Goal: Task Accomplishment & Management: Manage account settings

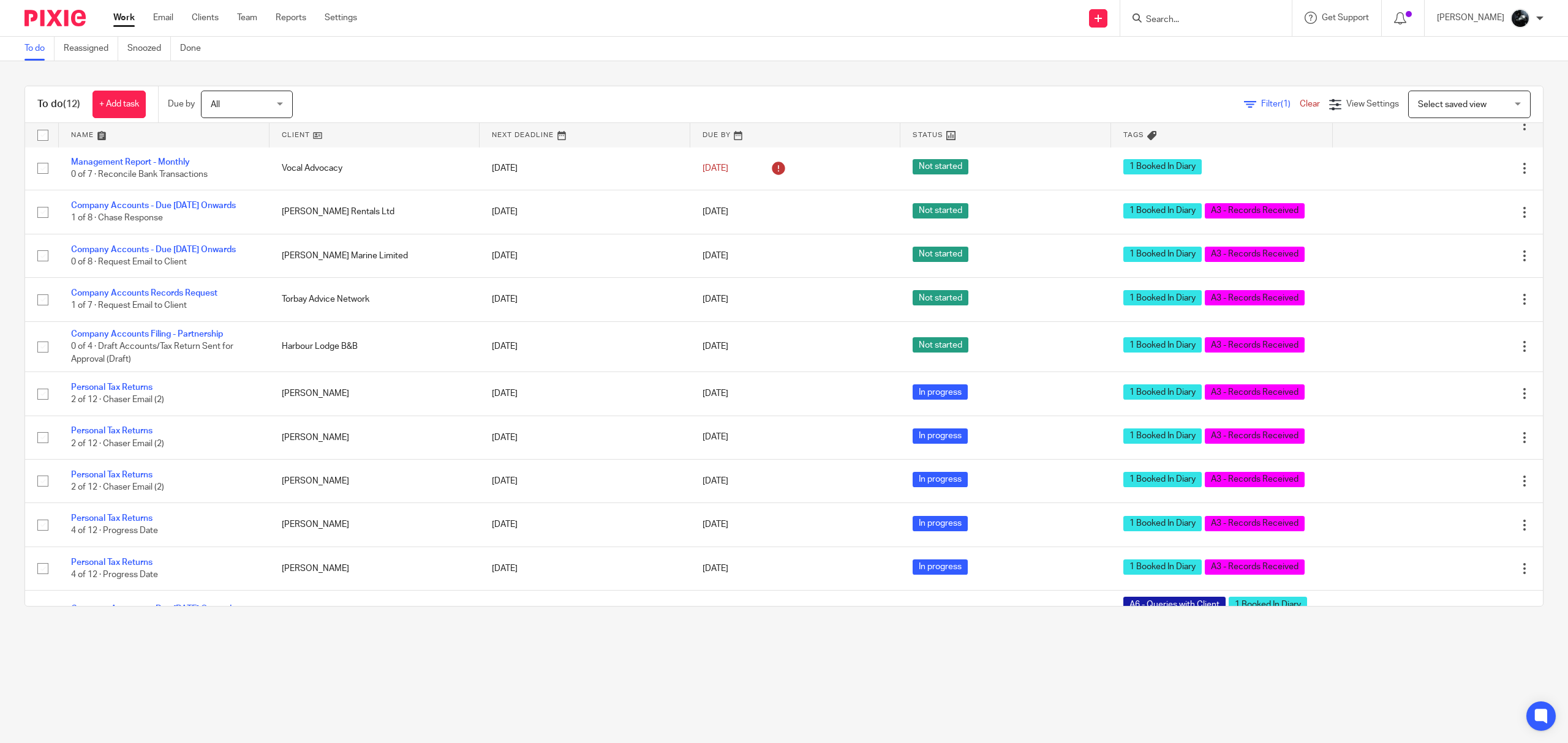
scroll to position [21, 0]
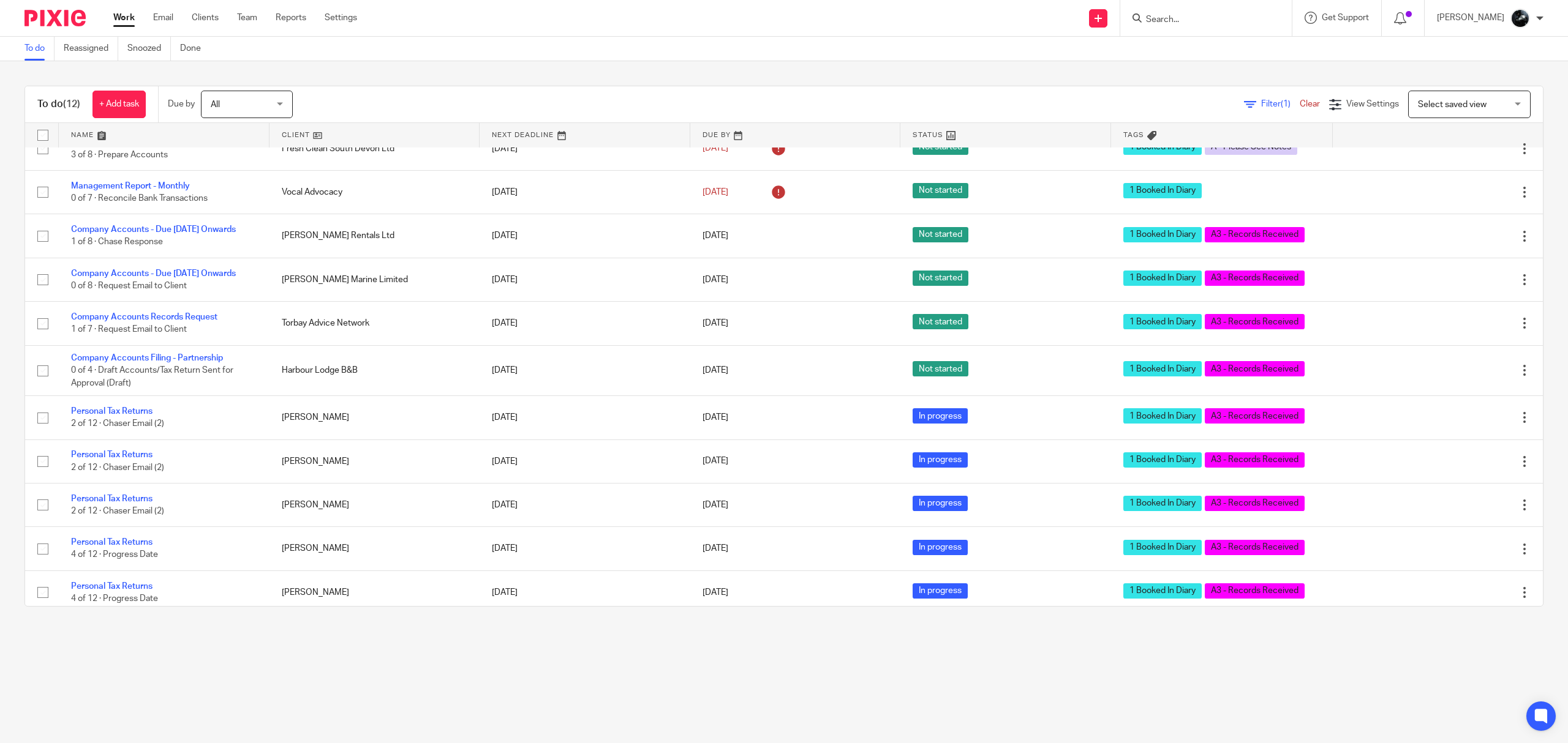
click at [1224, 15] on input "Search" at bounding box center [1200, 20] width 110 height 11
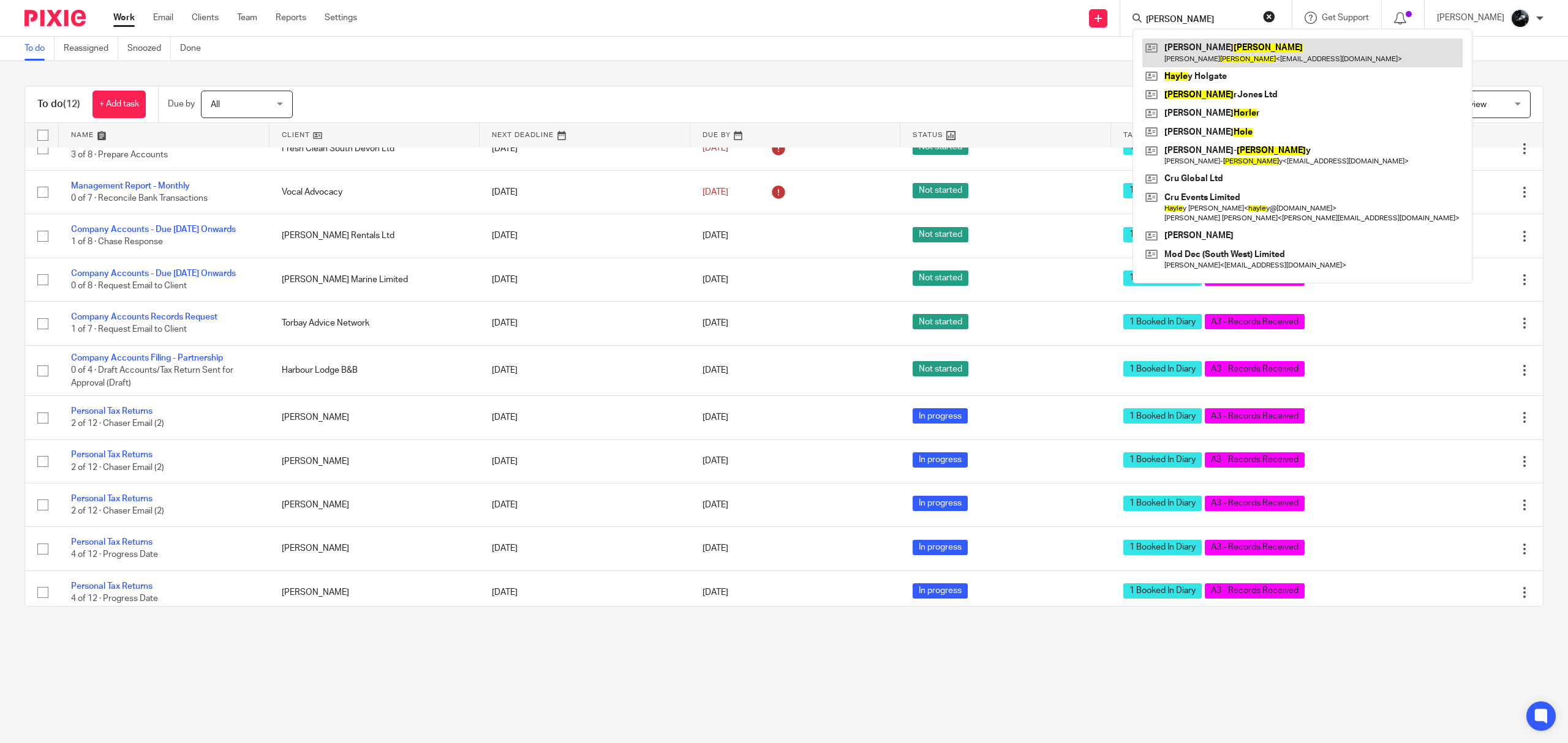
type input "hoyle"
click at [1237, 63] on link at bounding box center [1302, 52] width 321 height 28
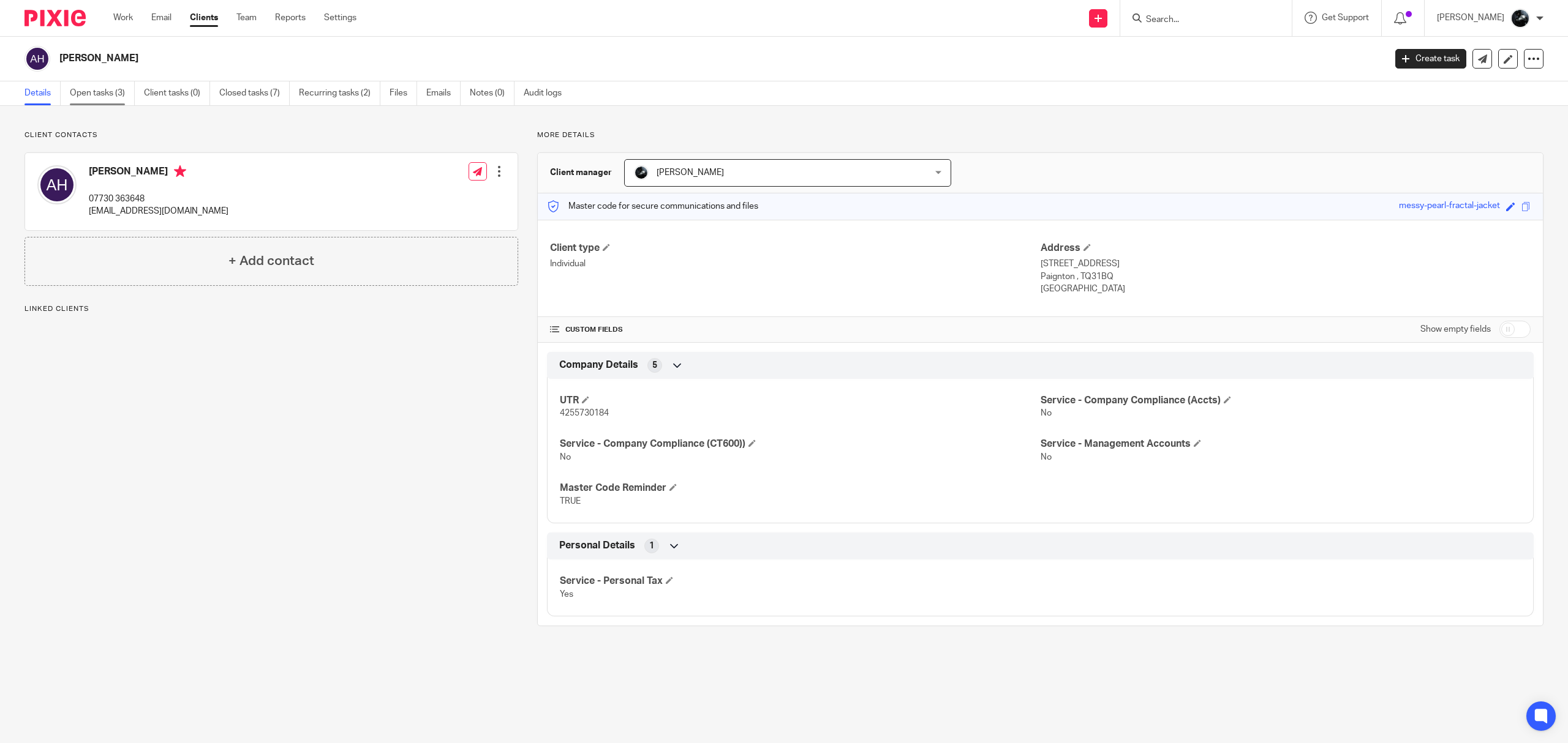
click at [89, 99] on link "Open tasks (3)" at bounding box center [102, 93] width 65 height 24
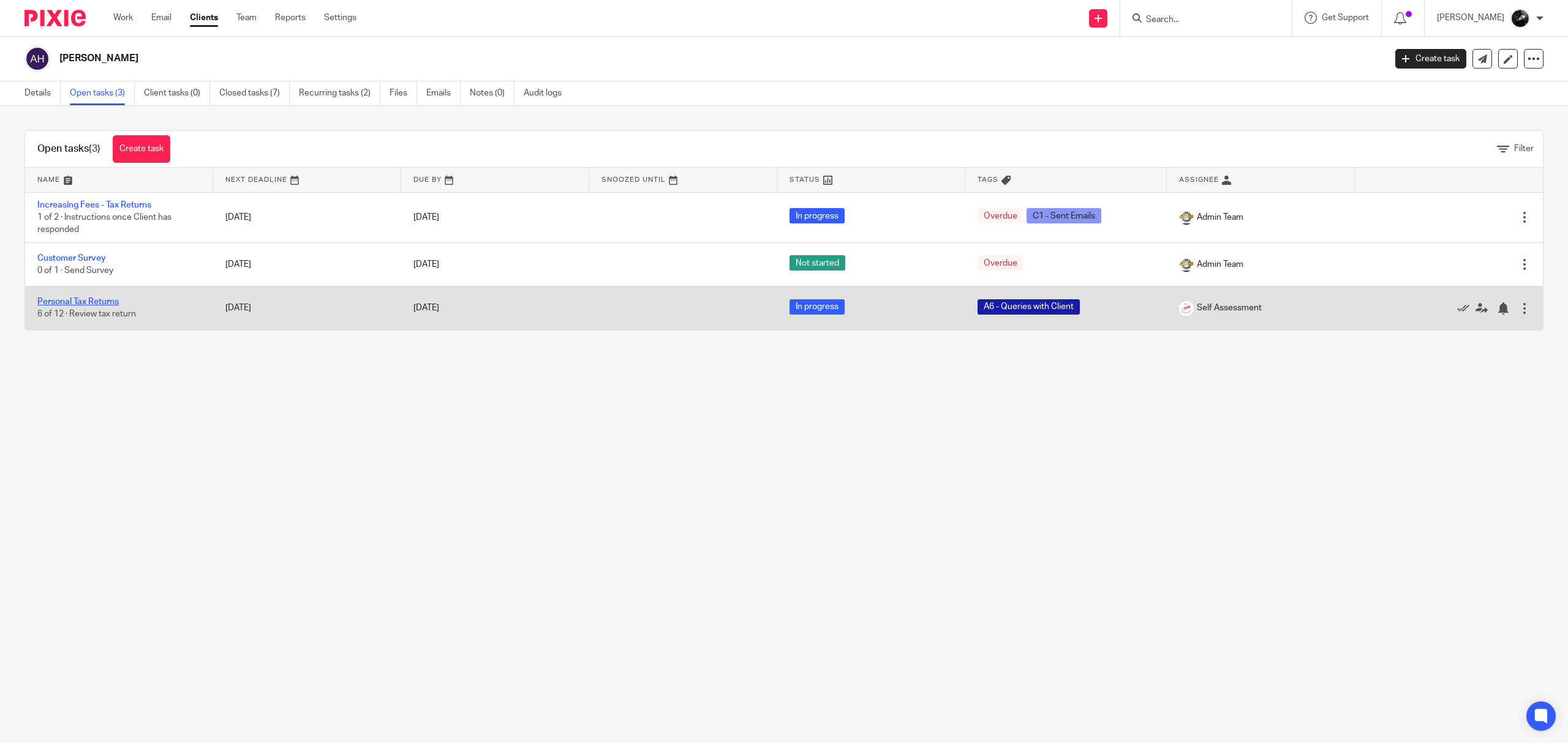
click at [80, 300] on link "Personal Tax Returns" at bounding box center [77, 302] width 81 height 9
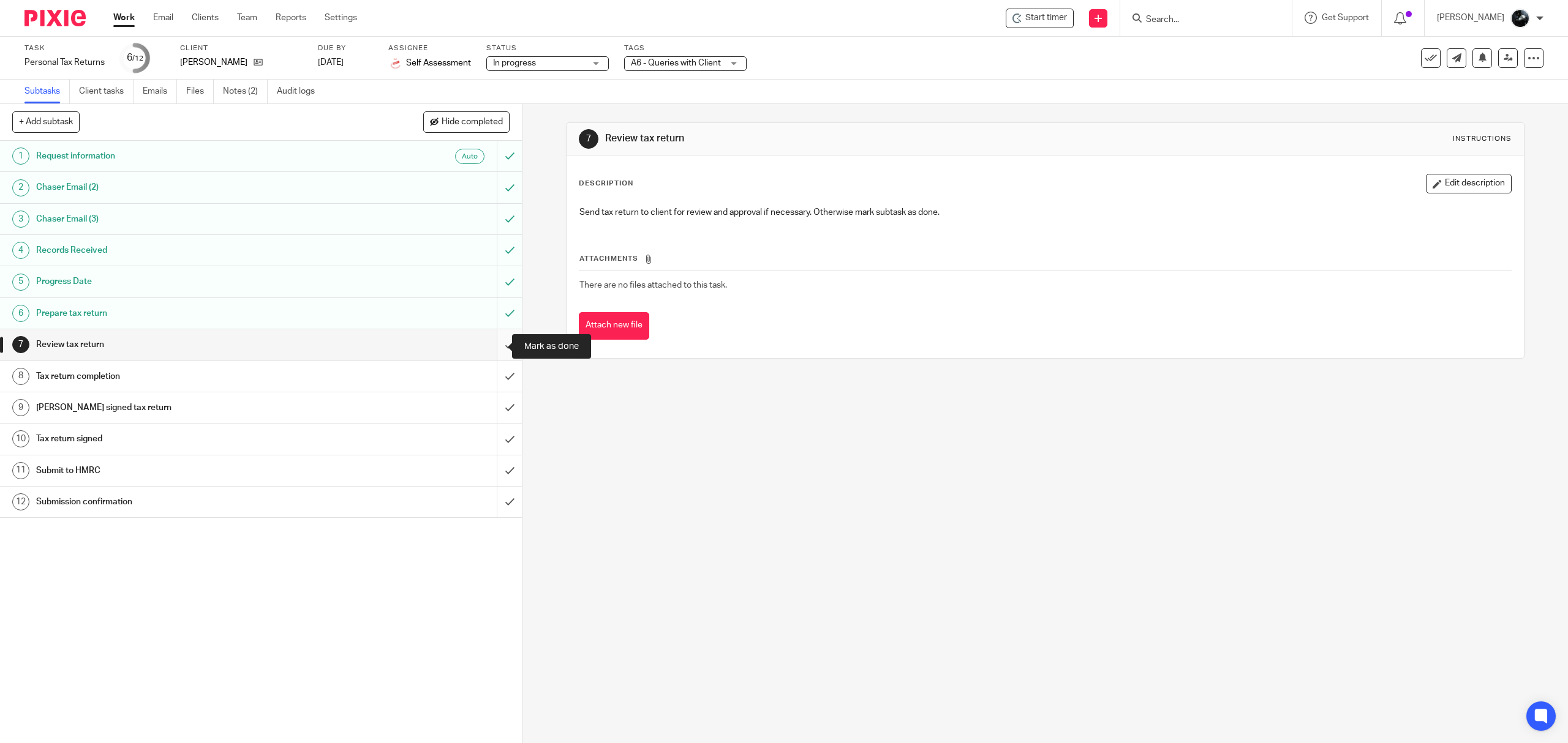
click at [492, 352] on input "submit" at bounding box center [261, 344] width 522 height 30
click at [491, 374] on input "submit" at bounding box center [261, 376] width 522 height 30
click at [501, 408] on input "submit" at bounding box center [261, 407] width 522 height 30
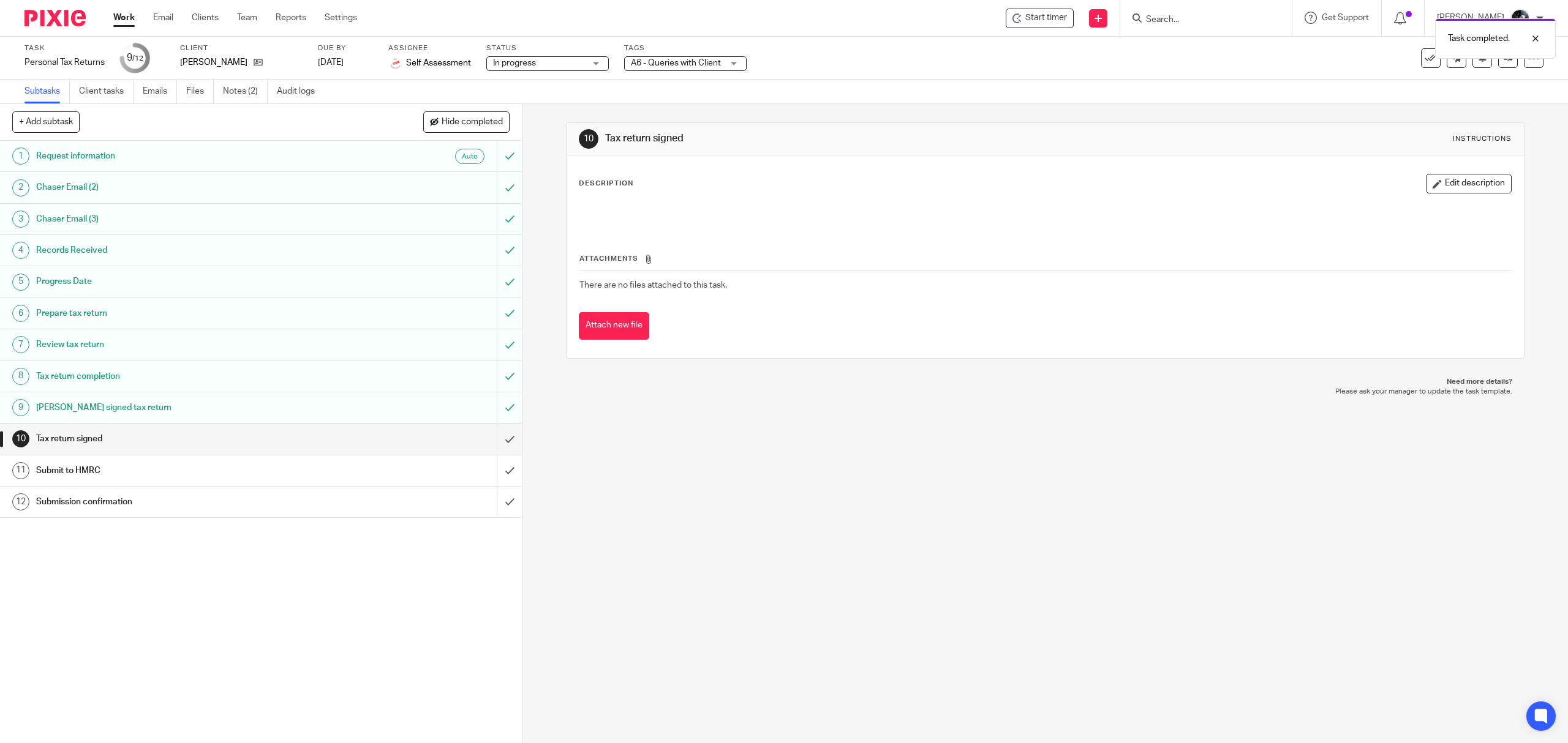
click at [716, 61] on span "A6 - Queries with Client" at bounding box center [676, 63] width 90 height 9
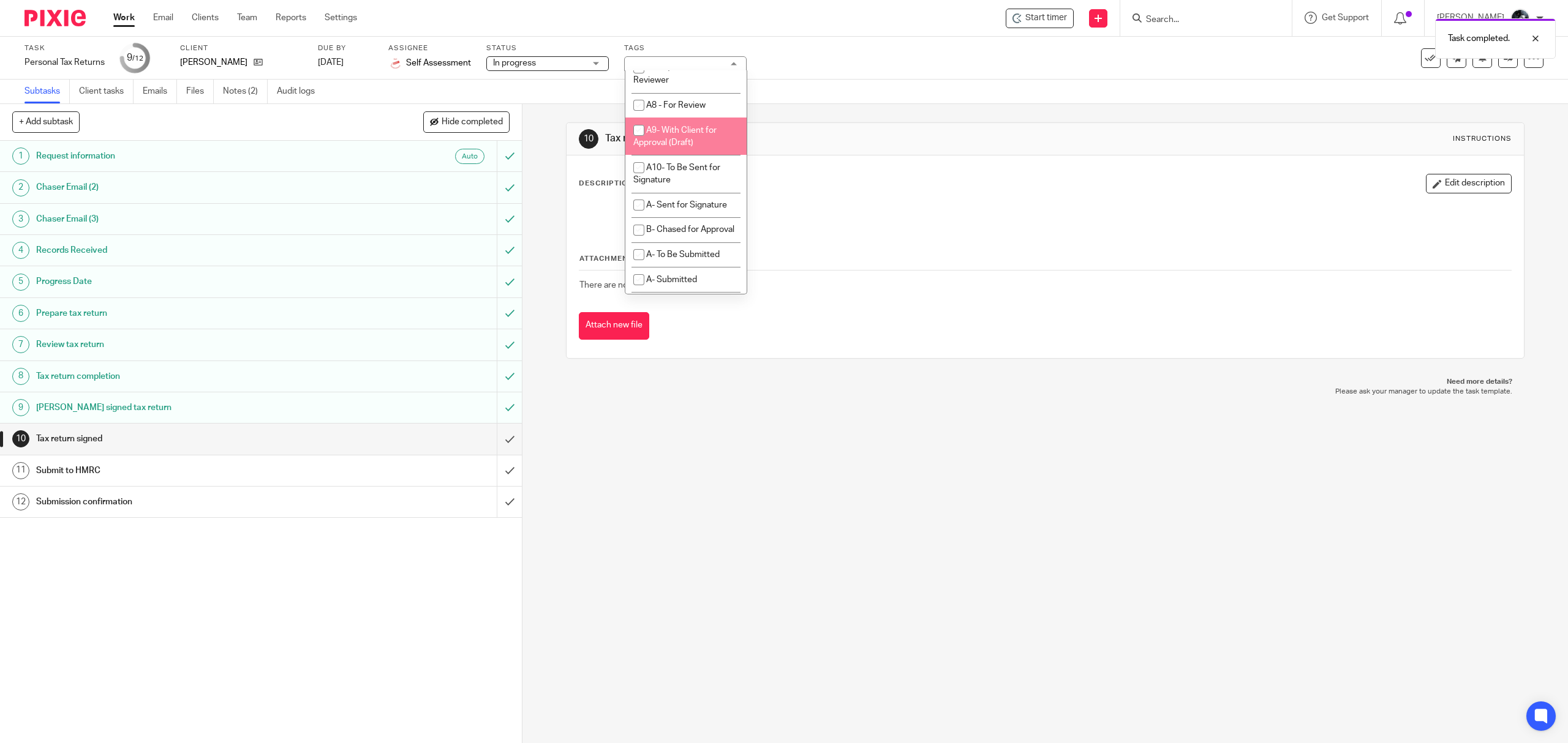
scroll to position [653, 0]
click at [658, 16] on li "A6 - Queries with Client" at bounding box center [686, 4] width 122 height 25
checkbox input "false"
click at [684, 15] on li "A- Sent for Signature" at bounding box center [686, 2] width 122 height 25
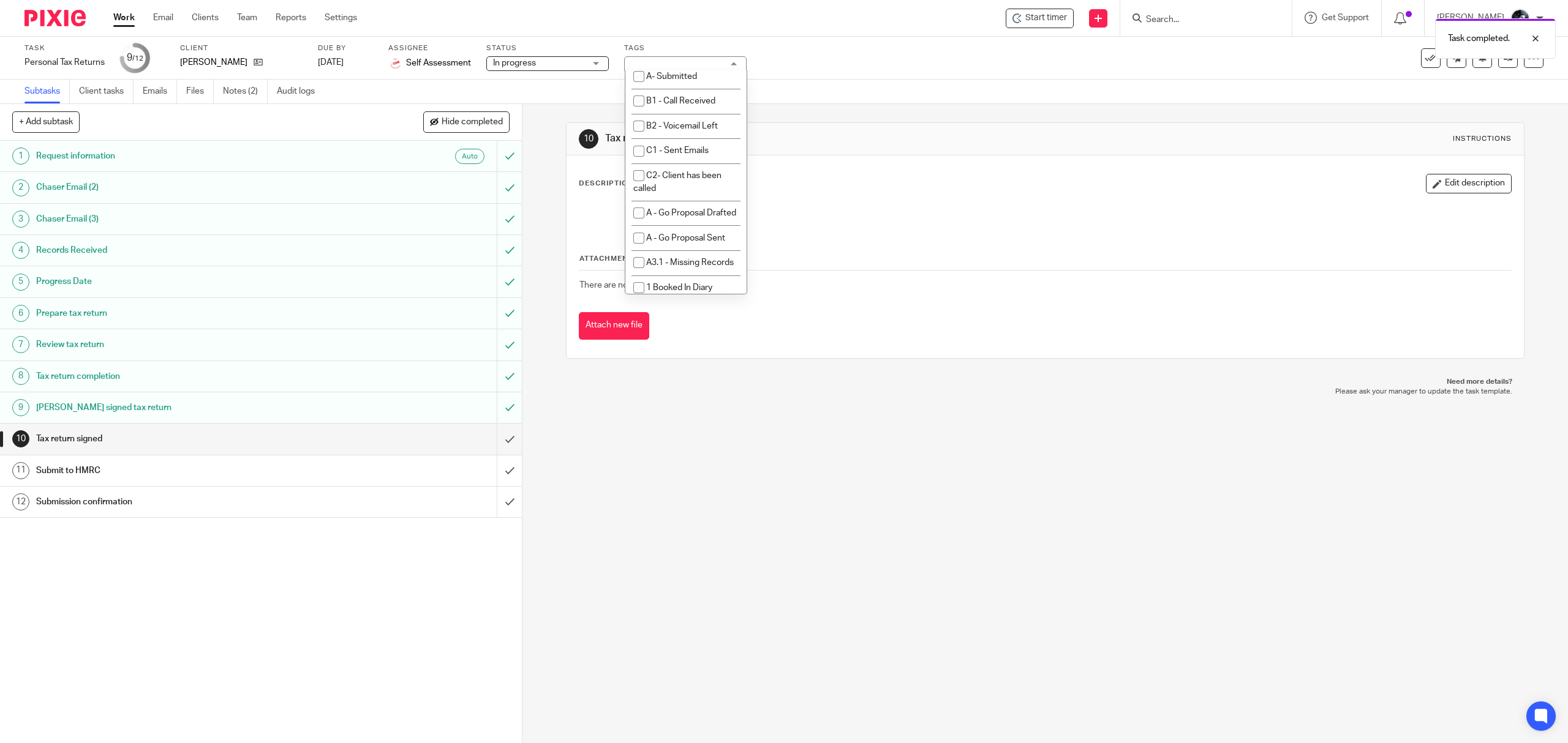
checkbox input "true"
click at [829, 469] on div "10 Tax return signed Instructions Description Edit description Attachments Ther…" at bounding box center [1045, 423] width 1045 height 639
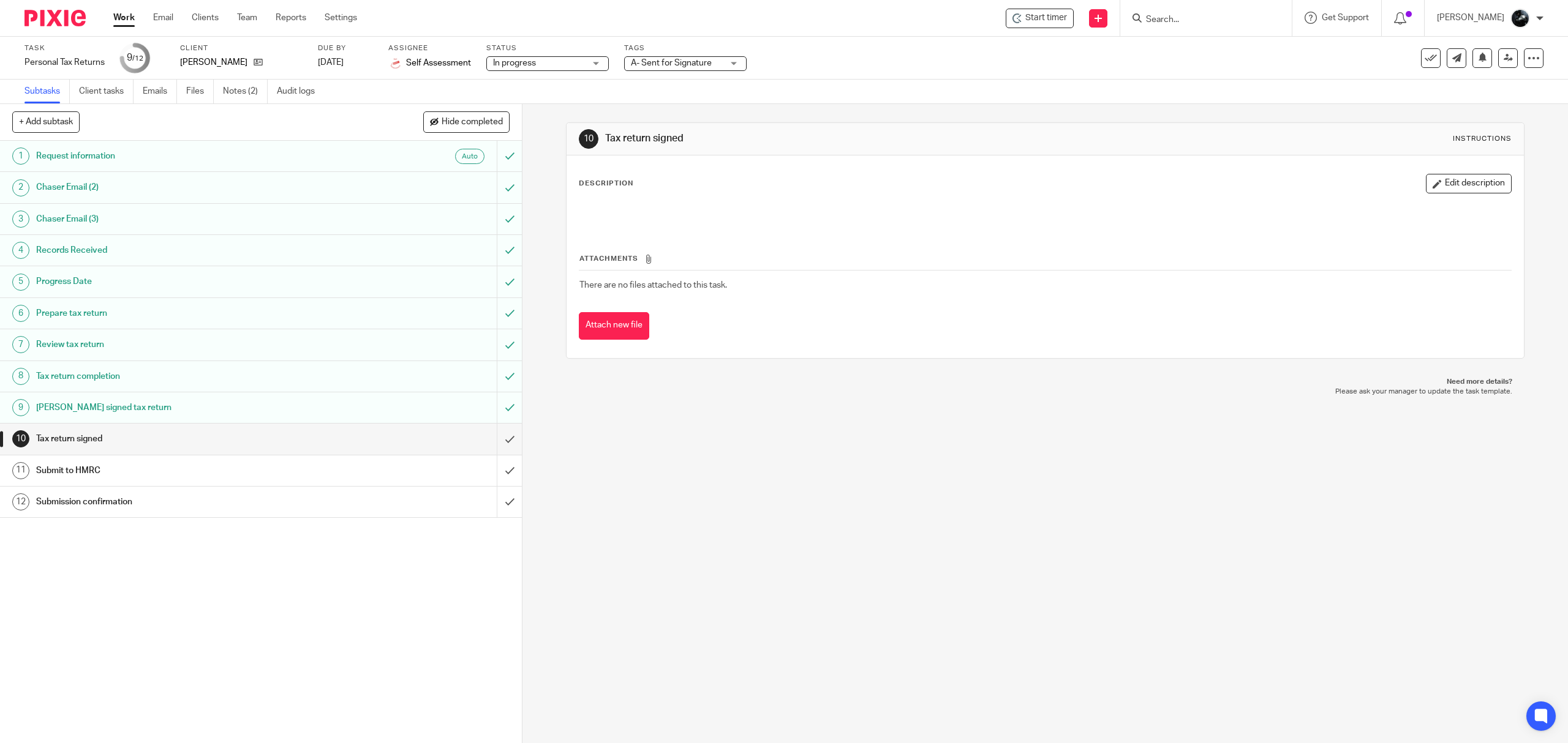
click at [1191, 11] on form at bounding box center [1210, 19] width 130 height 16
click at [1209, 21] on input "Search" at bounding box center [1200, 20] width 110 height 11
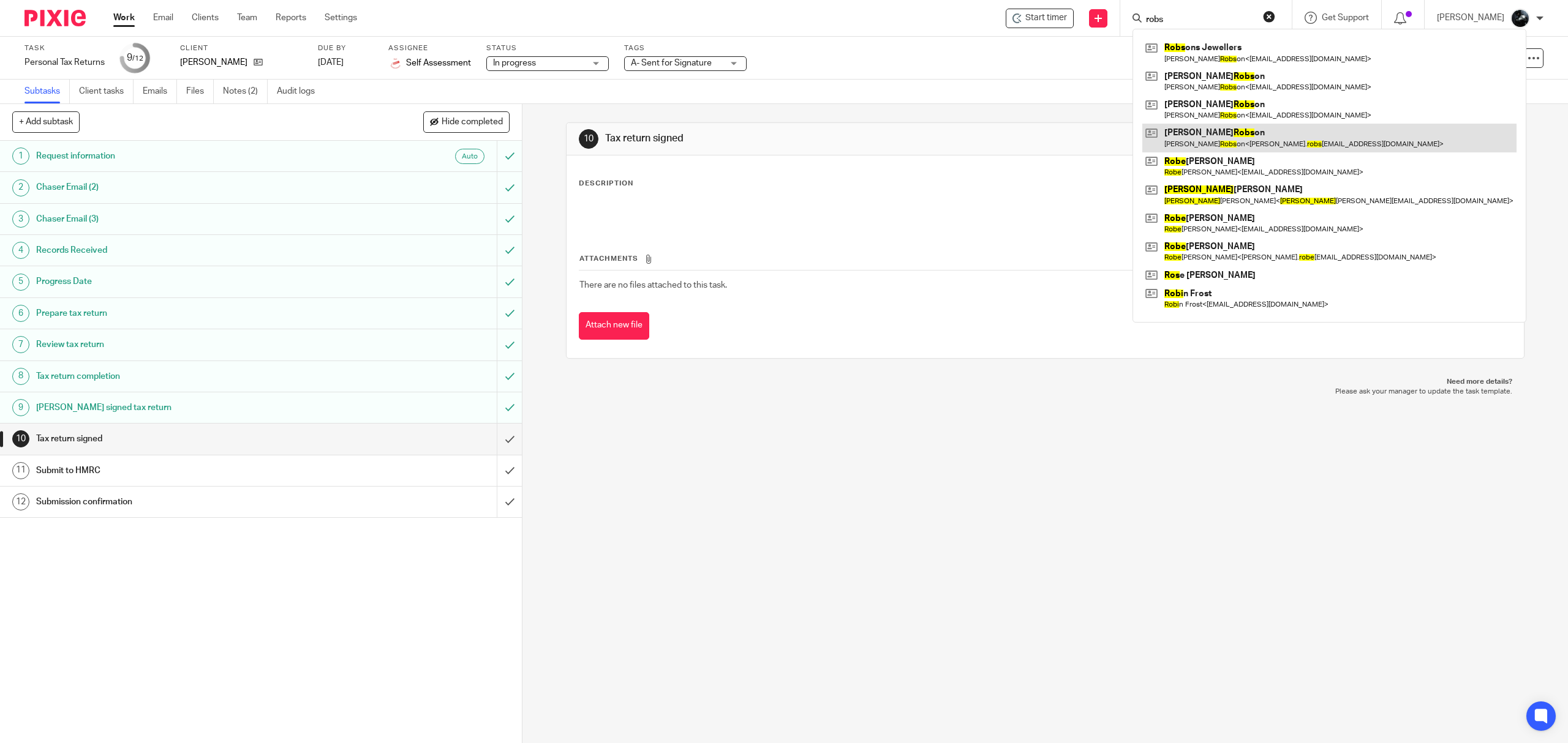
type input "robs"
click at [1239, 133] on link at bounding box center [1330, 137] width 375 height 28
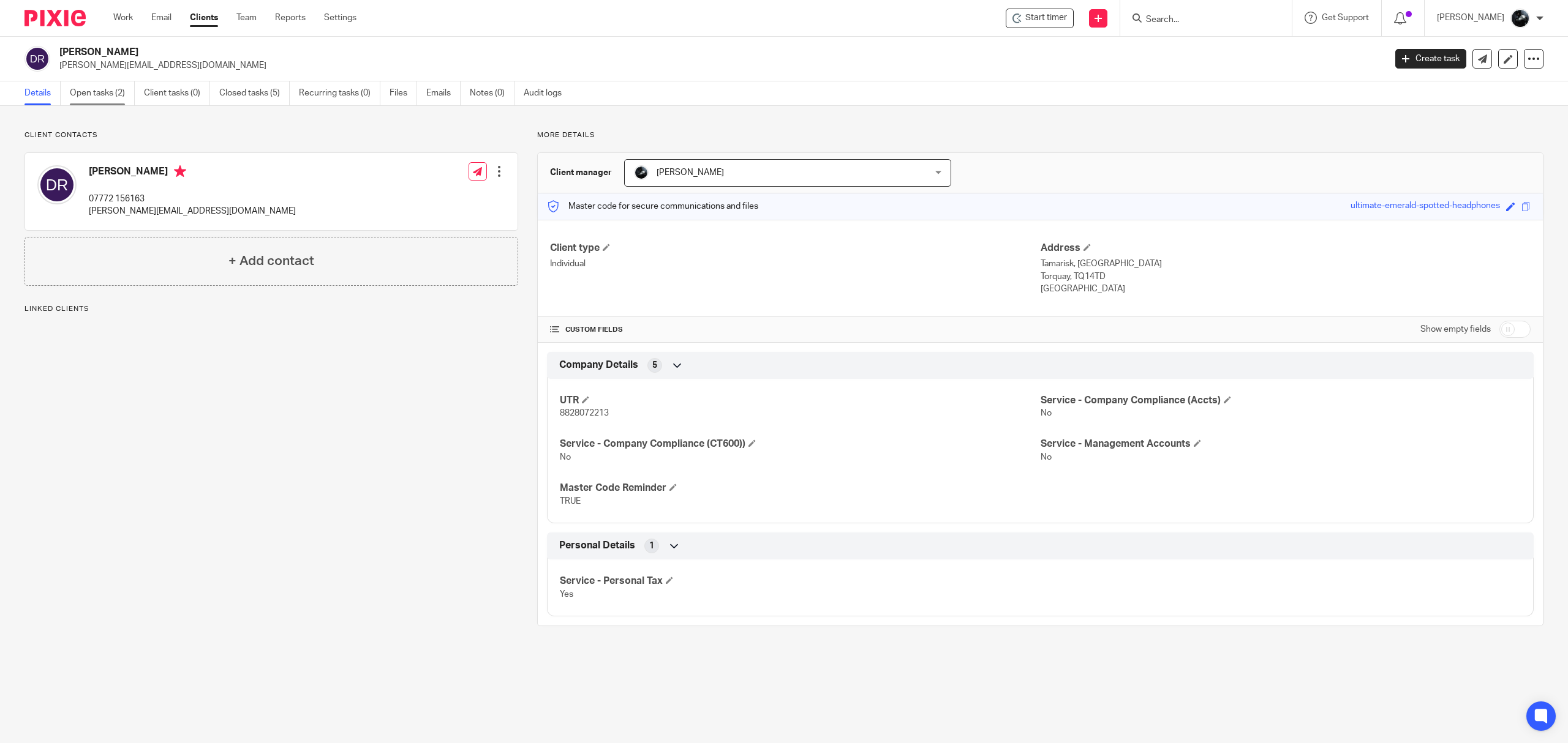
click at [94, 102] on link "Open tasks (2)" at bounding box center [102, 93] width 65 height 24
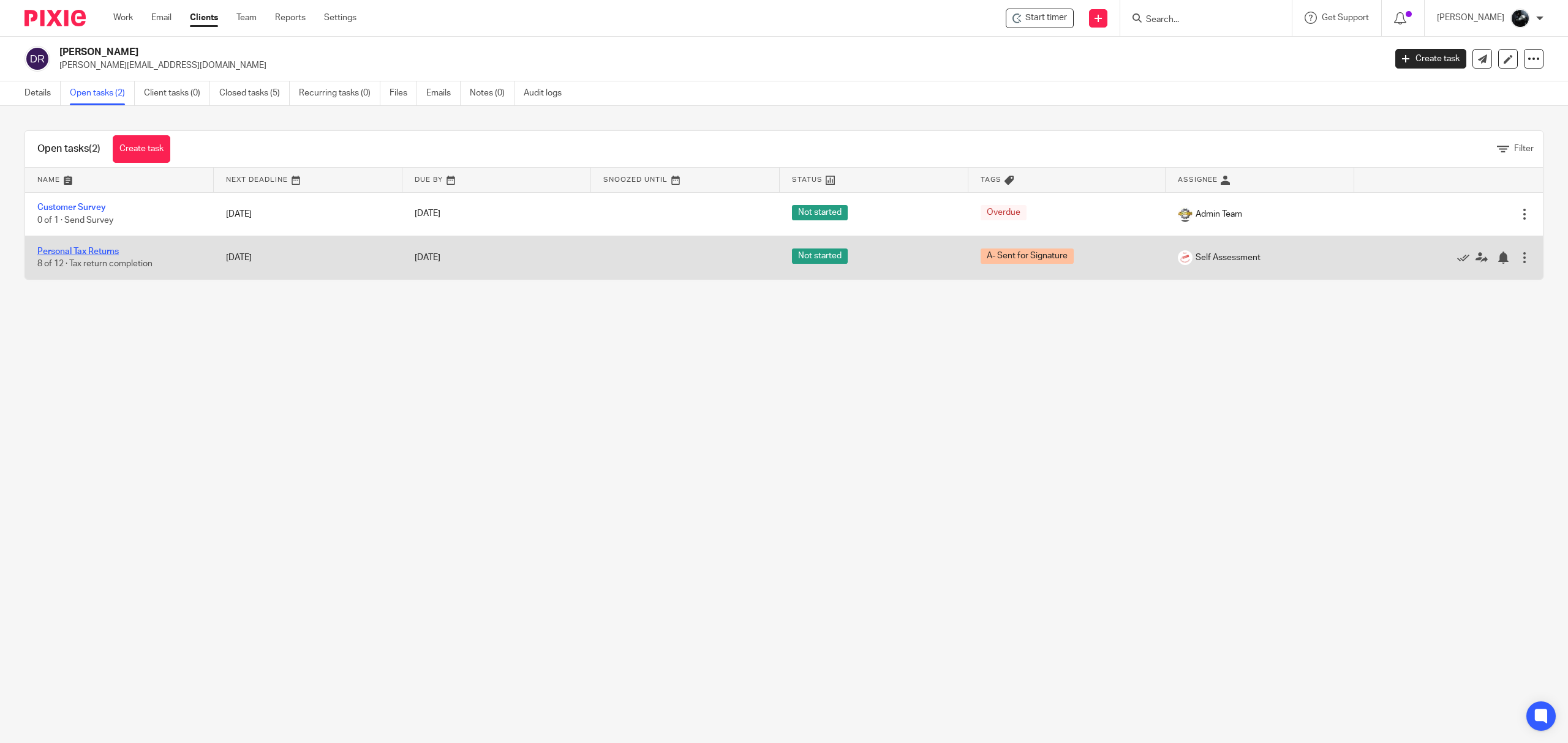
click at [87, 255] on link "Personal Tax Returns" at bounding box center [77, 251] width 81 height 9
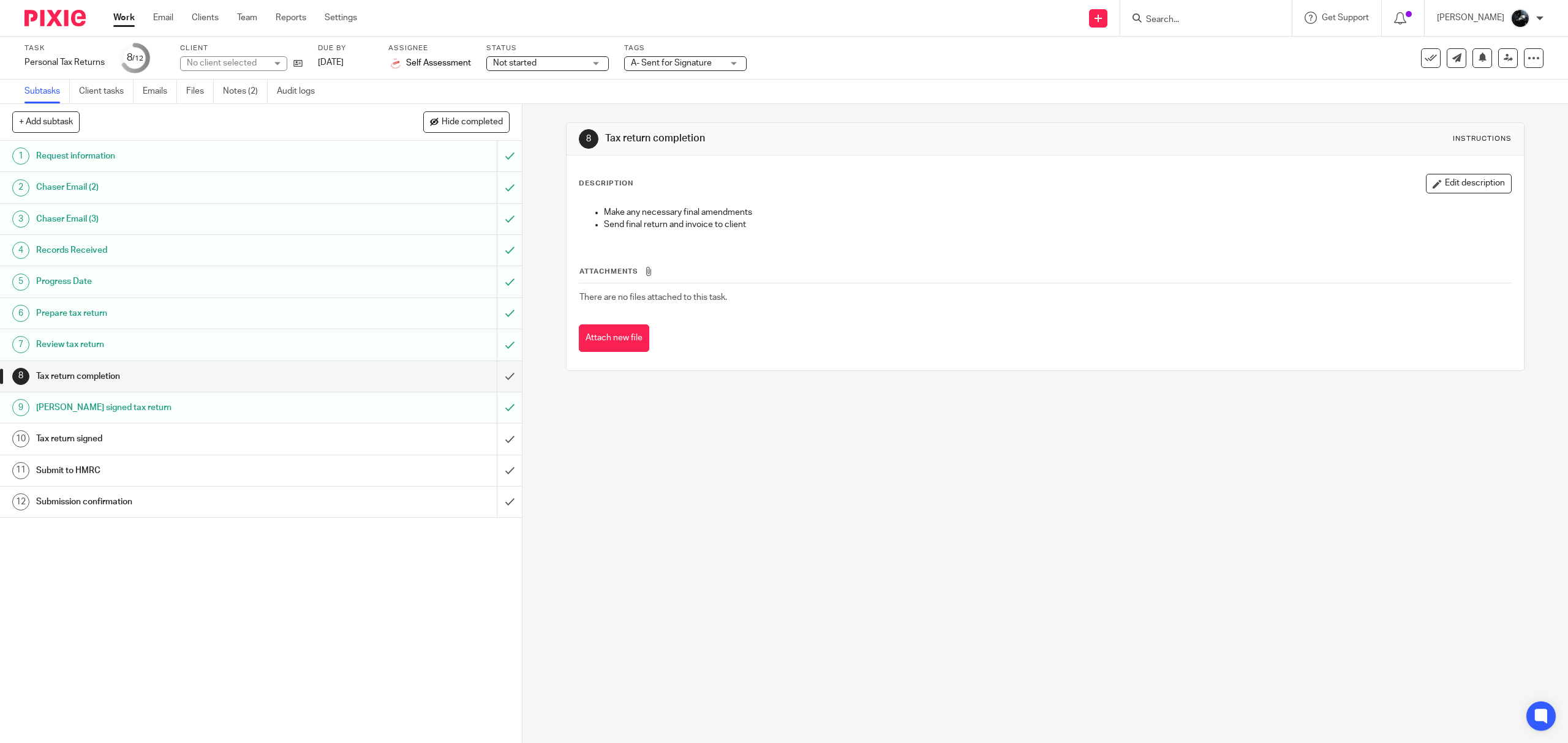
click at [694, 65] on span "A- Sent for Signature" at bounding box center [671, 63] width 80 height 9
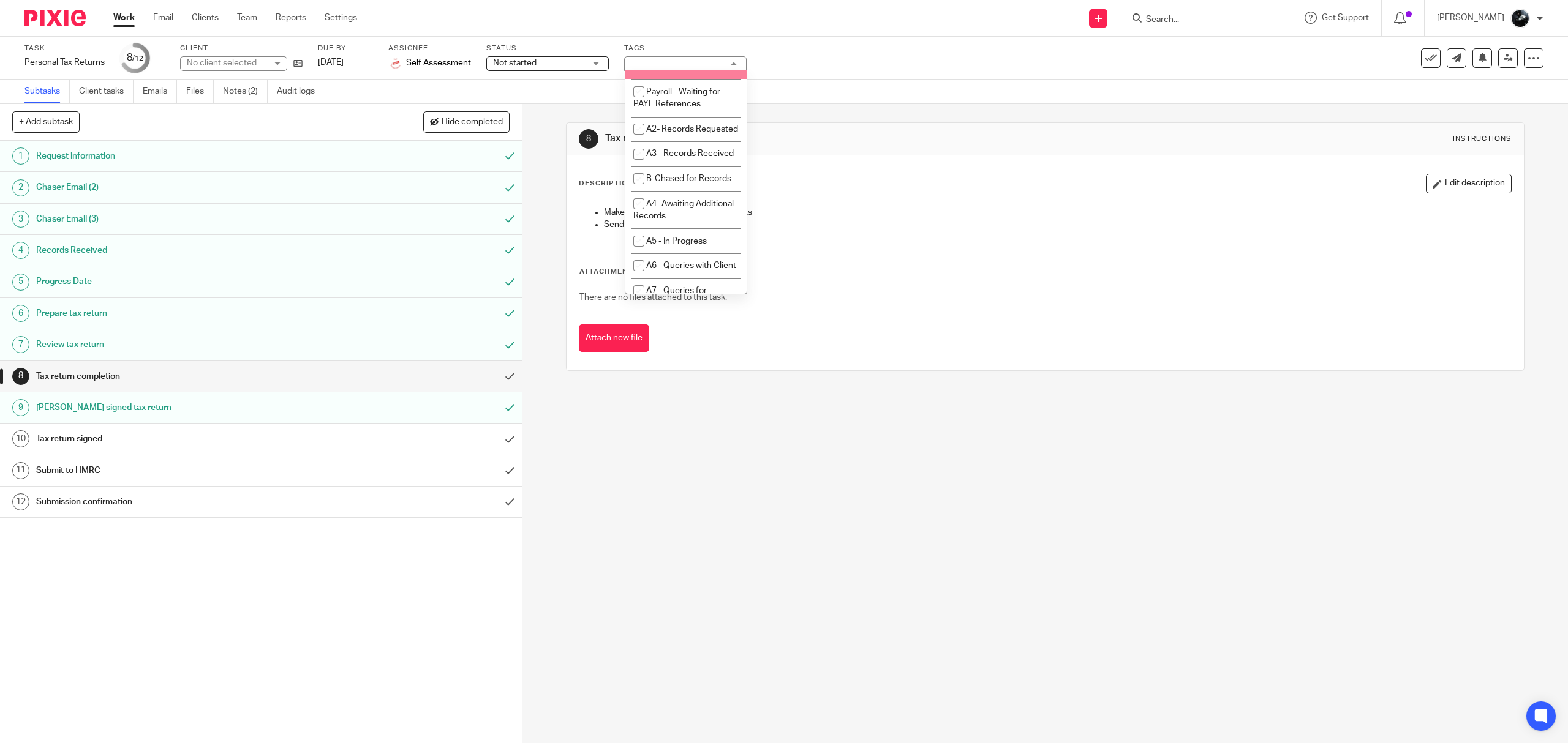
scroll to position [653, 0]
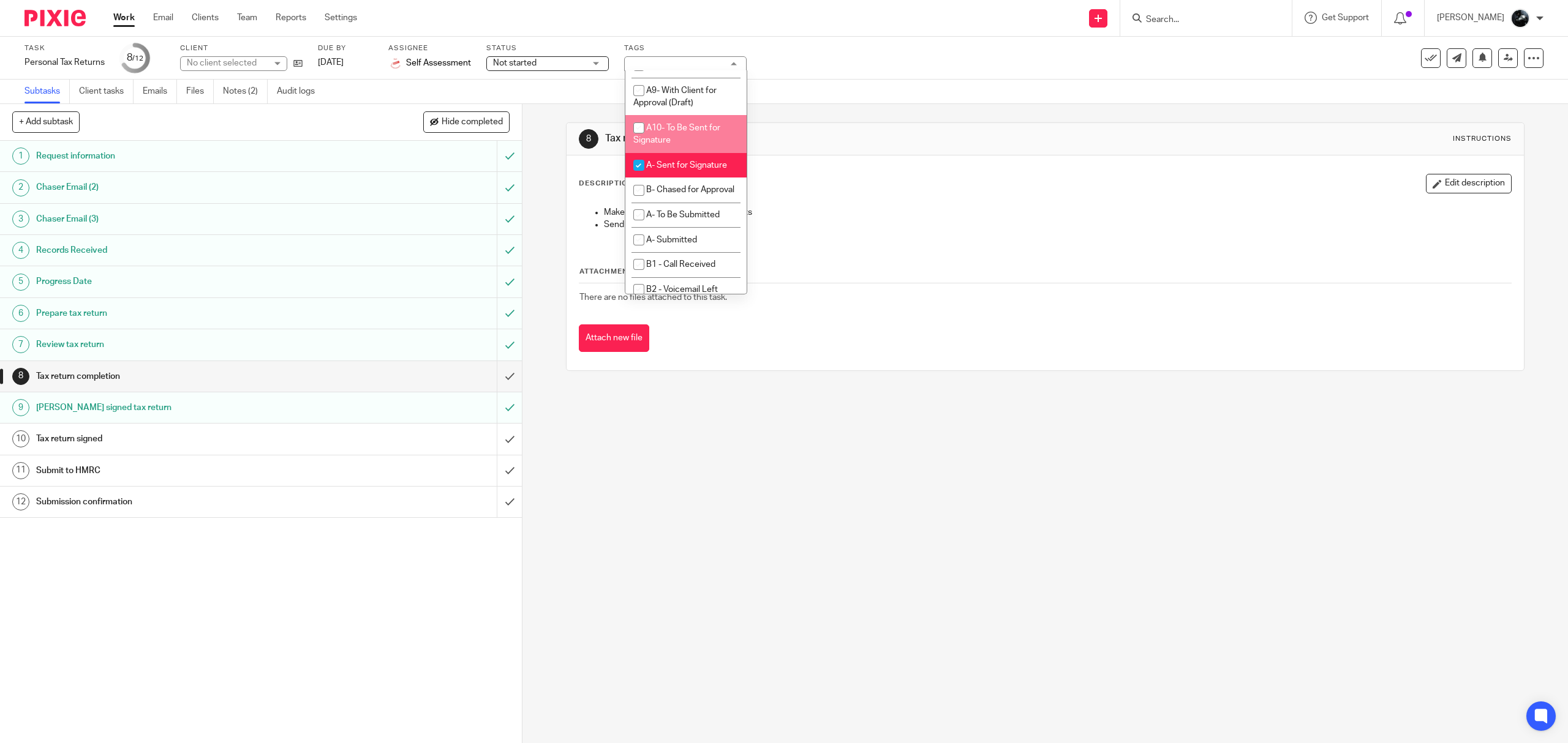
click at [677, 246] on ul "On Hold External Bookkeeper Urgent C4- With Debt Collectors C3 - Payment Plan S…" at bounding box center [686, 181] width 122 height 223
click at [673, 170] on span "A- Sent for Signature" at bounding box center [686, 165] width 80 height 9
checkbox input "false"
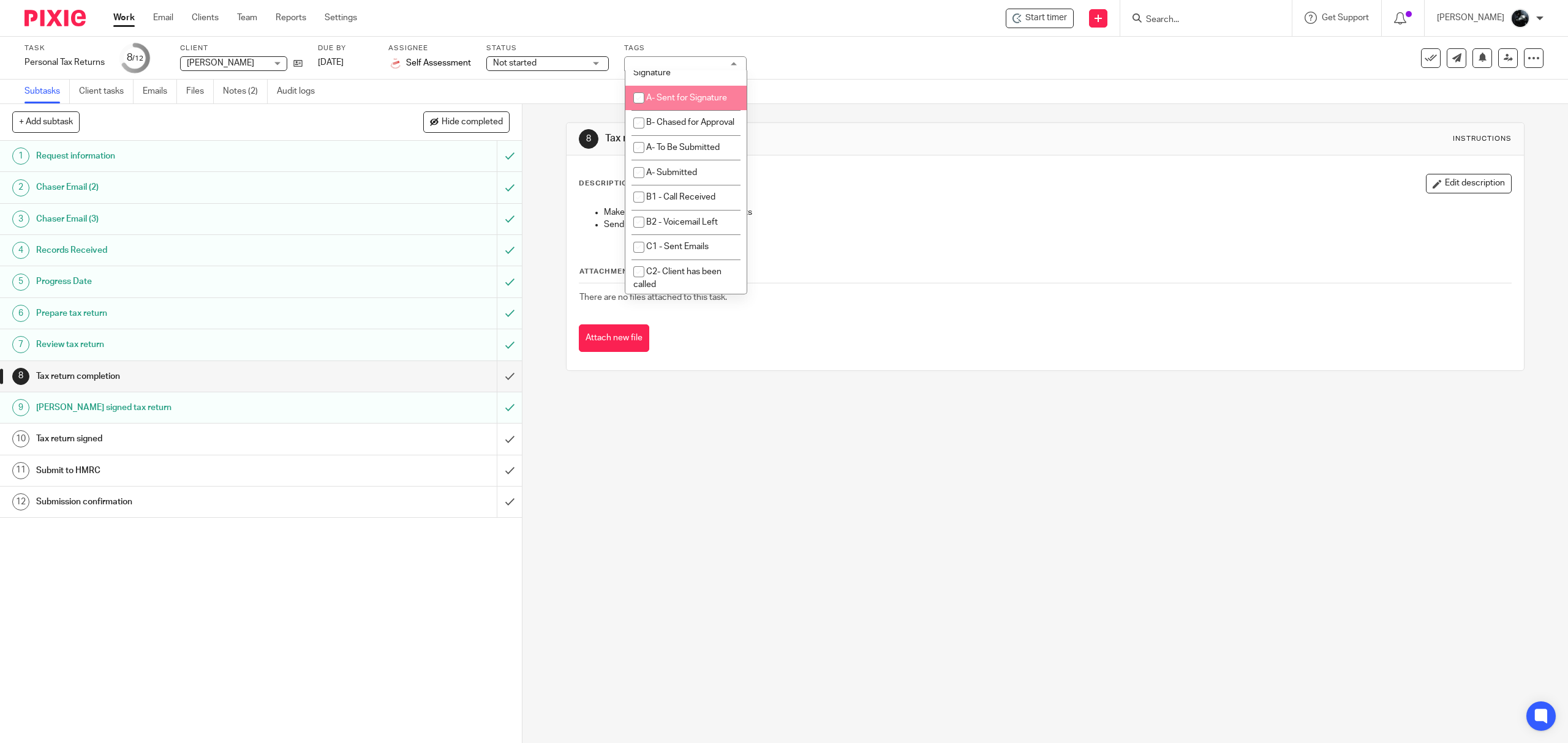
scroll to position [898, 0]
checkbox input "true"
click at [494, 373] on input "submit" at bounding box center [261, 376] width 522 height 30
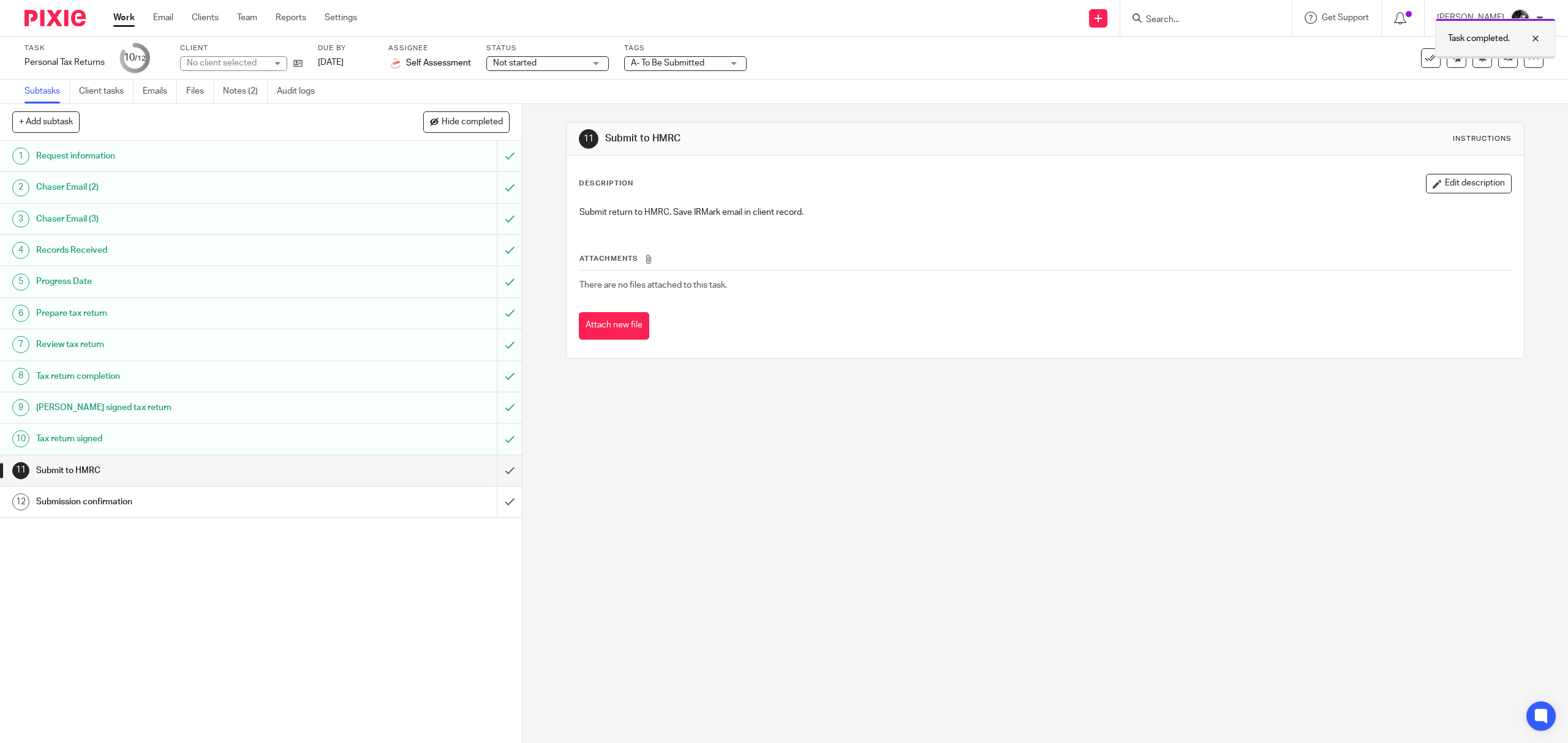
click at [1502, 59] on div "Task completed." at bounding box center [1495, 38] width 121 height 40
click at [1503, 61] on link at bounding box center [1508, 58] width 20 height 20
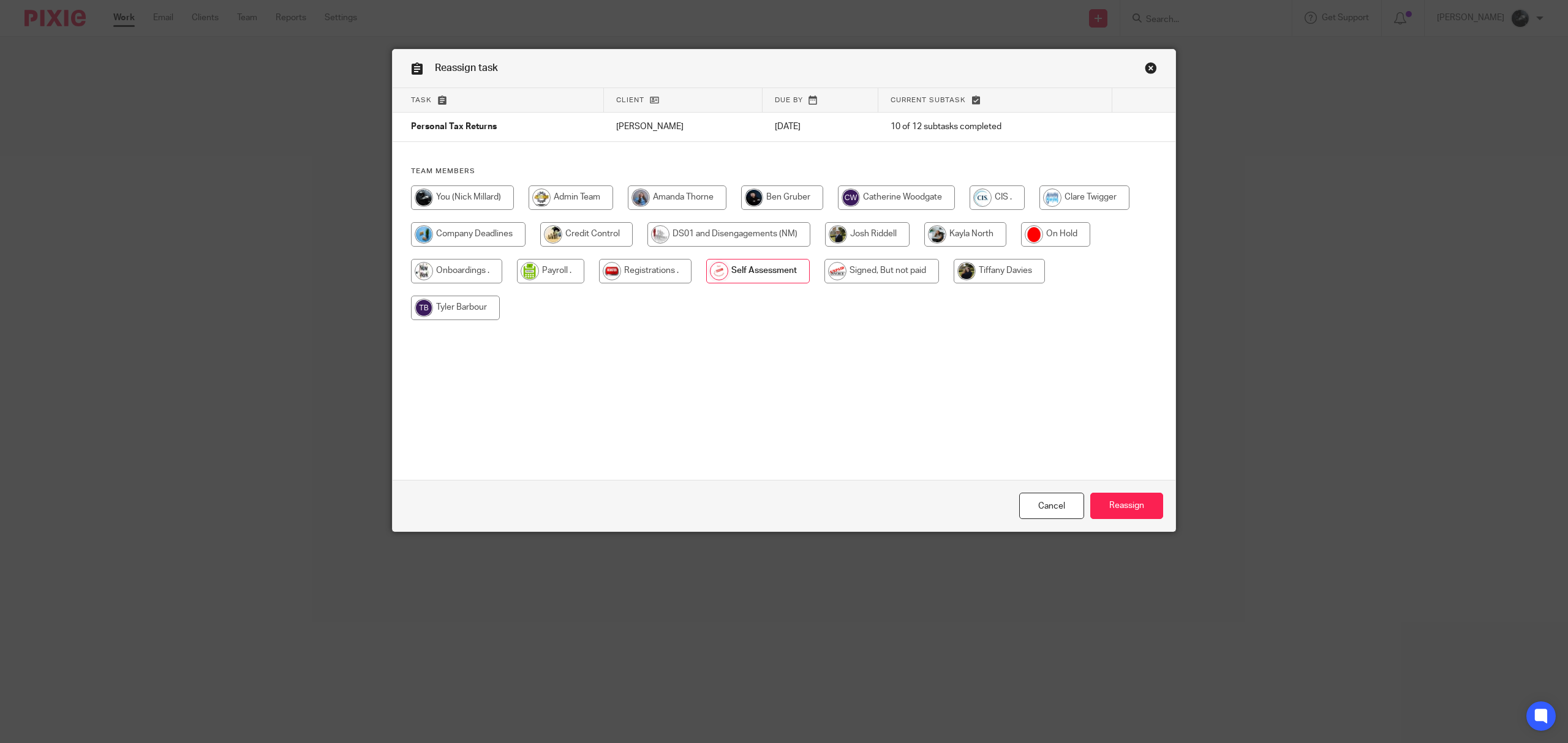
click at [905, 261] on input "radio" at bounding box center [882, 271] width 115 height 25
radio input "true"
click at [1140, 497] on input "Reassign" at bounding box center [1127, 506] width 73 height 26
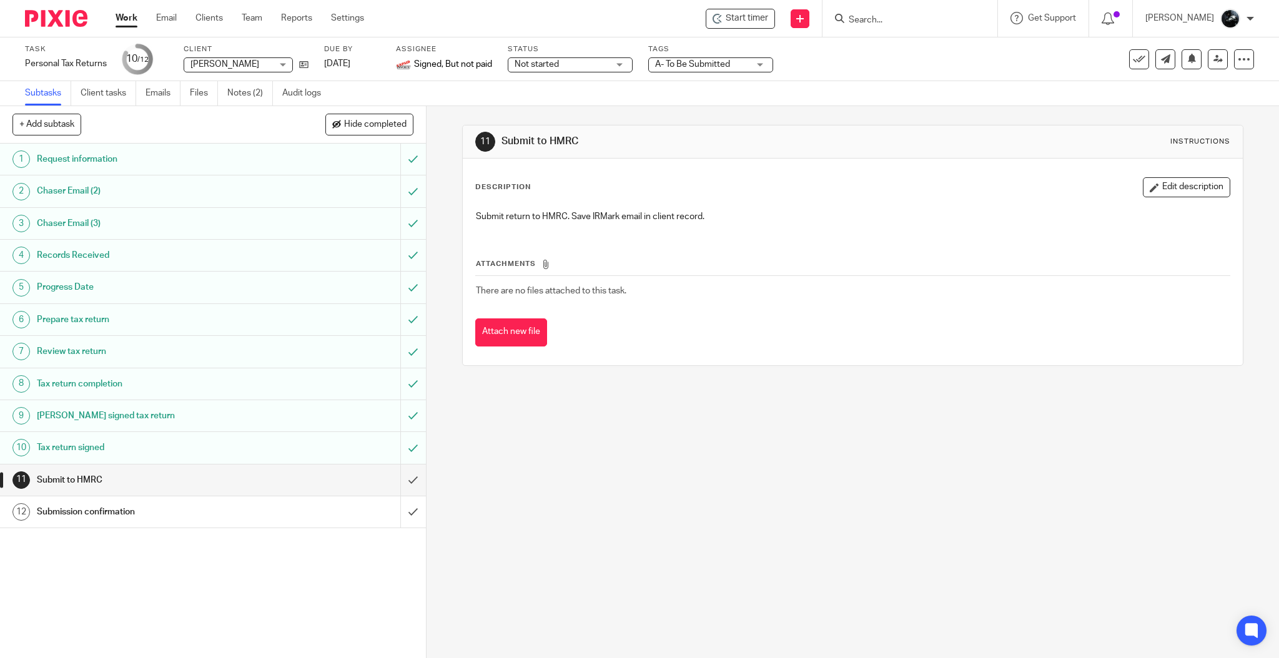
click at [58, 27] on div at bounding box center [51, 18] width 103 height 37
click at [893, 20] on input "Search" at bounding box center [904, 20] width 112 height 11
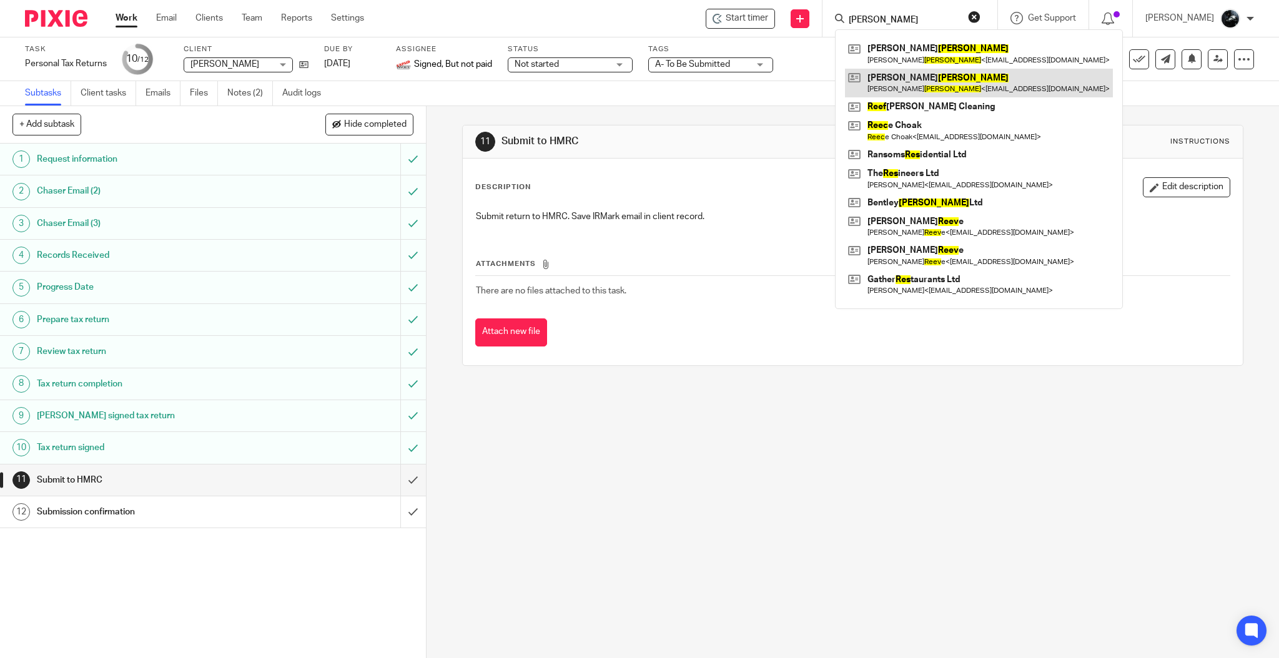
type input "rees"
click at [916, 81] on link at bounding box center [979, 83] width 268 height 29
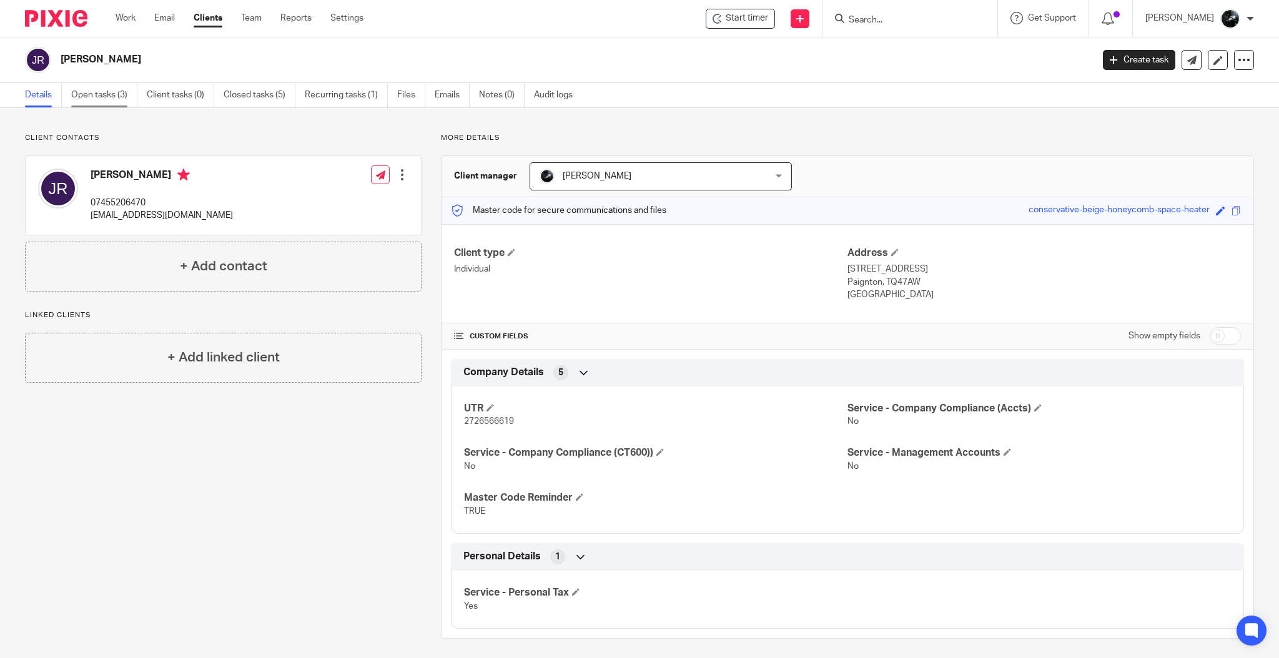
click at [113, 99] on link "Open tasks (3)" at bounding box center [104, 95] width 66 height 24
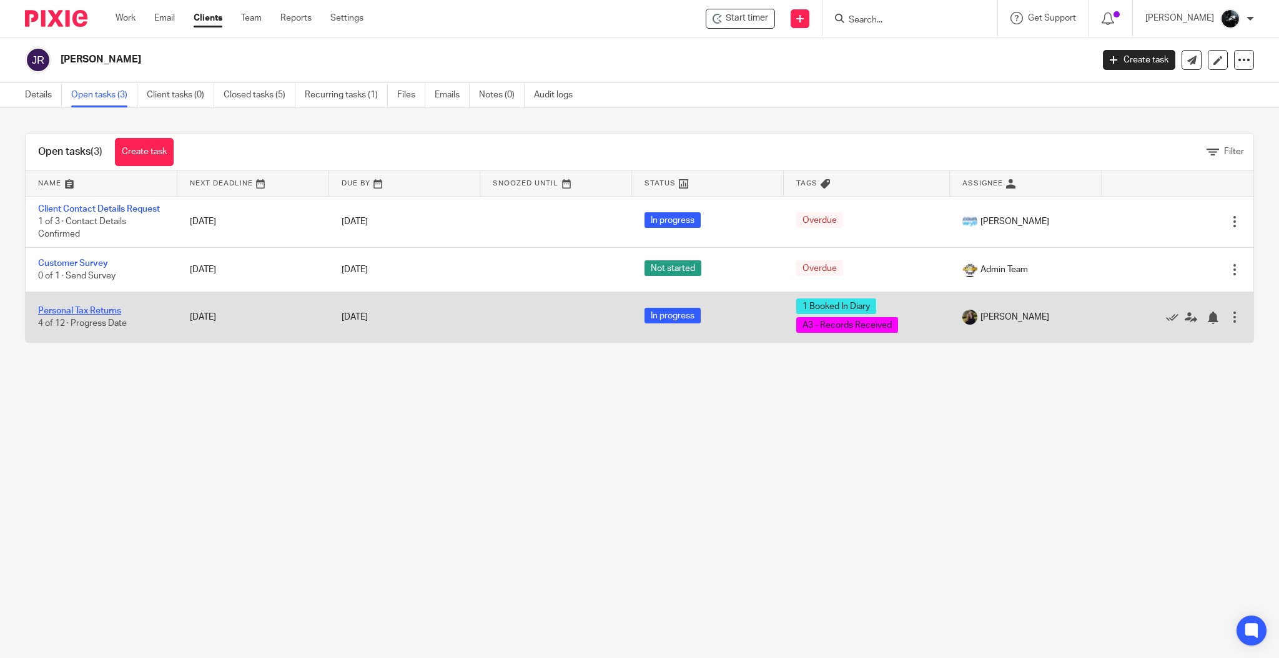
click at [74, 314] on link "Personal Tax Returns" at bounding box center [79, 311] width 83 height 9
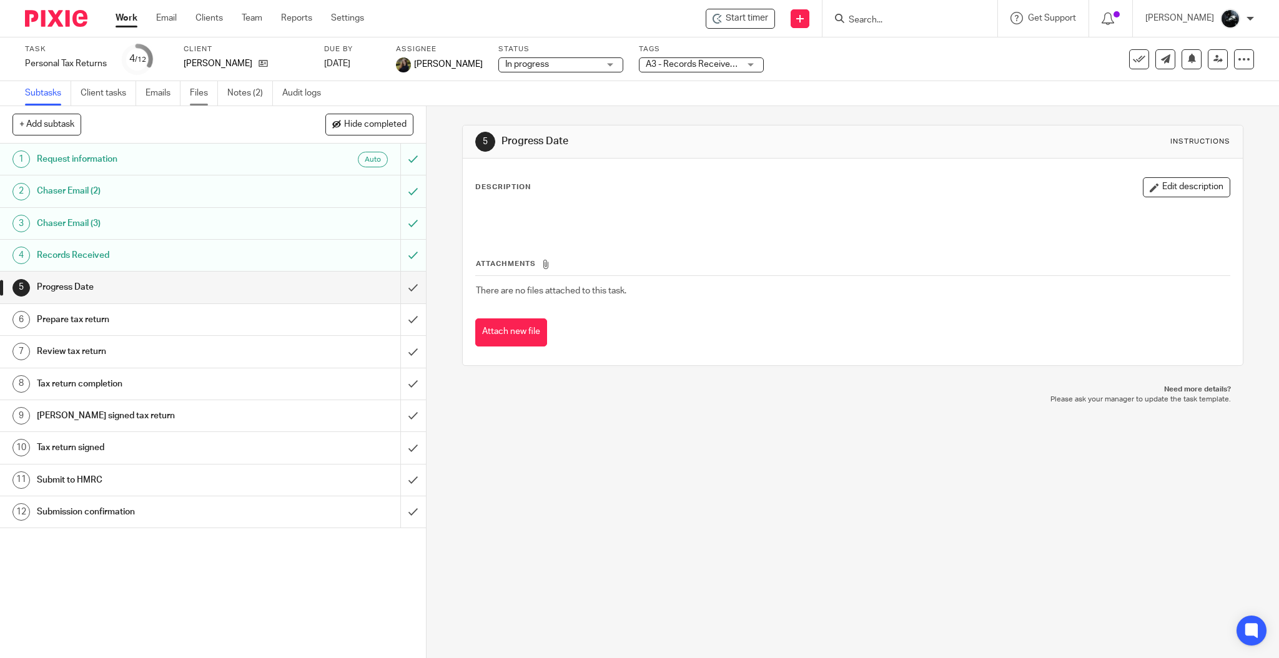
click at [202, 88] on link "Files" at bounding box center [204, 93] width 28 height 24
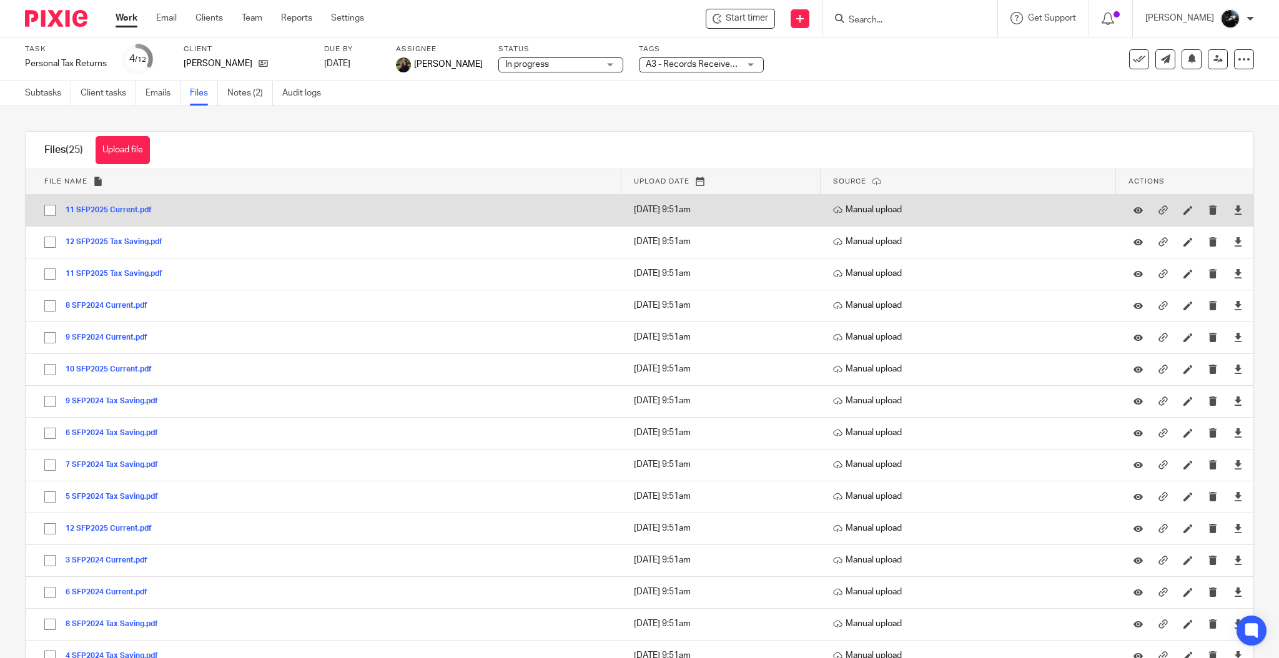
click at [104, 205] on div "11 SFP2025 Current.pdf" at bounding box center [114, 210] width 96 height 12
click at [101, 211] on button "11 SFP2025 Current.pdf" at bounding box center [114, 210] width 96 height 9
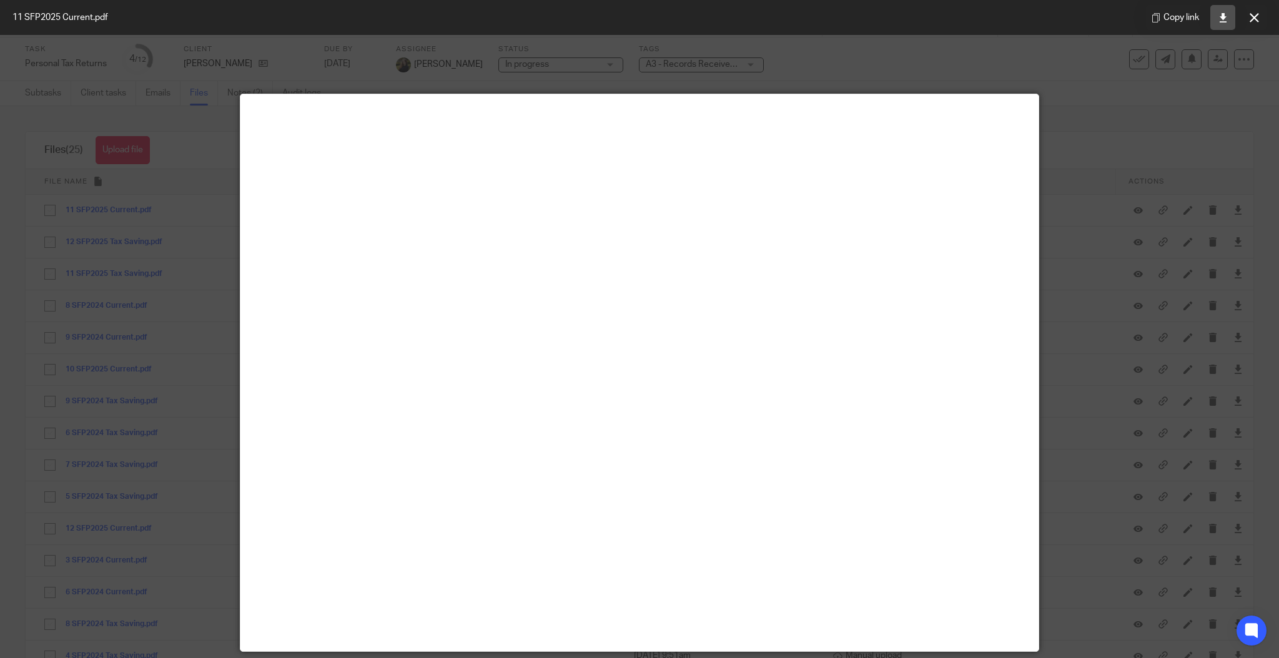
click at [1226, 24] on link at bounding box center [1223, 17] width 25 height 25
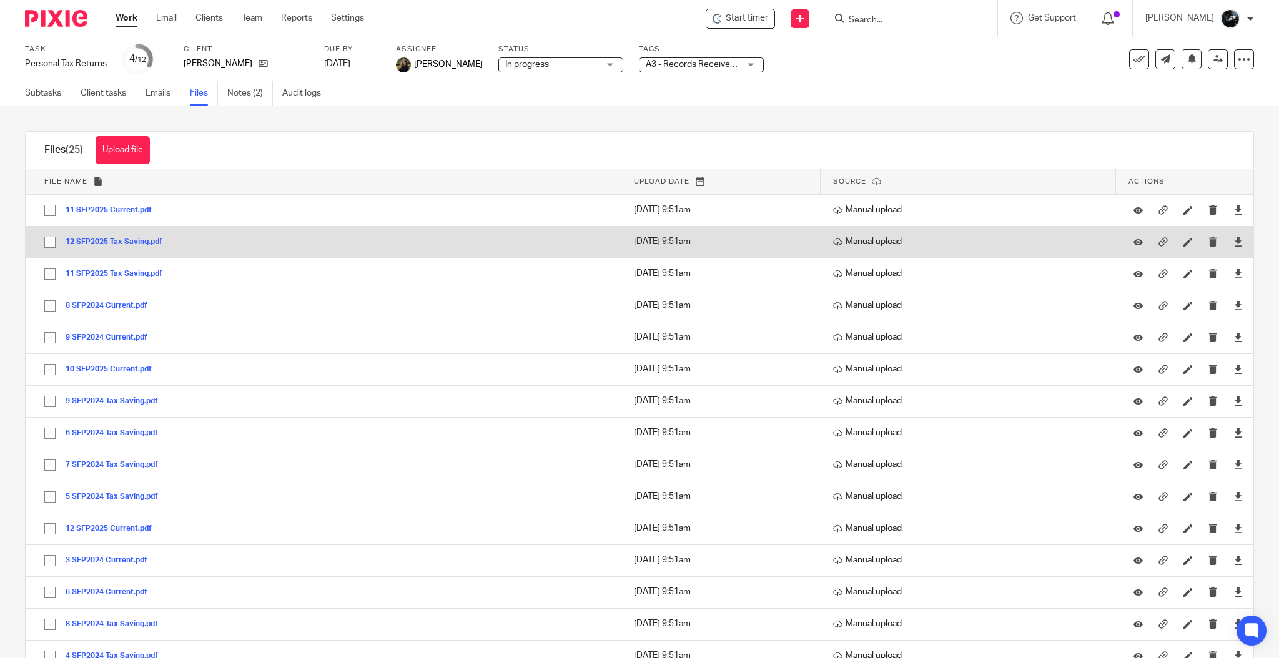
click at [111, 246] on button "12 SFP2025 Tax Saving.pdf" at bounding box center [119, 242] width 106 height 9
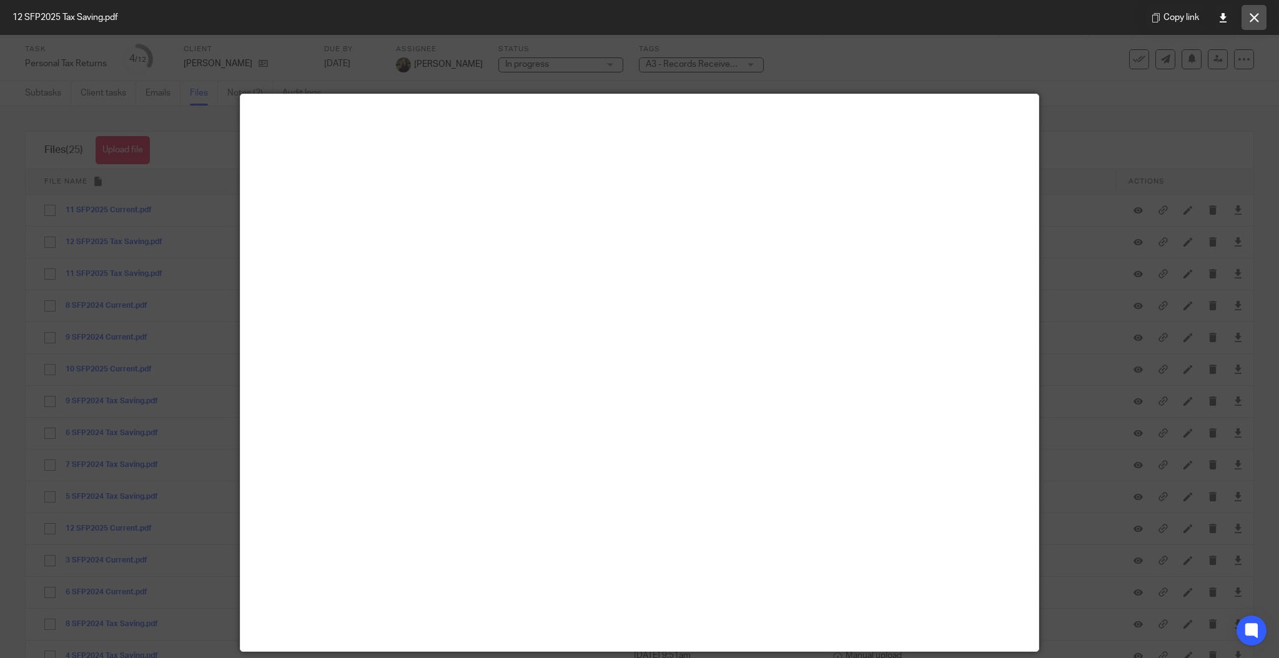
click at [1251, 8] on button at bounding box center [1254, 17] width 25 height 25
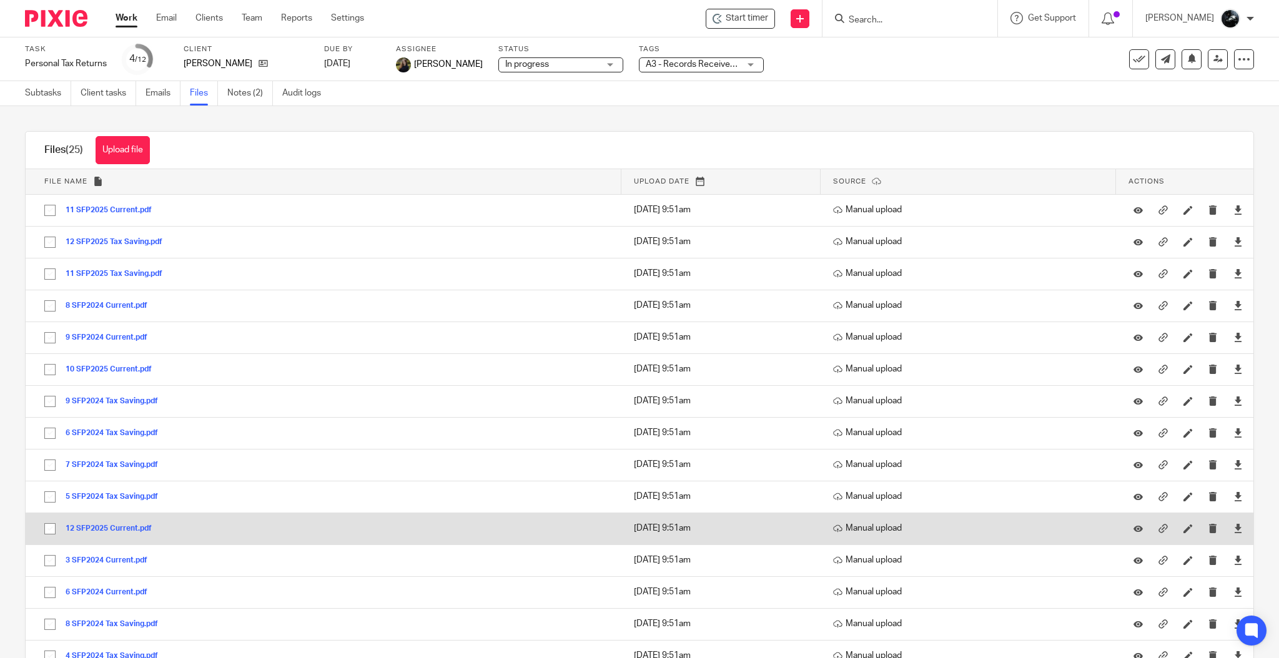
click at [93, 529] on button "12 SFP2025 Current.pdf" at bounding box center [114, 529] width 96 height 9
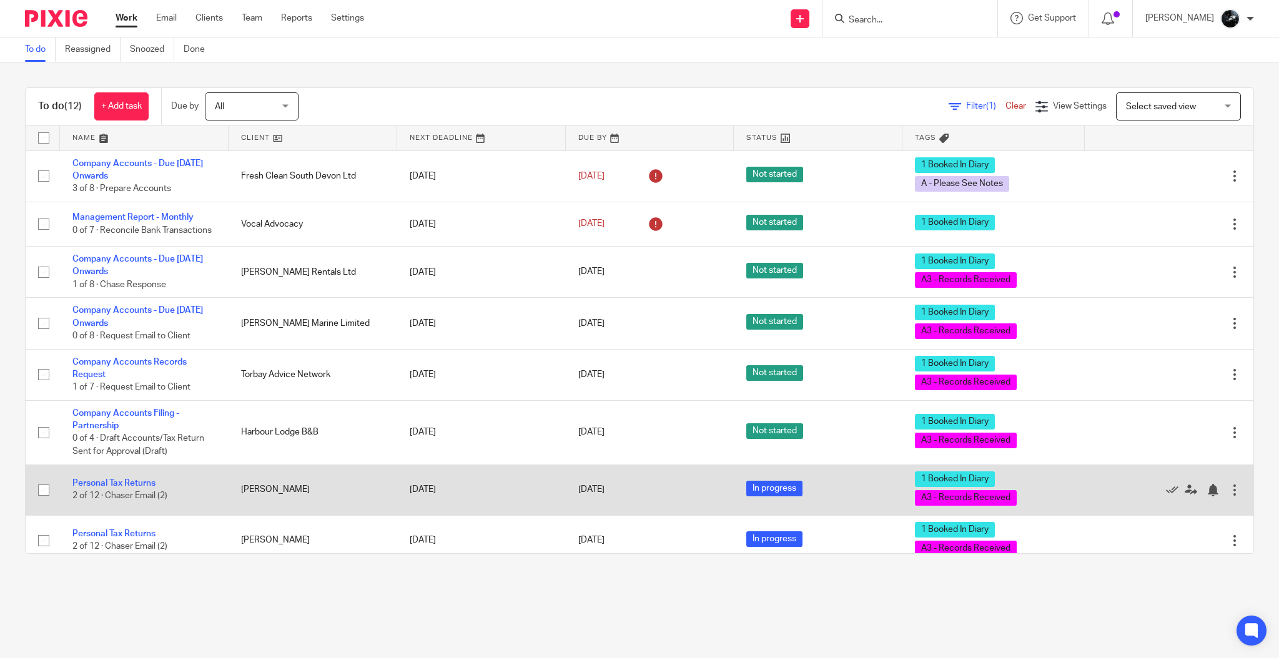
click at [107, 495] on td "Personal Tax Returns 2 of 12 · Chaser Email (2)" at bounding box center [144, 490] width 169 height 51
click at [140, 488] on link "Personal Tax Returns" at bounding box center [113, 483] width 83 height 9
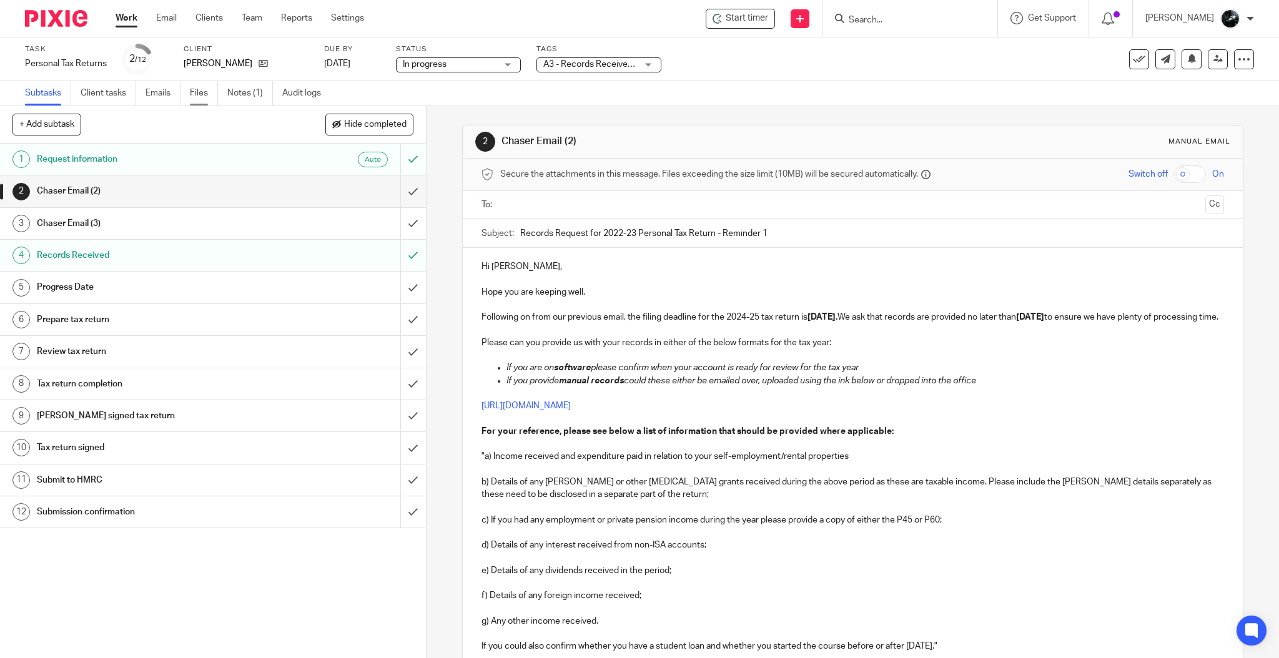
click at [207, 94] on link "Files" at bounding box center [204, 93] width 28 height 24
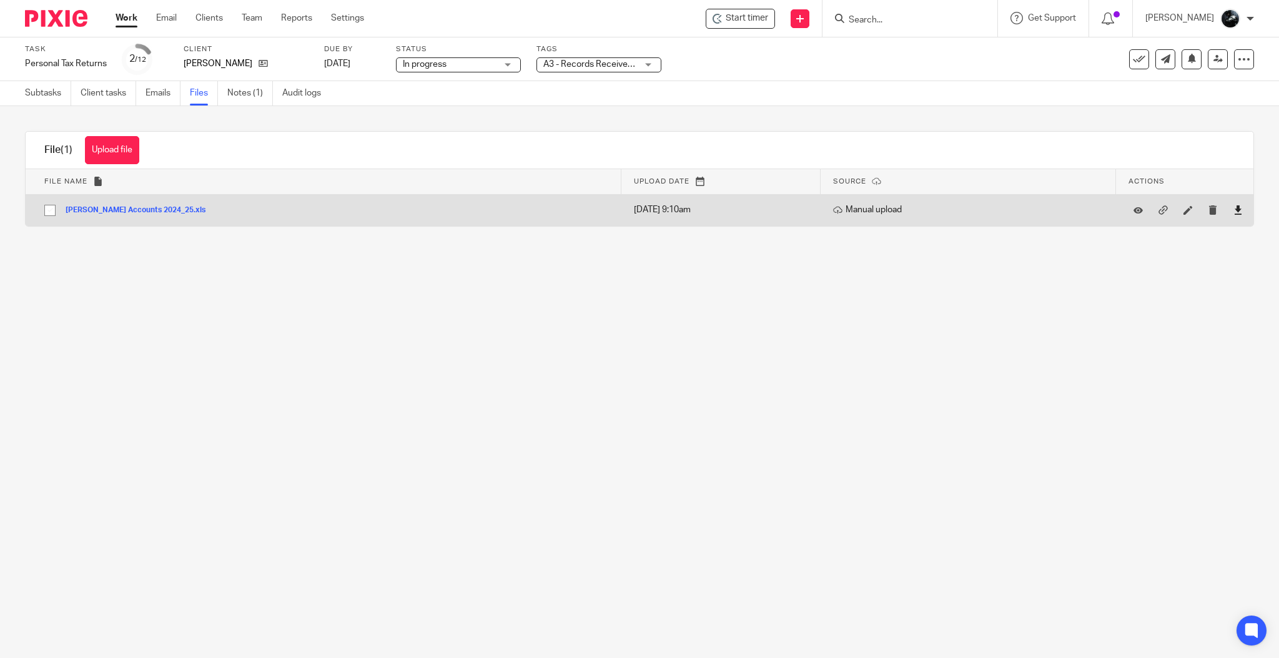
click at [1234, 216] on link at bounding box center [1238, 210] width 9 height 12
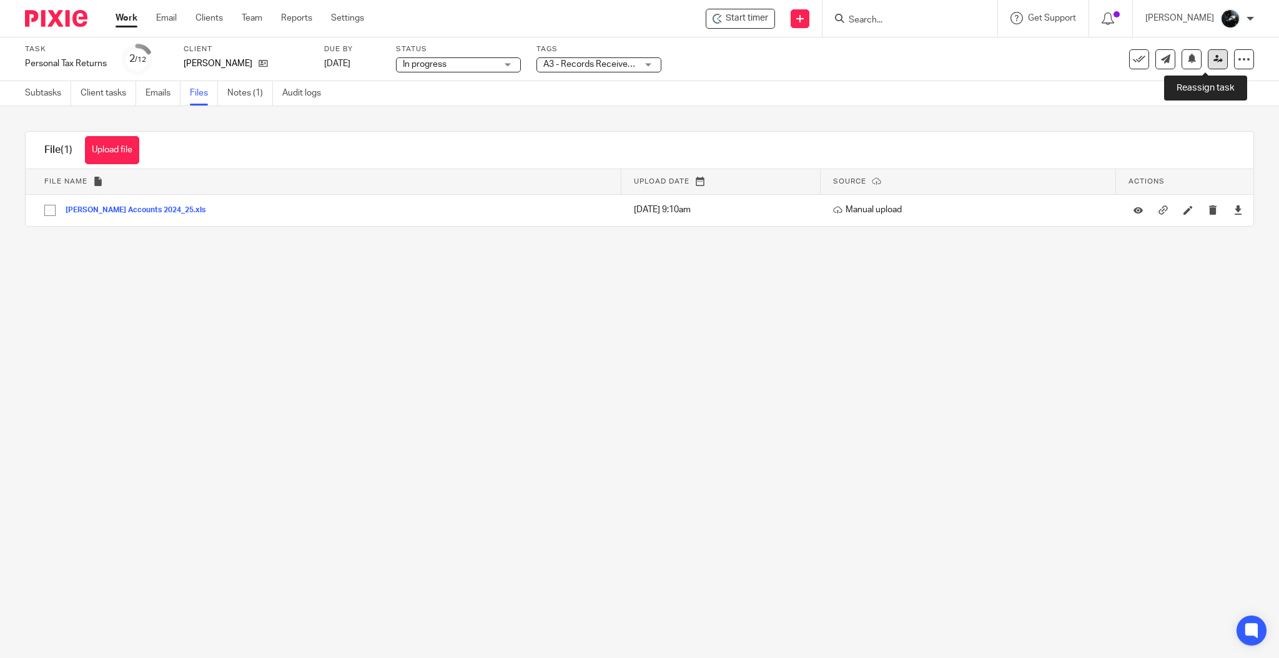
click at [1214, 59] on icon at bounding box center [1218, 58] width 9 height 9
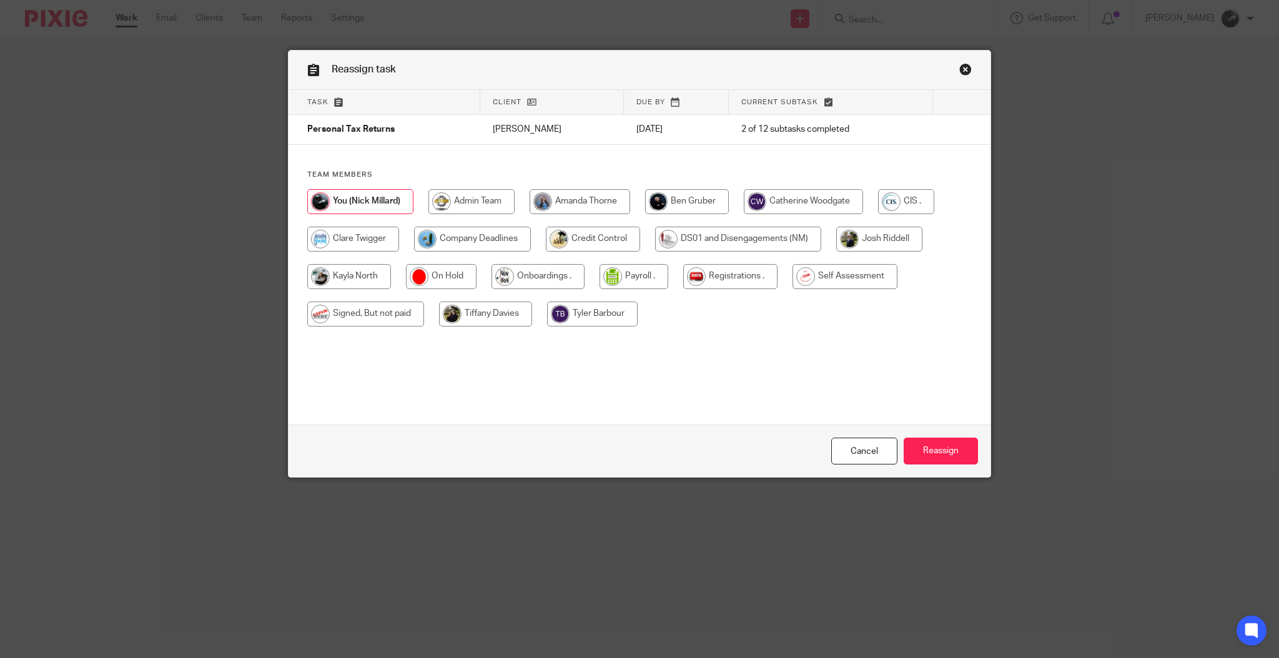
click at [457, 302] on input "radio" at bounding box center [485, 314] width 93 height 25
radio input "true"
click at [931, 441] on input "Reassign" at bounding box center [941, 451] width 74 height 27
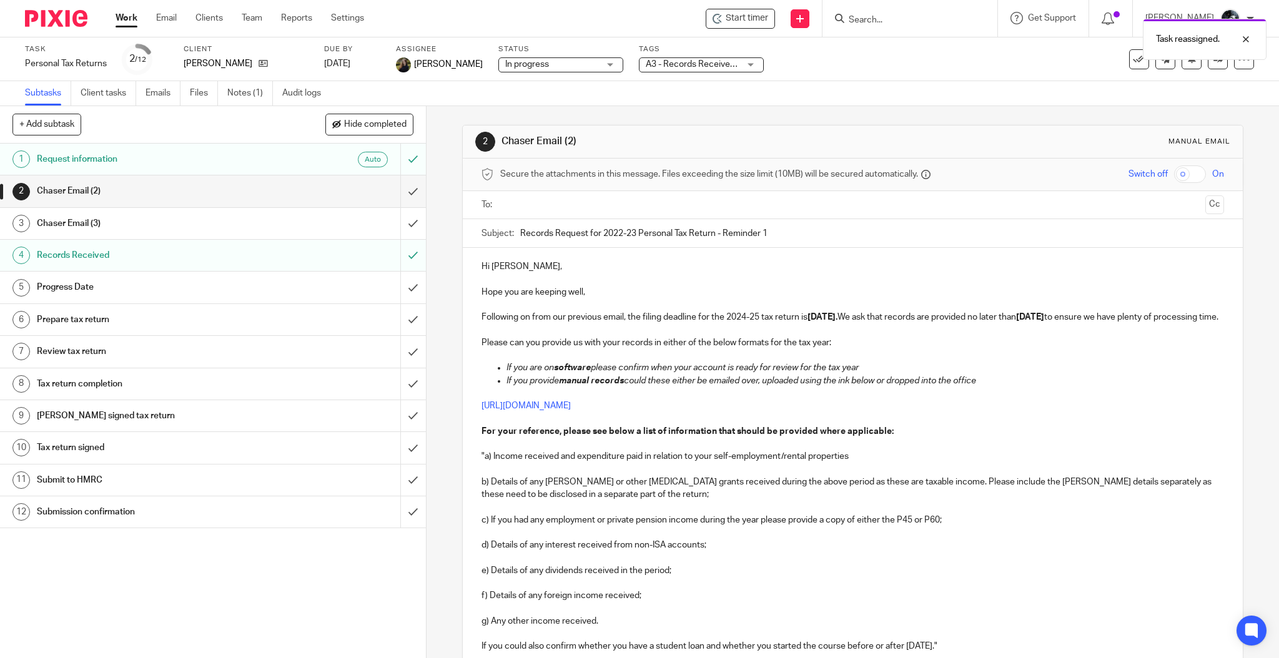
click at [54, 8] on div at bounding box center [51, 18] width 103 height 37
click at [65, 15] on img at bounding box center [56, 18] width 62 height 17
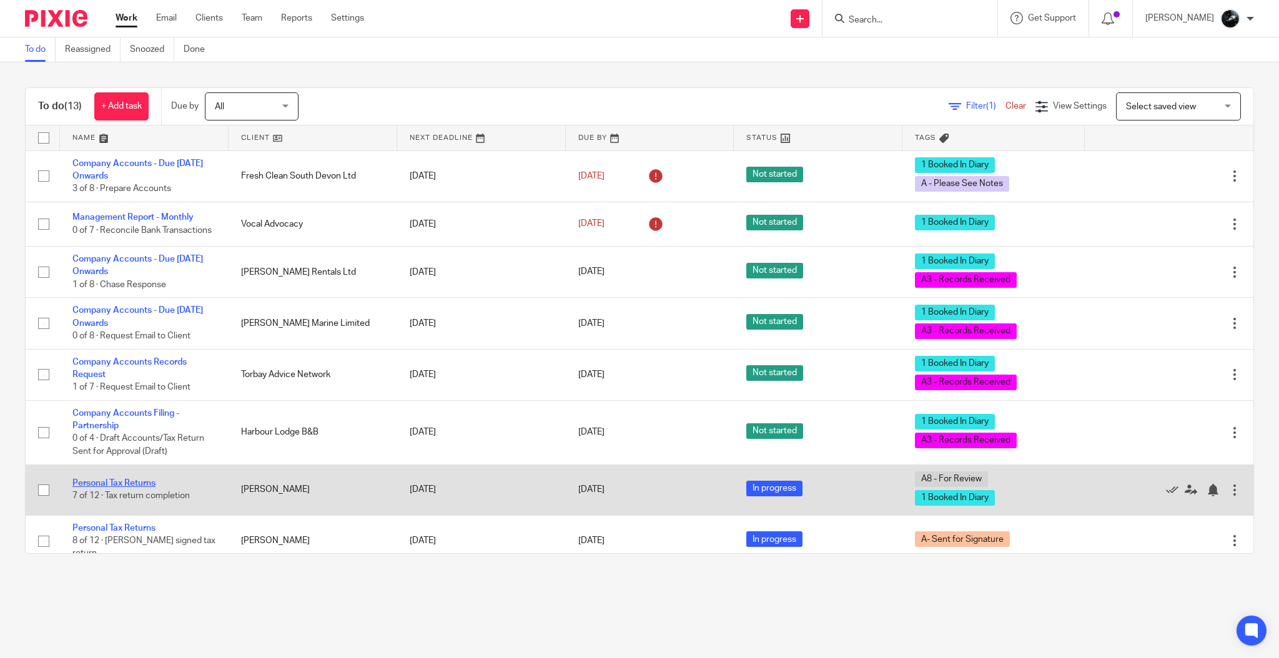
click at [152, 488] on link "Personal Tax Returns" at bounding box center [113, 483] width 83 height 9
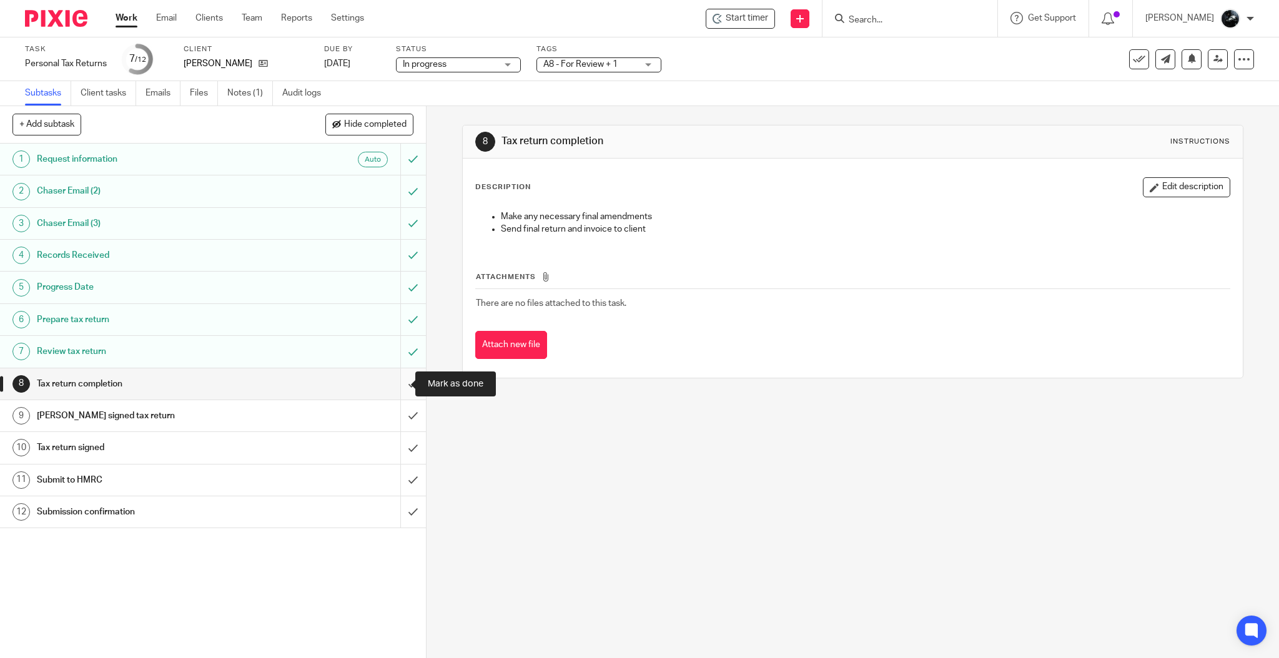
click at [402, 377] on input "submit" at bounding box center [213, 384] width 426 height 31
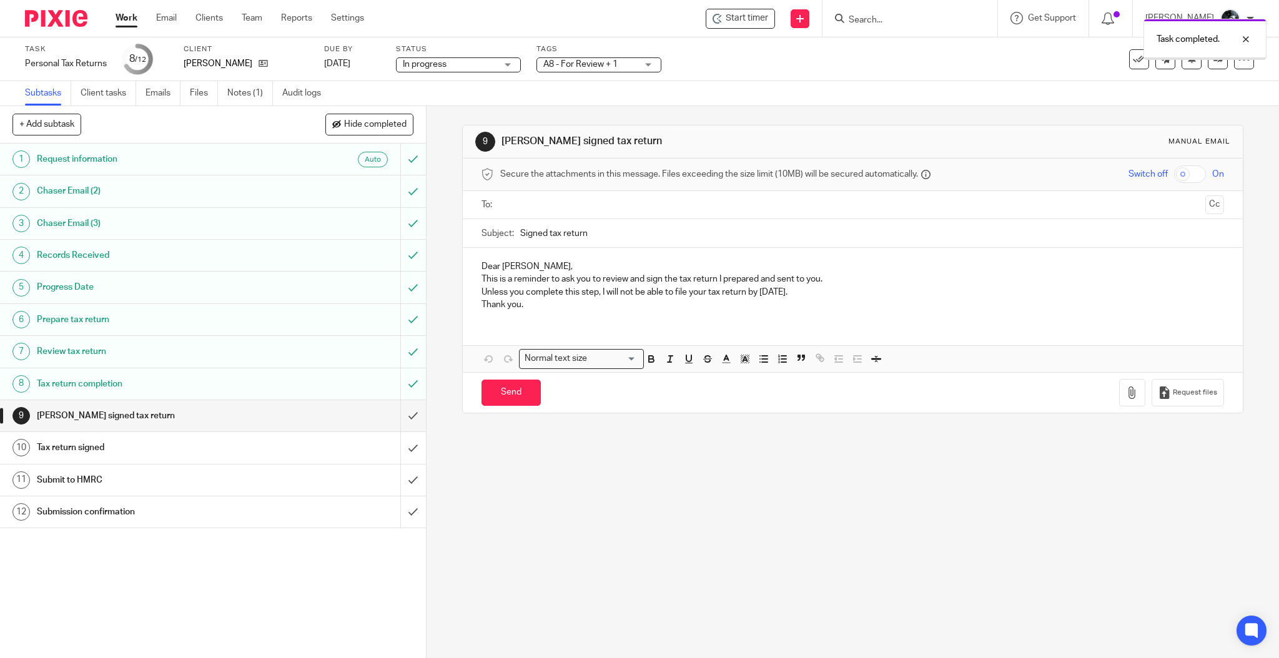
click at [395, 419] on input "submit" at bounding box center [213, 415] width 426 height 31
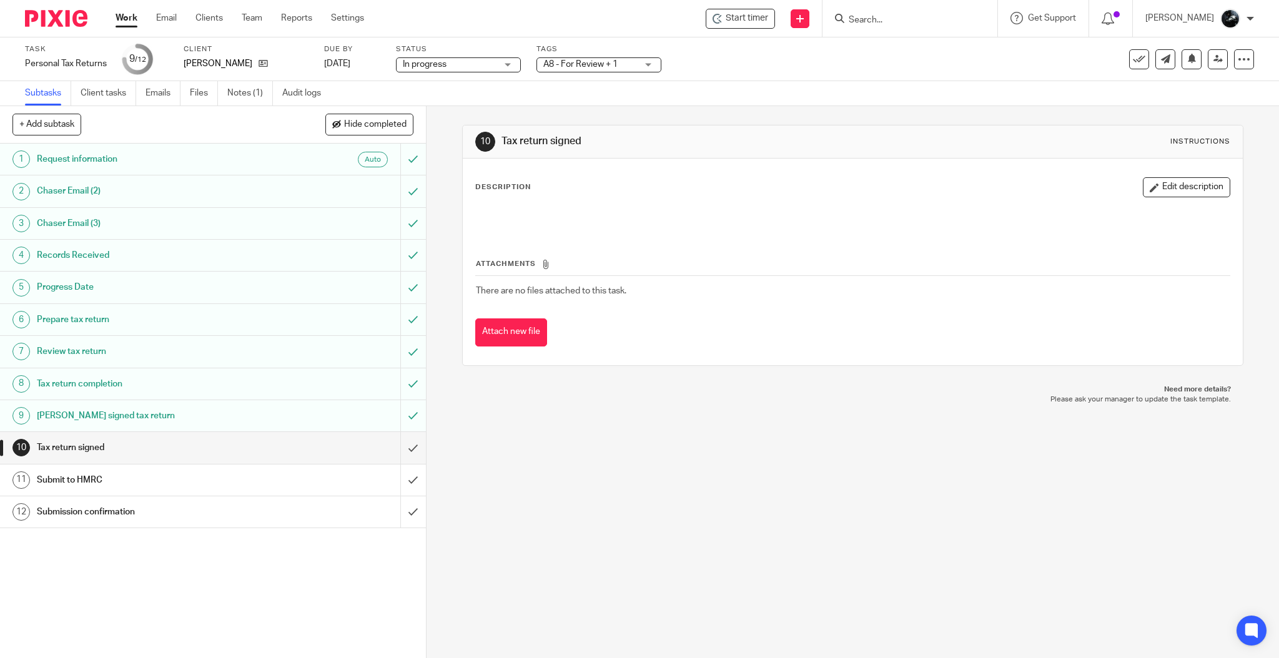
click at [586, 67] on span "A8 - For Review + 1" at bounding box center [581, 64] width 74 height 9
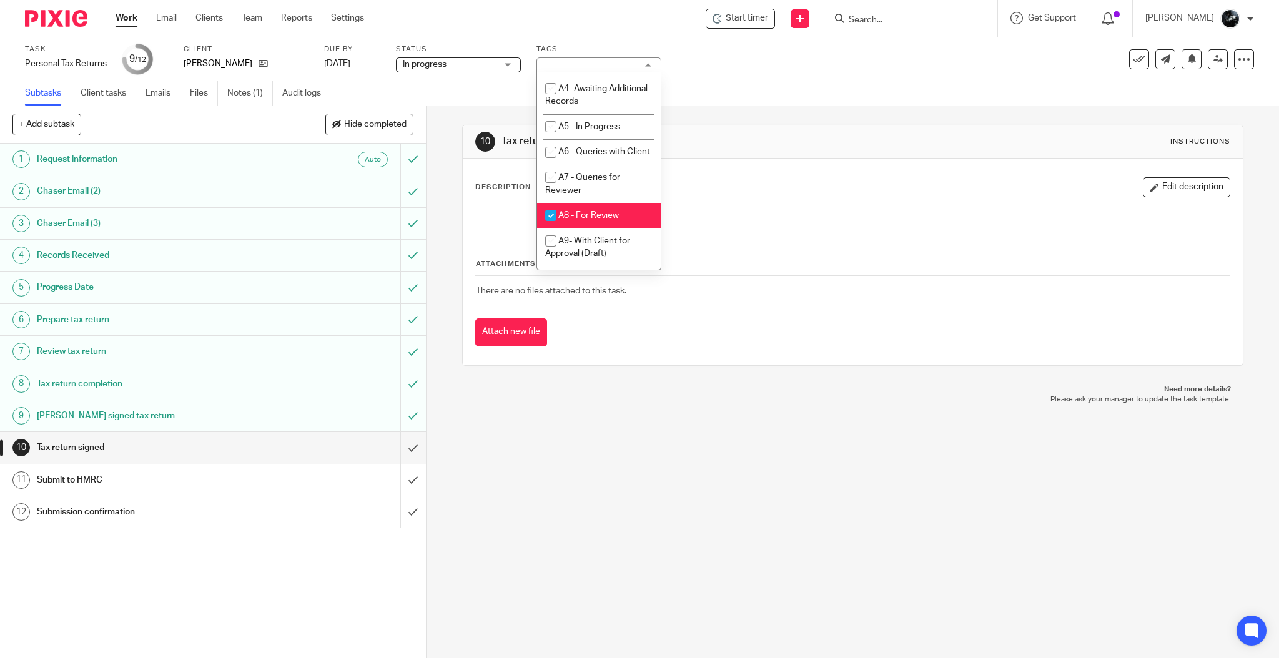
scroll to position [690, 0]
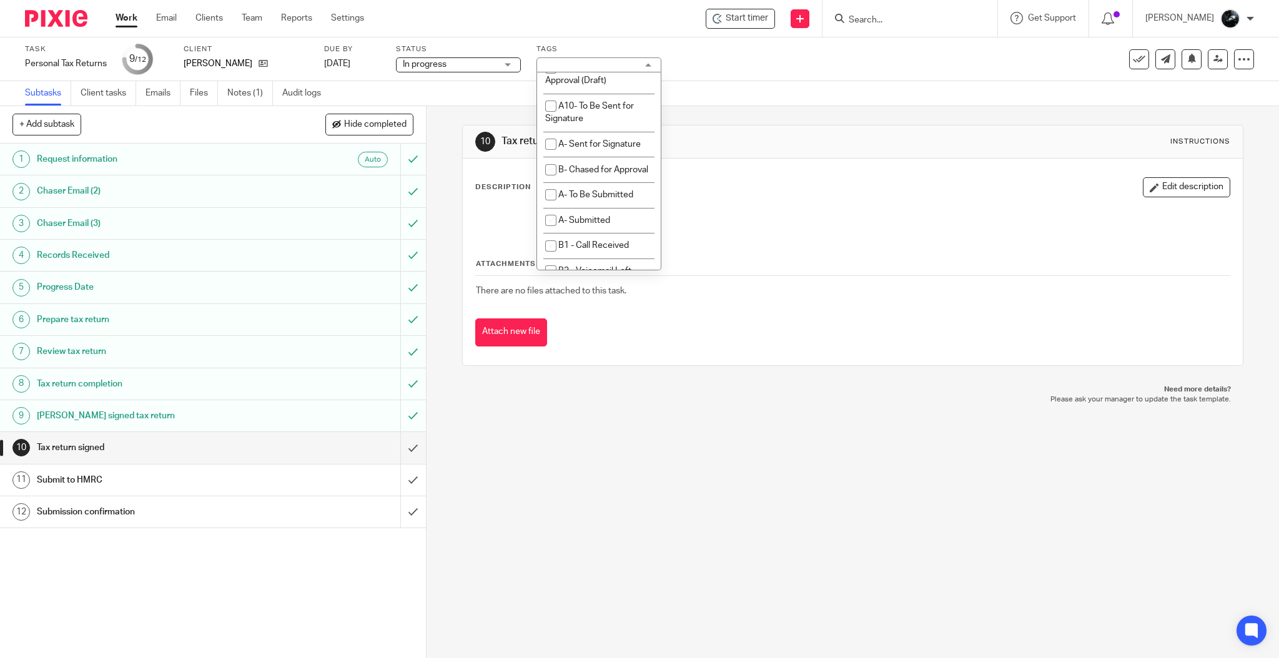
click at [606, 47] on span "A8 - For Review" at bounding box center [589, 42] width 61 height 9
checkbox input "false"
click at [618, 96] on span "1 Booked In Diary" at bounding box center [592, 91] width 67 height 9
checkbox input "false"
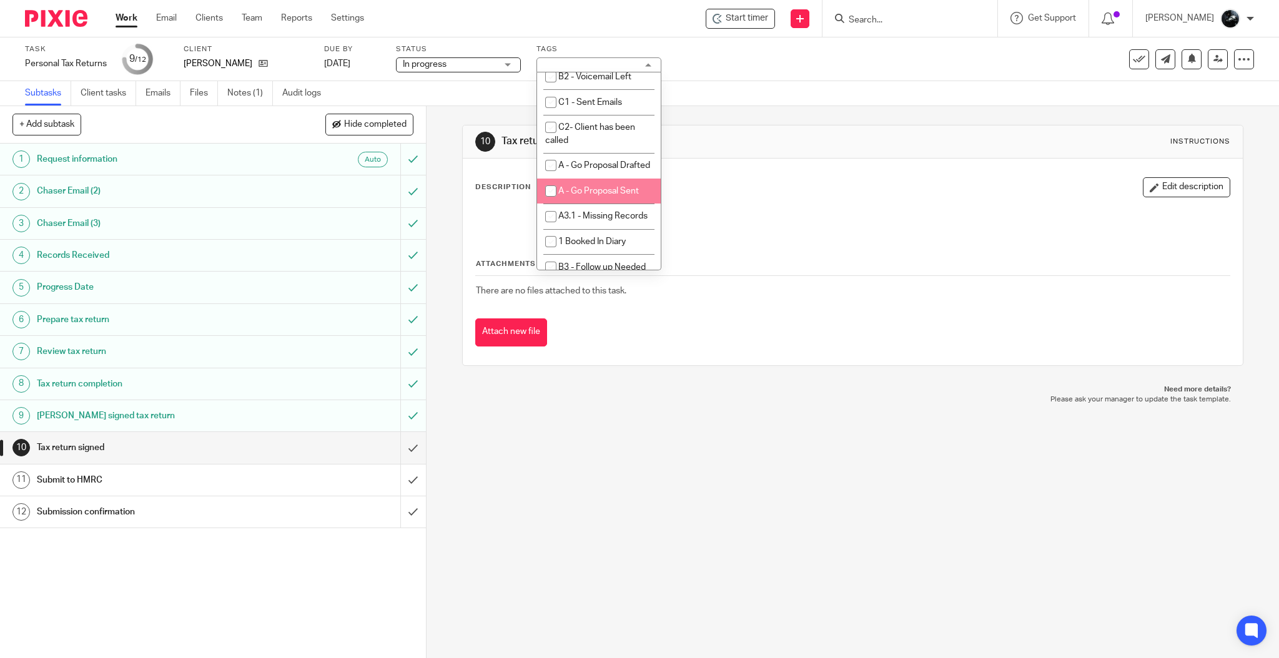
scroll to position [863, 0]
checkbox input "true"
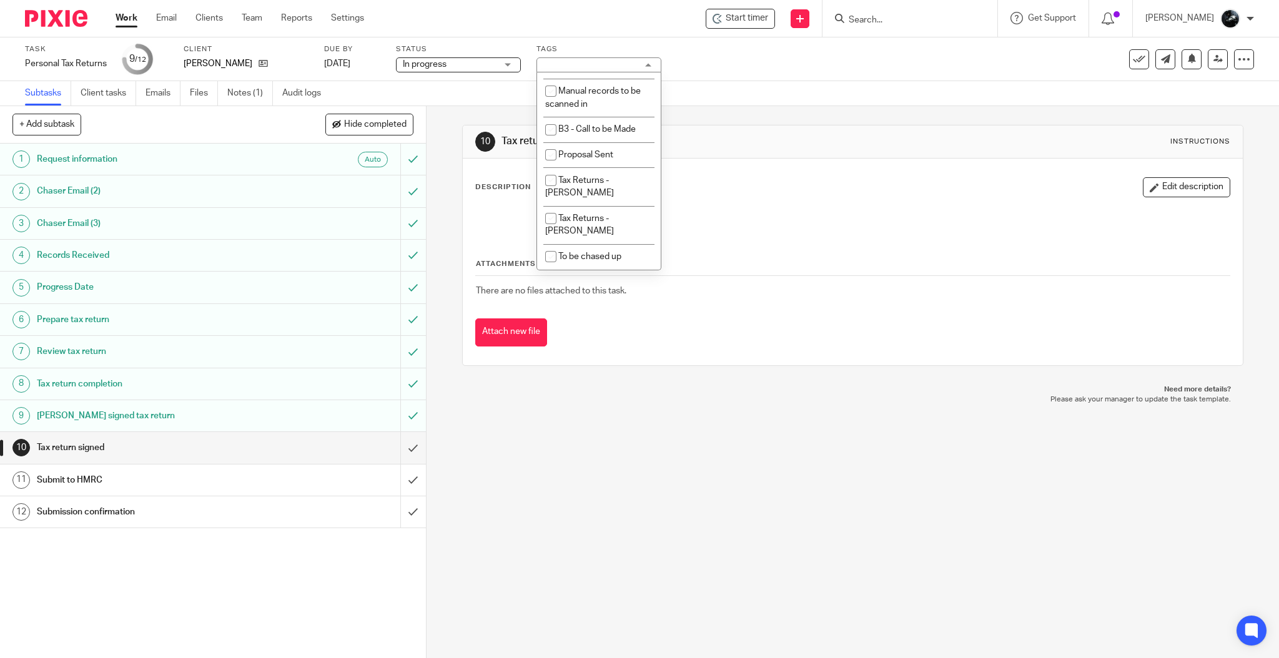
scroll to position [1381, 0]
click at [792, 71] on div "Task Personal Tax Returns Save Personal Tax Returns 9 /12 Client George Moran D…" at bounding box center [537, 59] width 1025 height 30
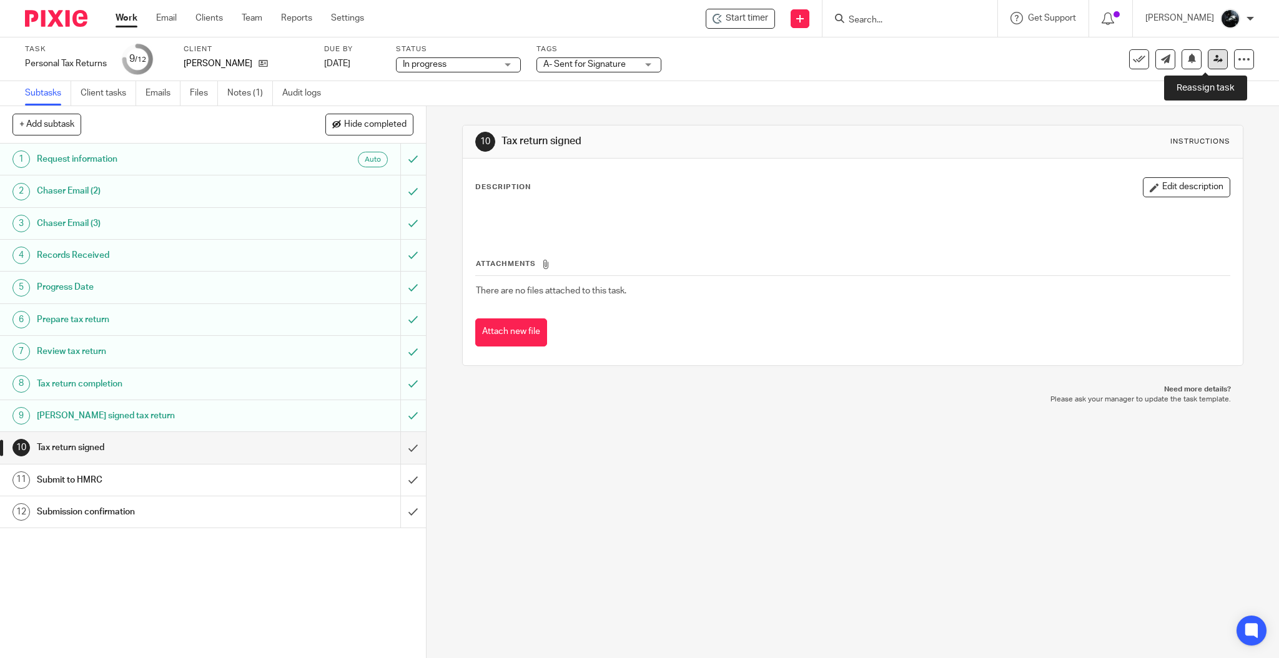
click at [1214, 59] on icon at bounding box center [1218, 58] width 9 height 9
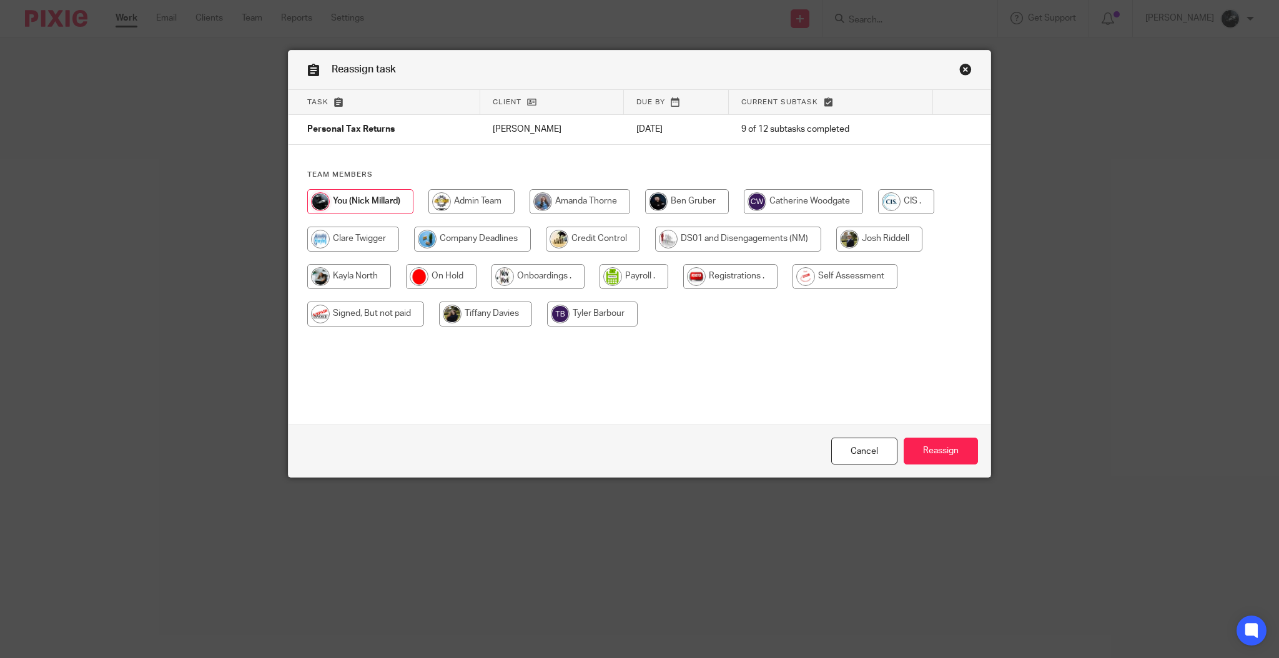
click at [815, 283] on input "radio" at bounding box center [845, 276] width 105 height 25
radio input "true"
click at [928, 444] on input "Reassign" at bounding box center [941, 451] width 74 height 27
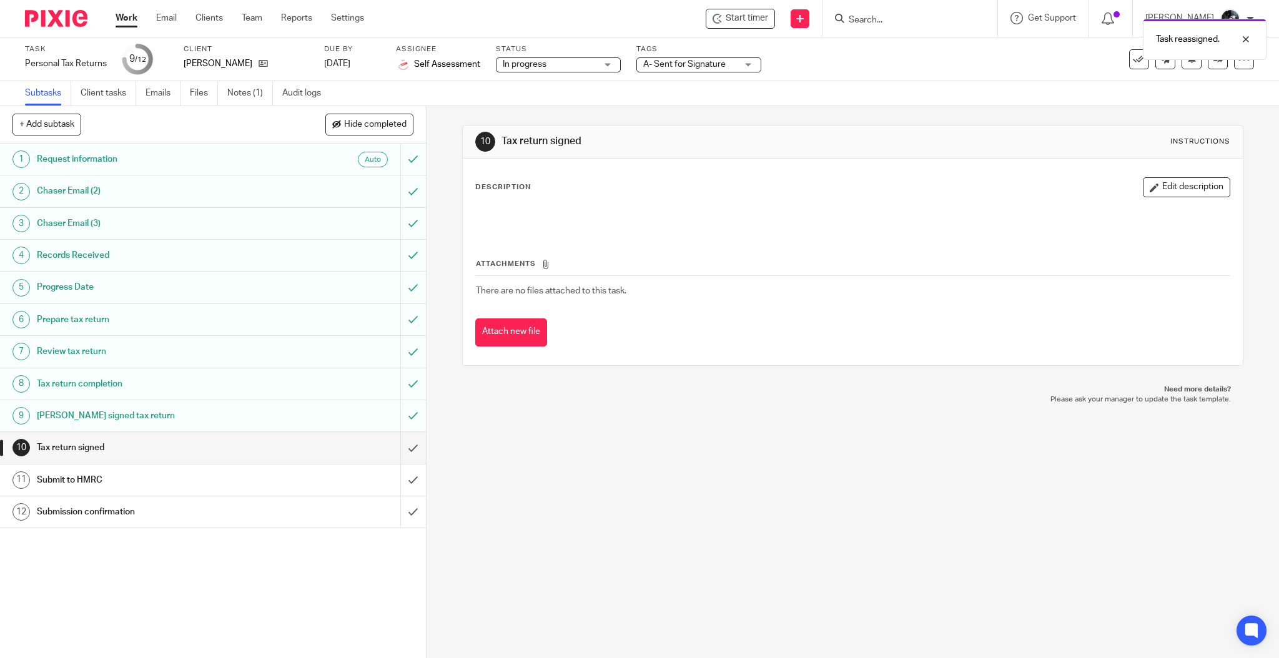
click at [61, 24] on img at bounding box center [56, 18] width 62 height 17
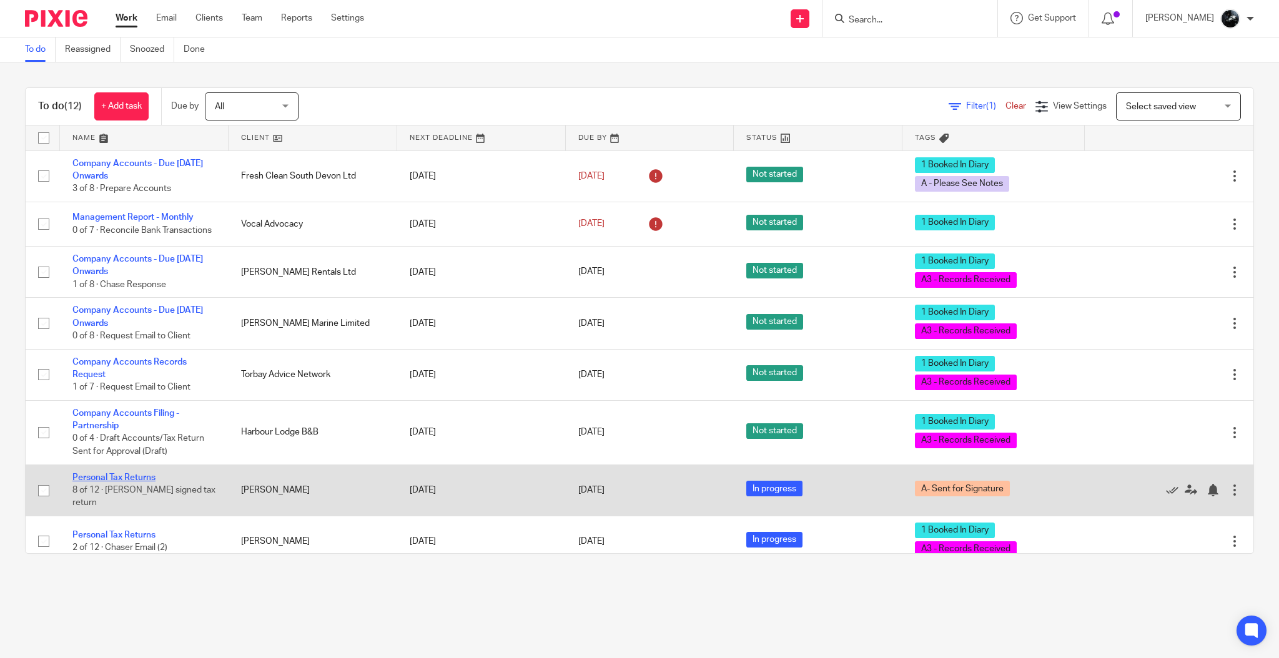
click at [117, 482] on link "Personal Tax Returns" at bounding box center [113, 478] width 83 height 9
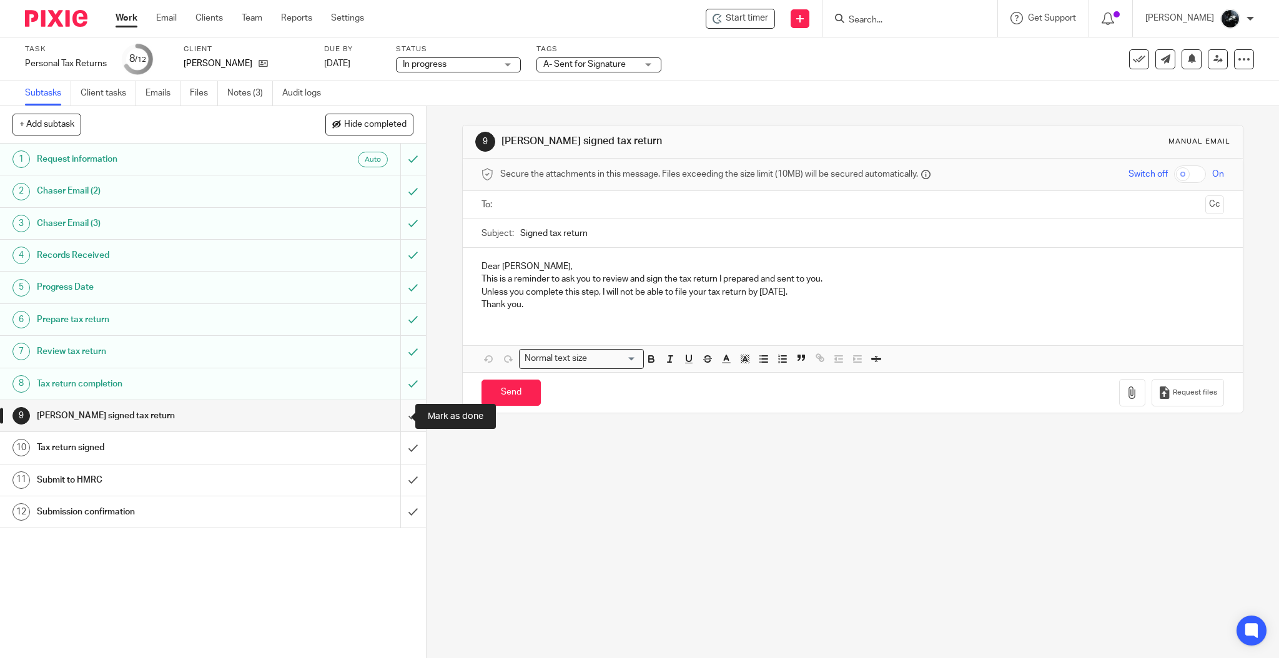
click at [395, 414] on input "submit" at bounding box center [213, 415] width 426 height 31
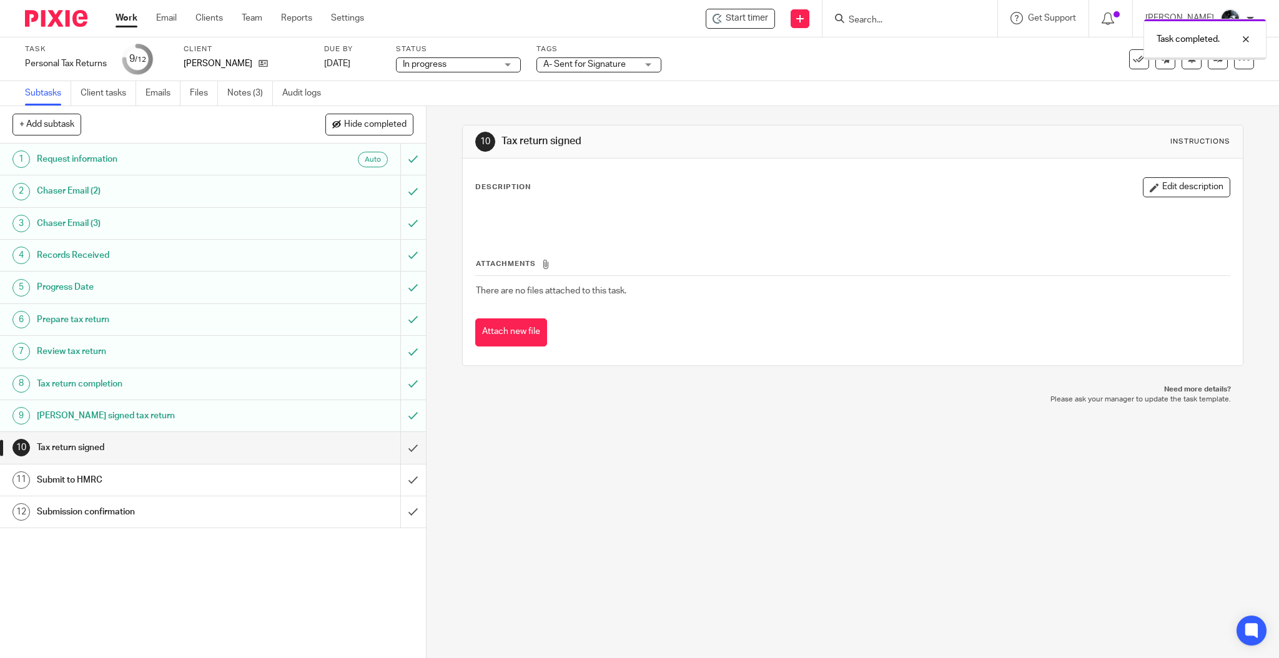
click at [635, 67] on span "A- Sent for Signature" at bounding box center [591, 64] width 94 height 13
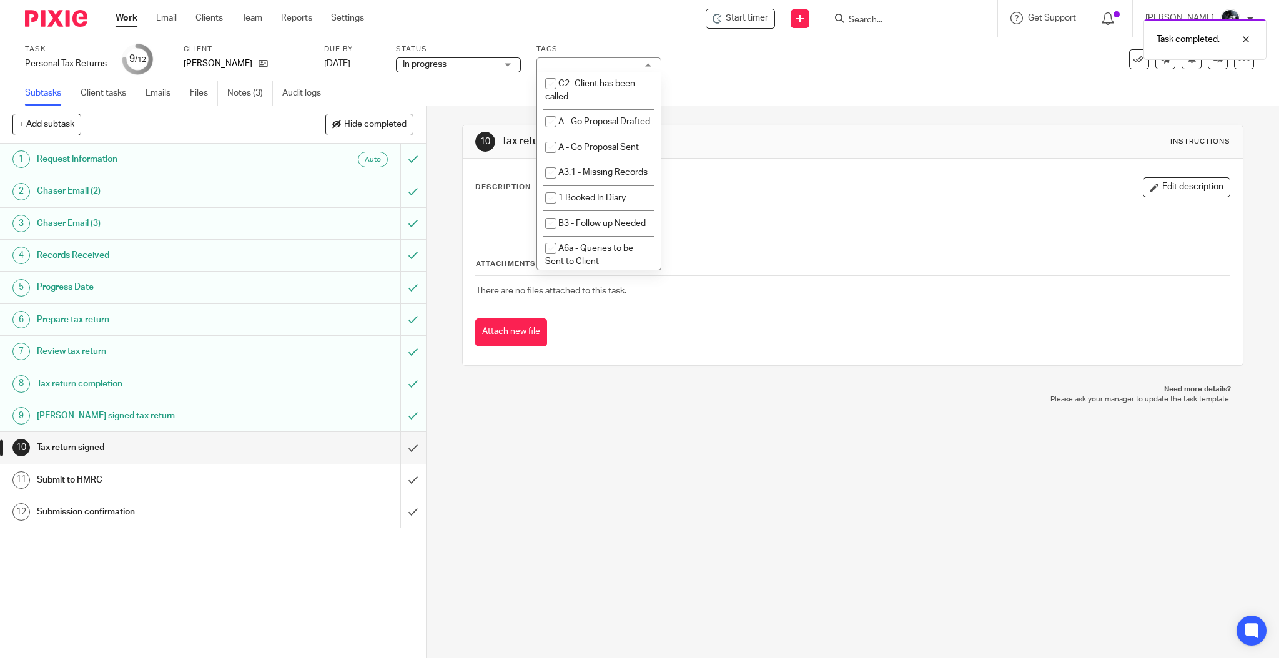
scroll to position [1035, 0]
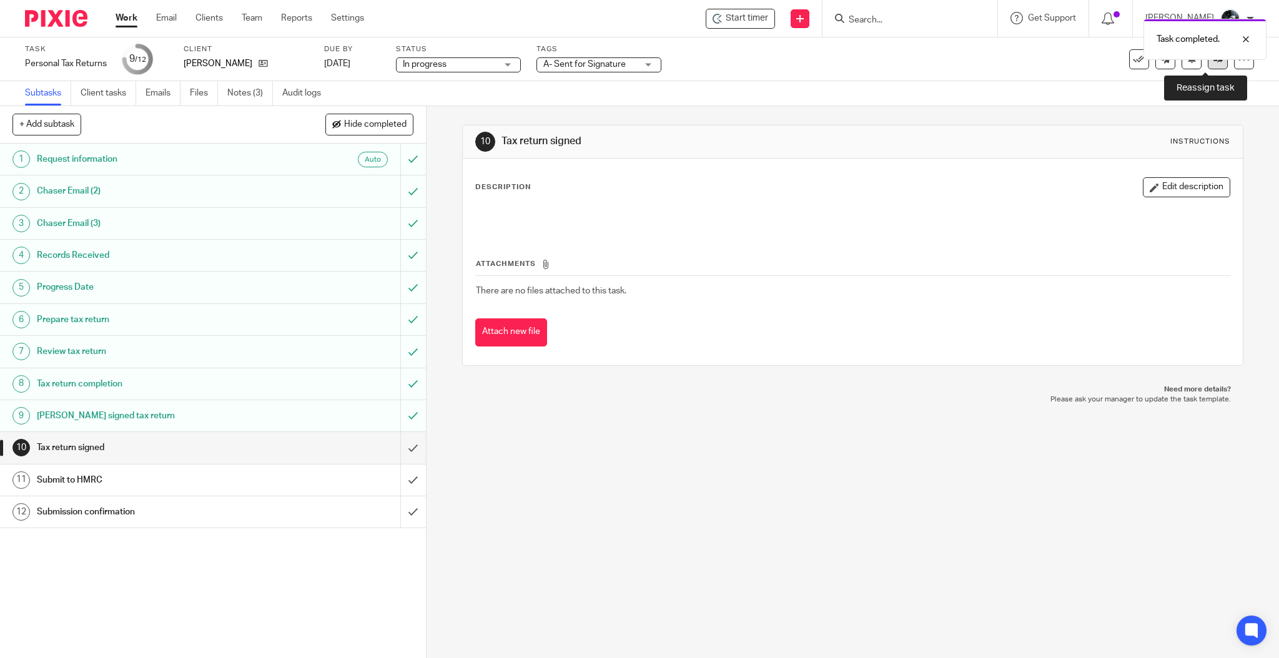
click at [1208, 66] on link at bounding box center [1218, 59] width 20 height 20
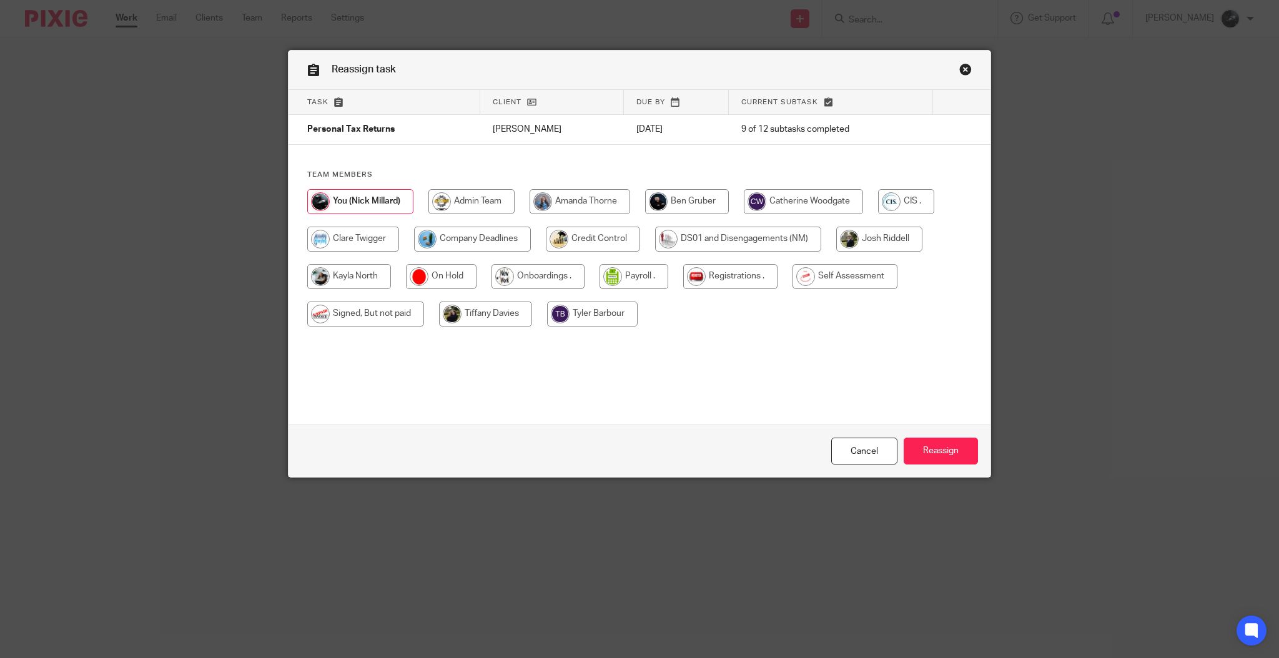
click at [820, 267] on input "radio" at bounding box center [845, 276] width 105 height 25
radio input "true"
click at [920, 460] on input "Reassign" at bounding box center [941, 451] width 74 height 27
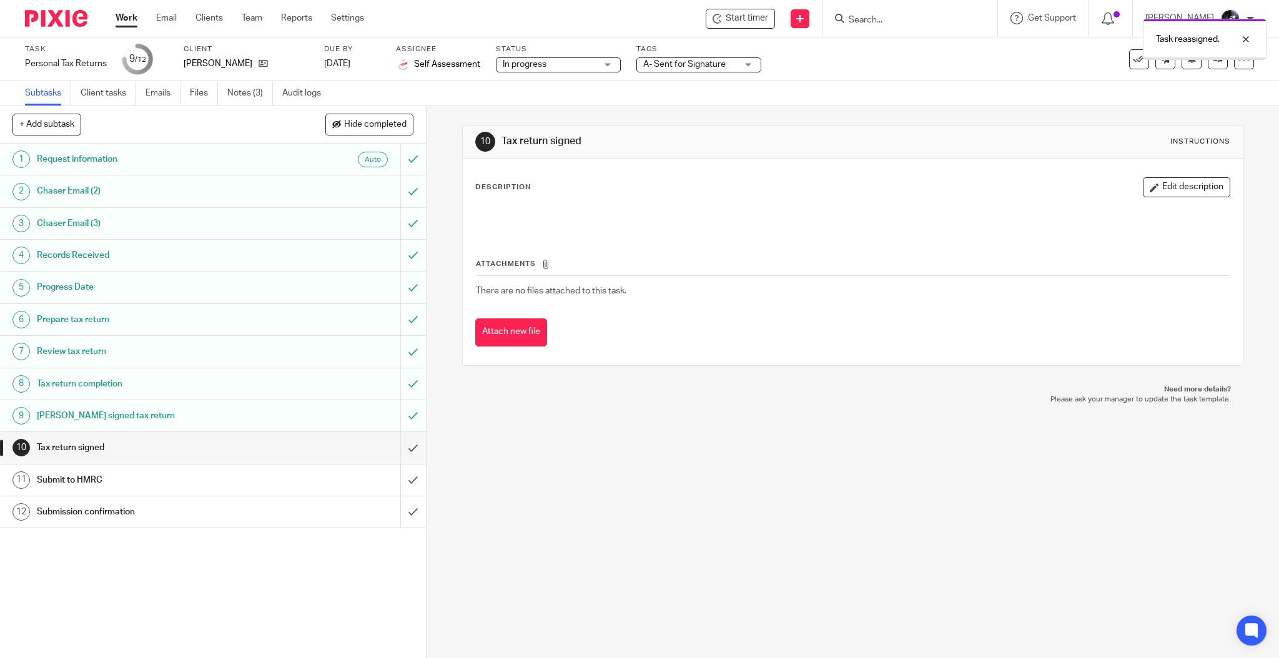
click at [936, 18] on div "Task reassigned." at bounding box center [953, 35] width 627 height 47
click at [908, 28] on div "Task reassigned." at bounding box center [953, 35] width 627 height 47
click at [907, 21] on div "Task reassigned." at bounding box center [953, 35] width 627 height 47
click at [870, 18] on div "Task reassigned." at bounding box center [953, 35] width 627 height 47
click at [891, 17] on div "Task reassigned." at bounding box center [953, 35] width 627 height 47
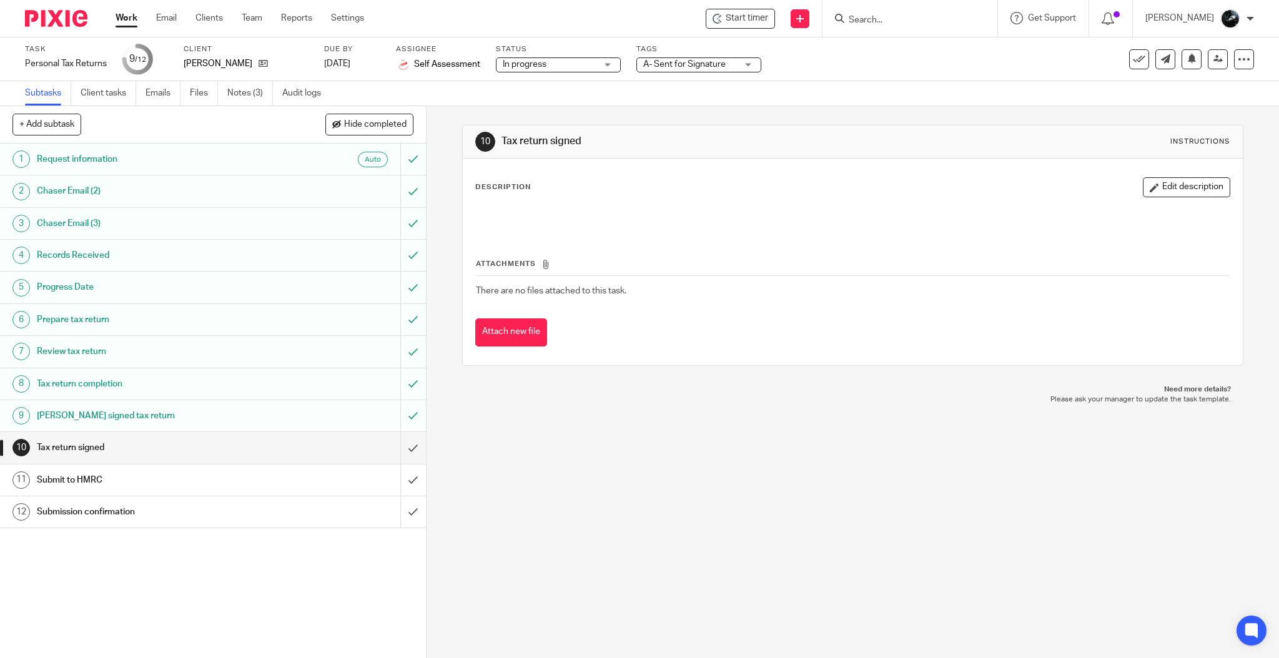
click at [895, 17] on input "Search" at bounding box center [904, 20] width 112 height 11
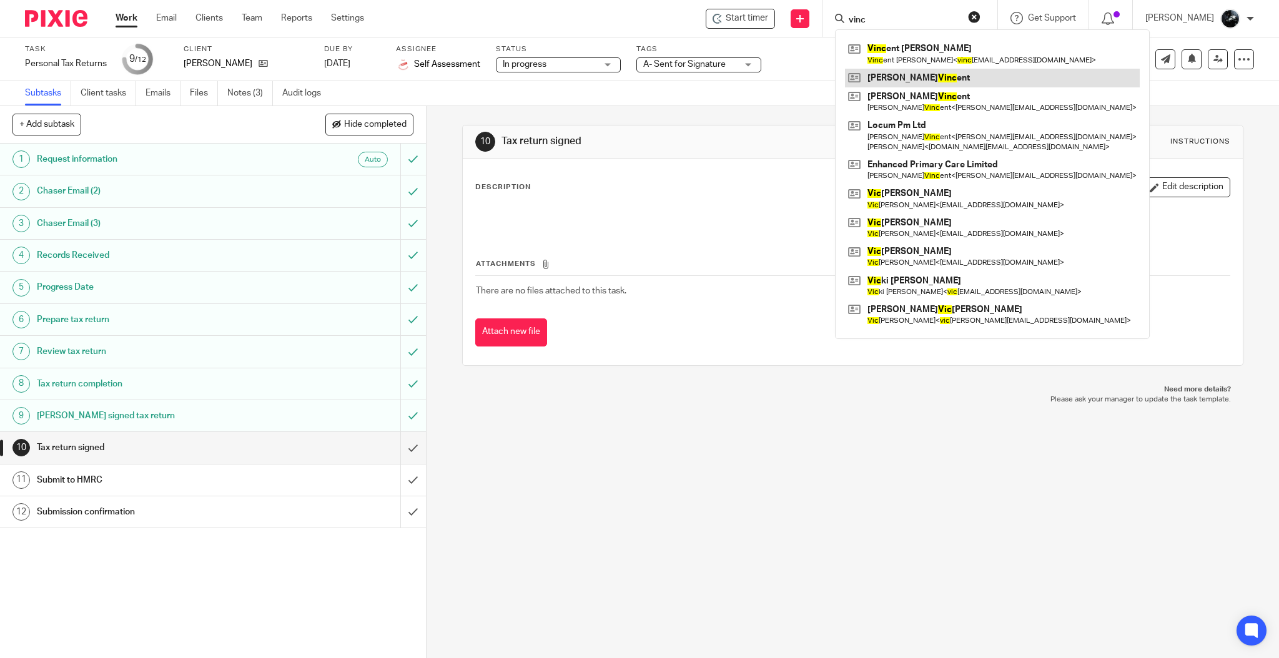
type input "vinc"
click at [928, 76] on link at bounding box center [992, 78] width 295 height 19
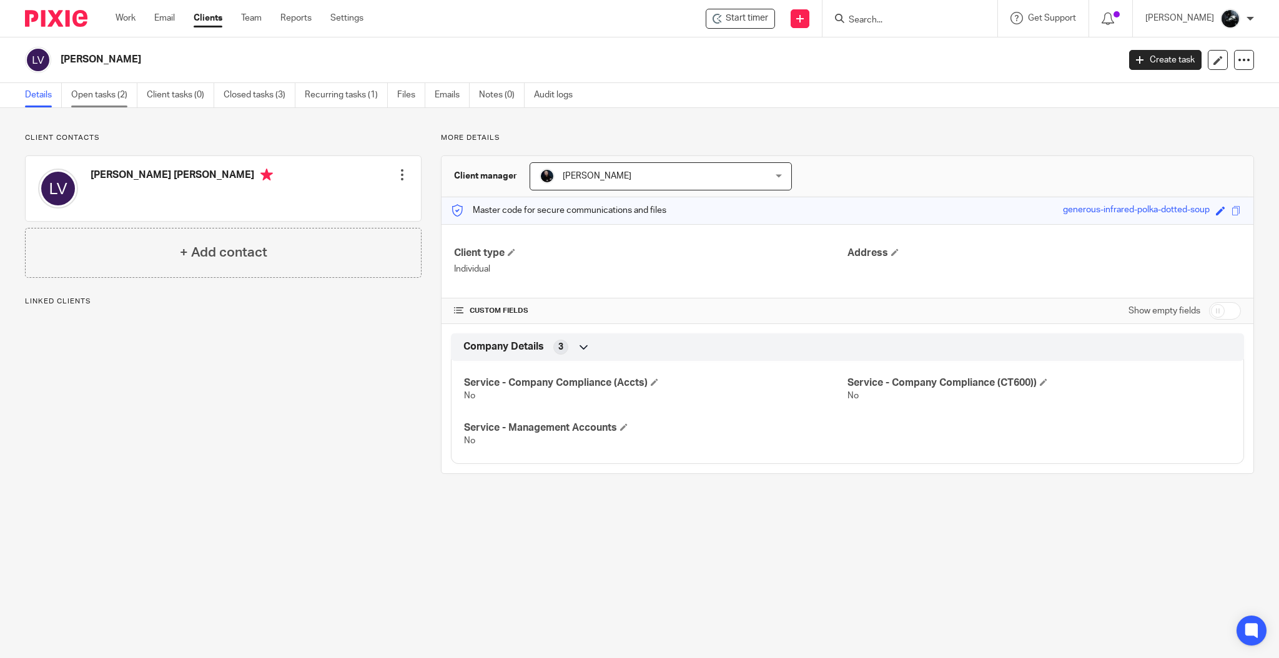
click at [117, 99] on link "Open tasks (2)" at bounding box center [104, 95] width 66 height 24
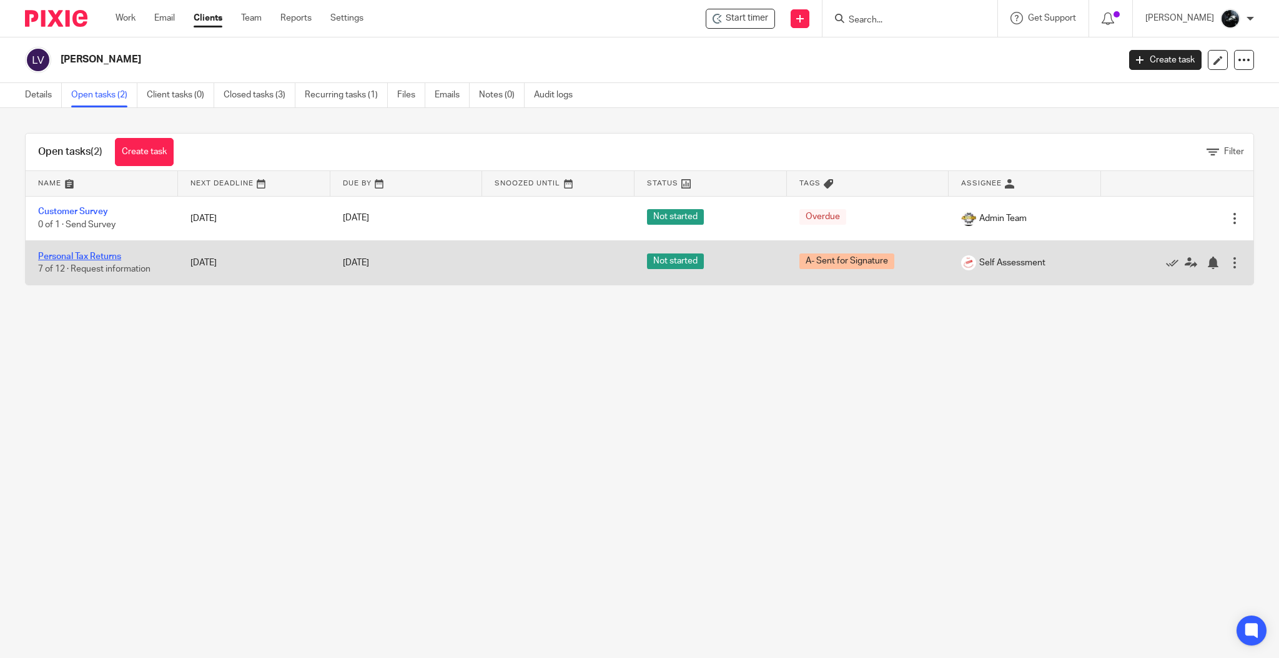
click at [79, 257] on link "Personal Tax Returns" at bounding box center [79, 256] width 83 height 9
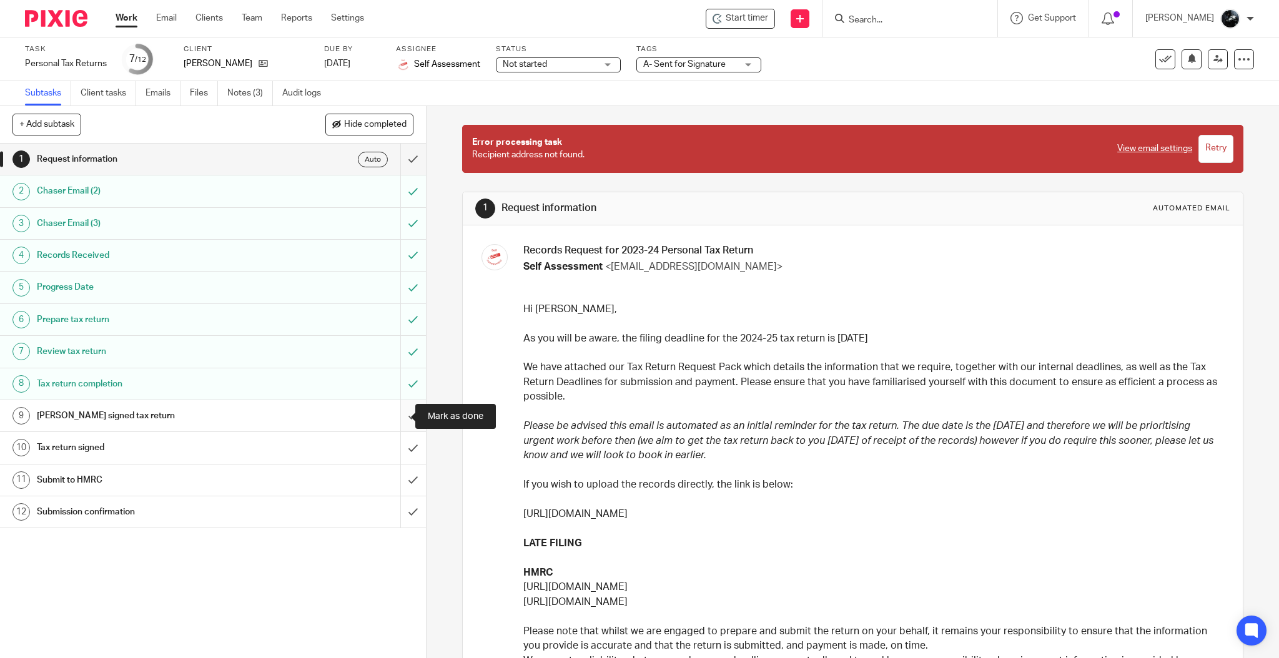
click at [394, 418] on input "submit" at bounding box center [213, 415] width 426 height 31
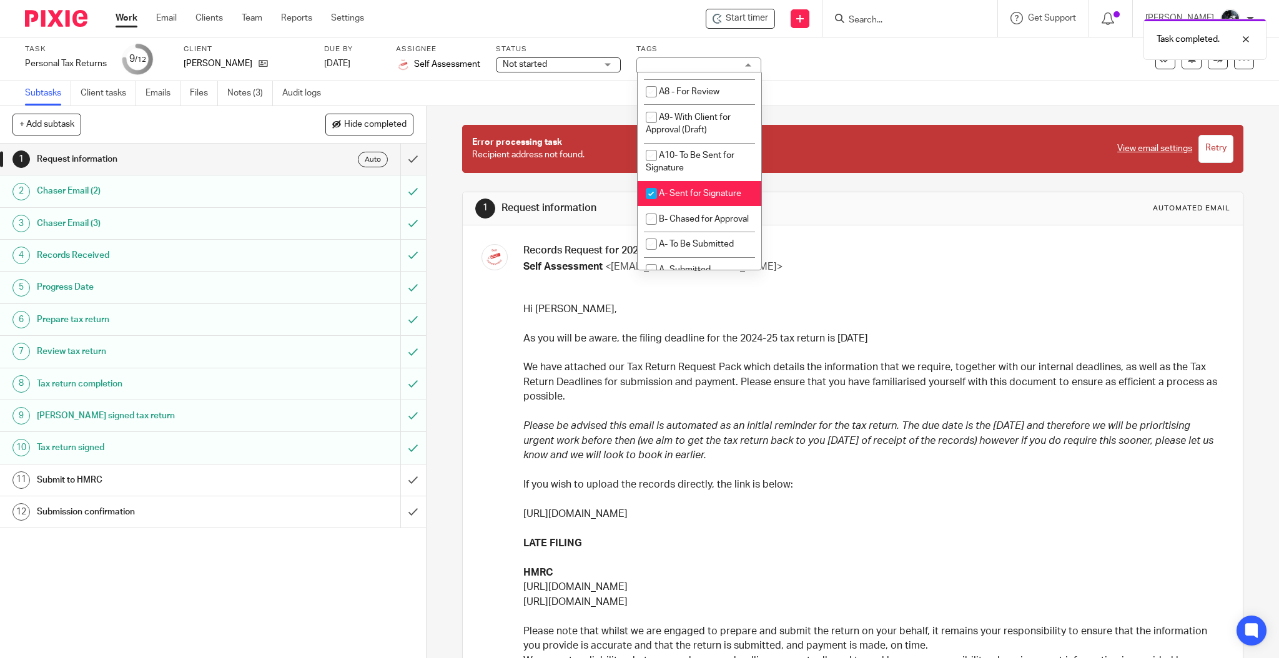
scroll to position [690, 0]
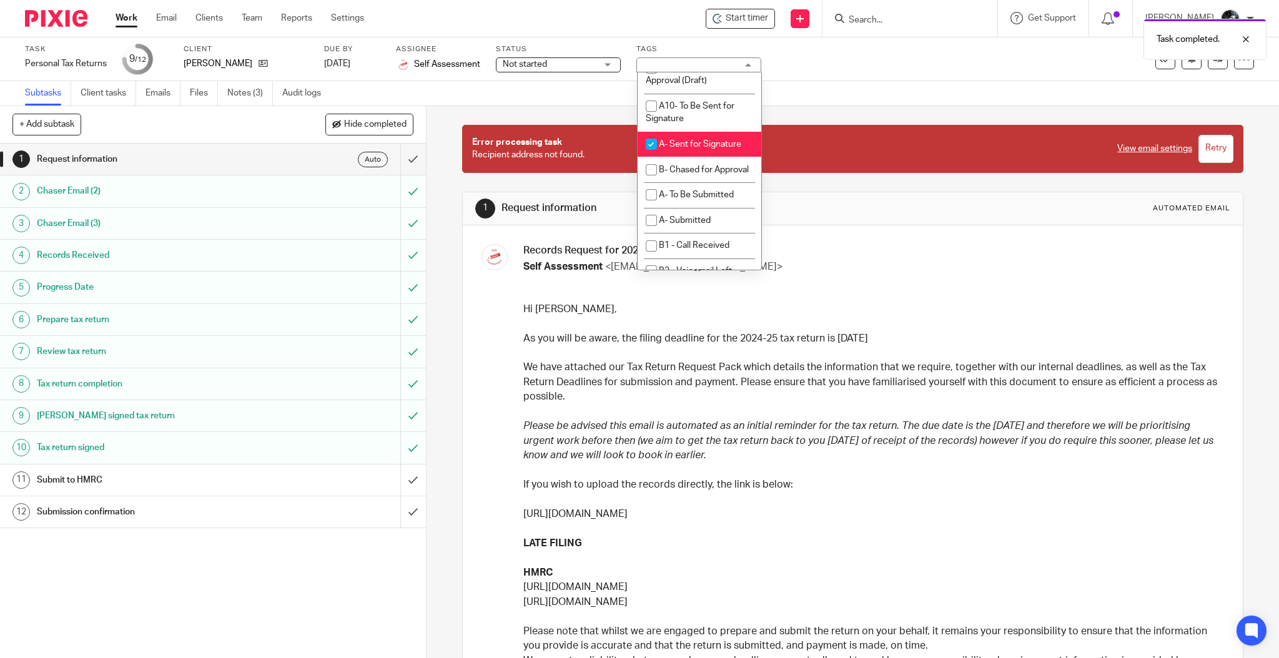
click at [713, 157] on li "A- Sent for Signature" at bounding box center [700, 145] width 124 height 26
checkbox input "false"
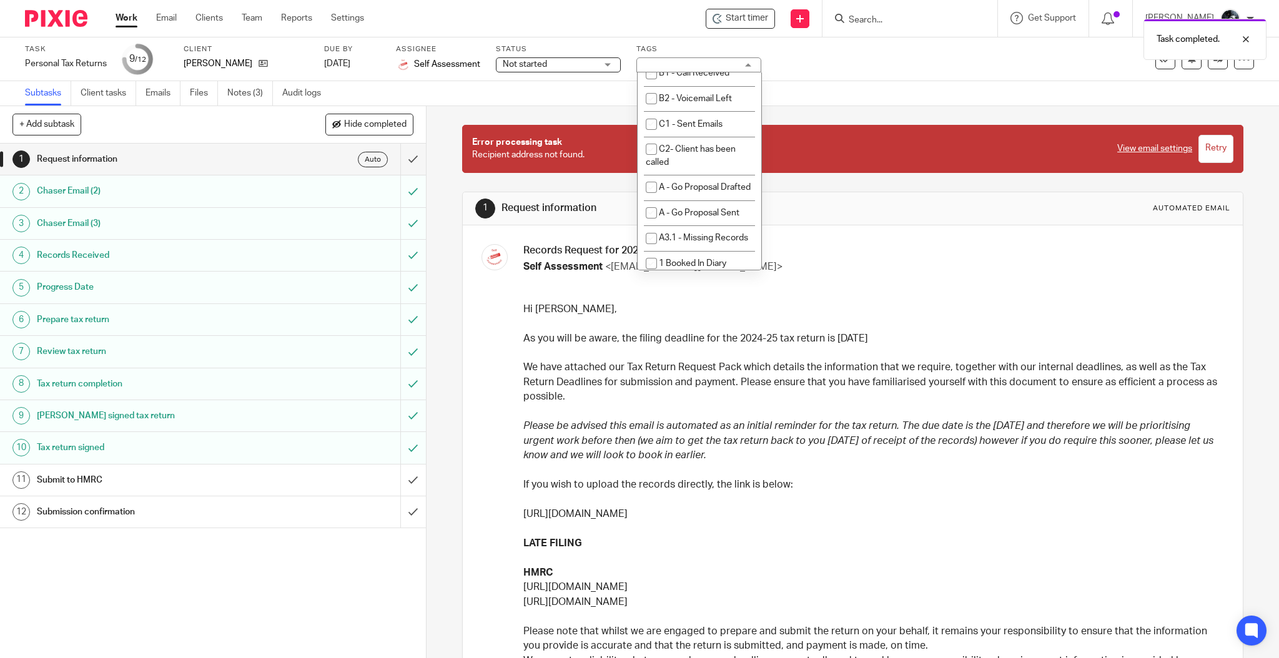
click at [668, 27] on span "A- To Be Submitted" at bounding box center [696, 22] width 75 height 9
checkbox input "true"
click at [1214, 63] on icon at bounding box center [1218, 58] width 9 height 9
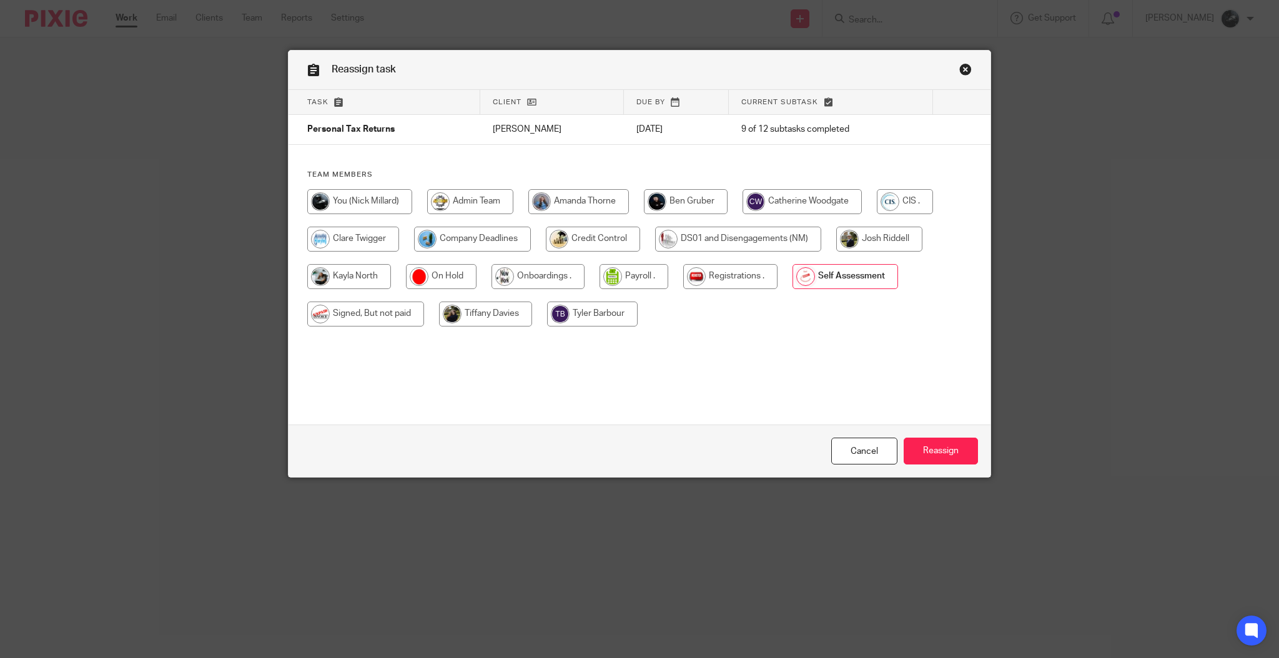
click at [356, 308] on input "radio" at bounding box center [365, 314] width 117 height 25
radio input "true"
click at [931, 446] on input "Reassign" at bounding box center [941, 451] width 74 height 27
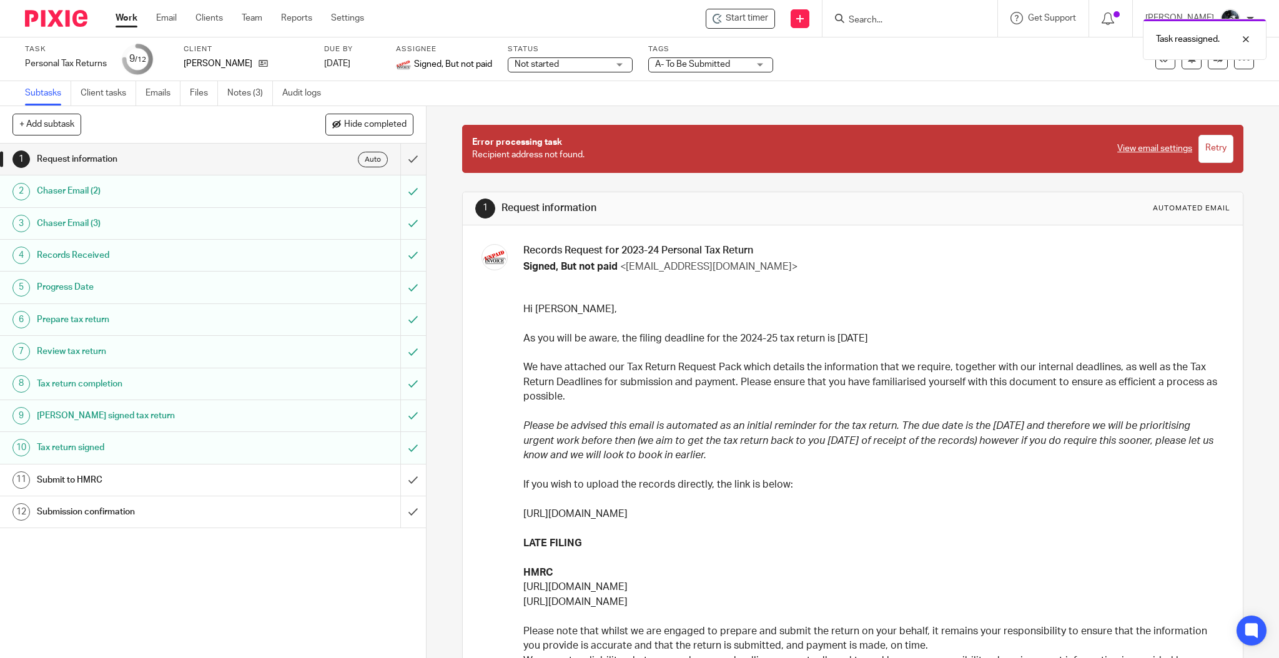
click at [62, 18] on img at bounding box center [56, 18] width 62 height 17
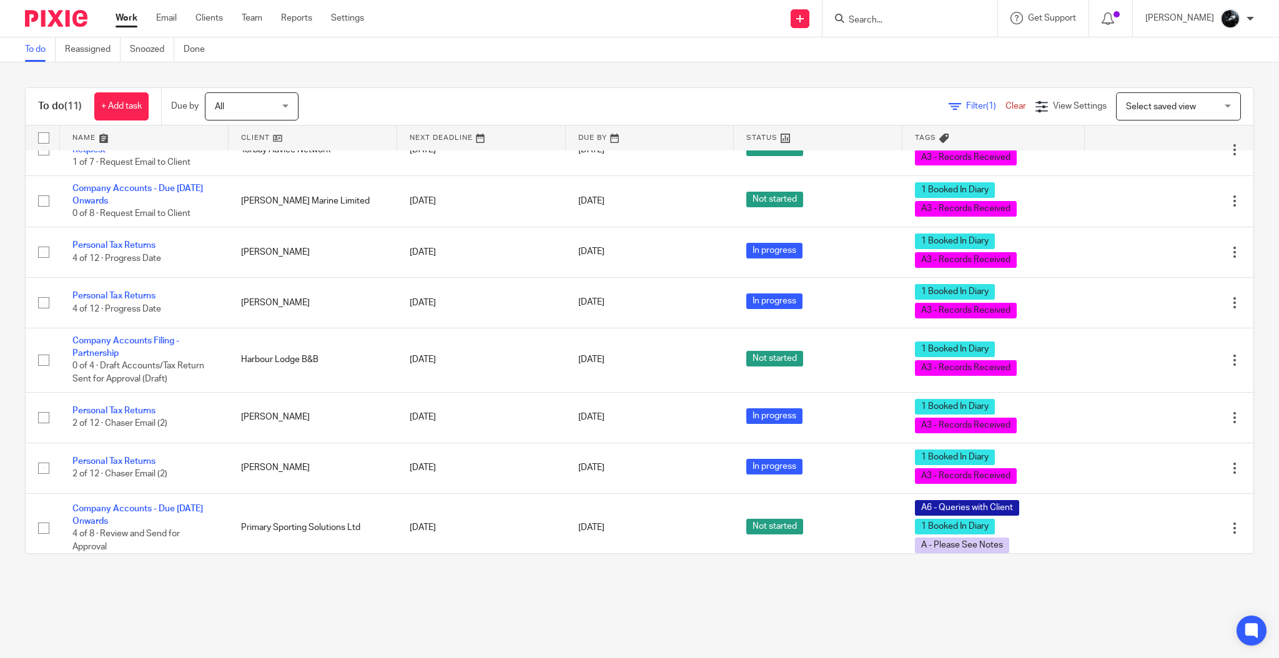
scroll to position [189, 0]
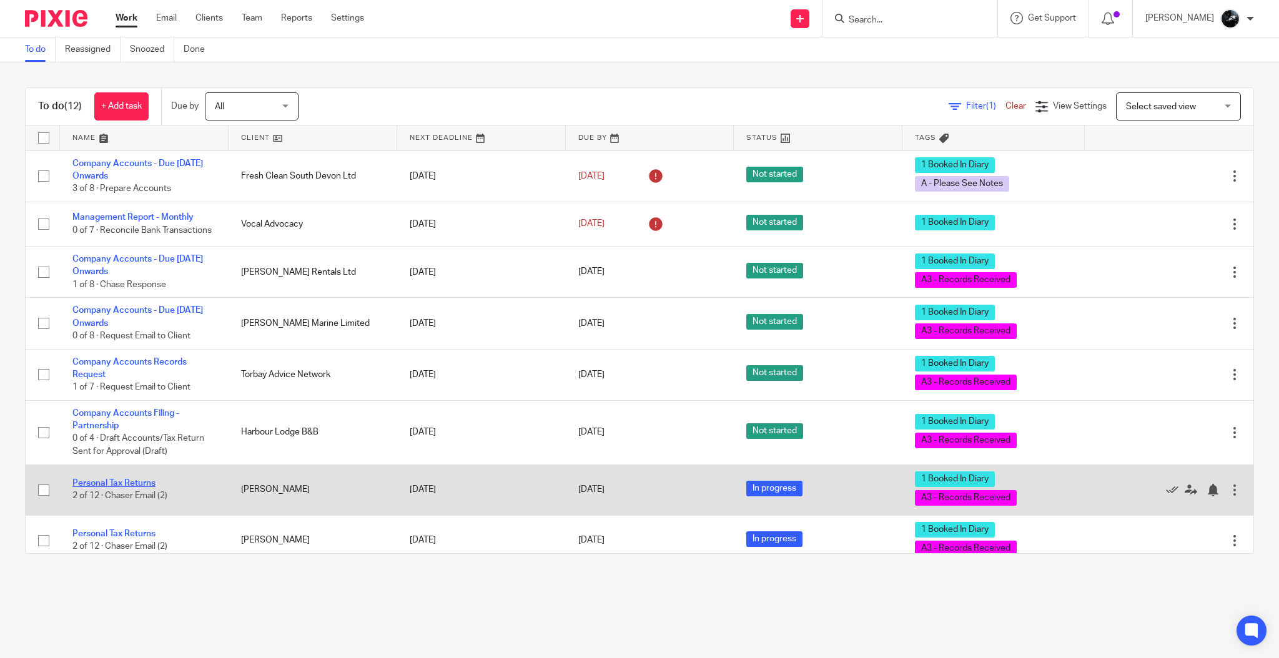
click at [137, 488] on link "Personal Tax Returns" at bounding box center [113, 483] width 83 height 9
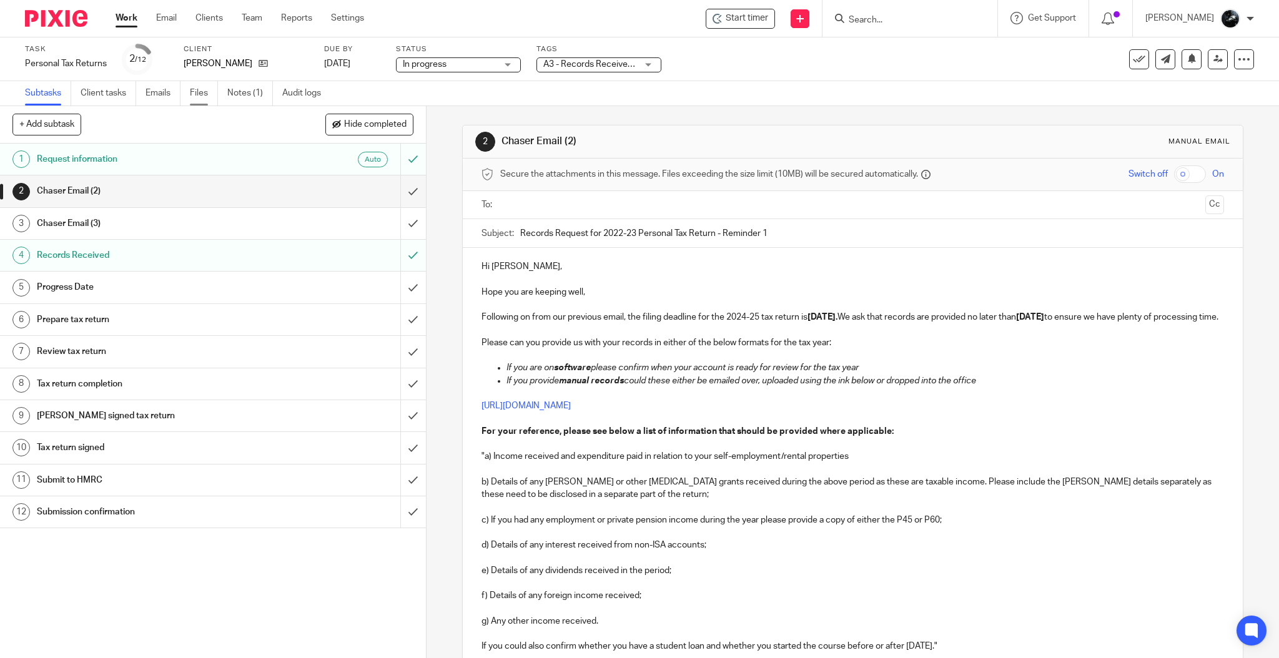
click at [202, 87] on link "Files" at bounding box center [204, 93] width 28 height 24
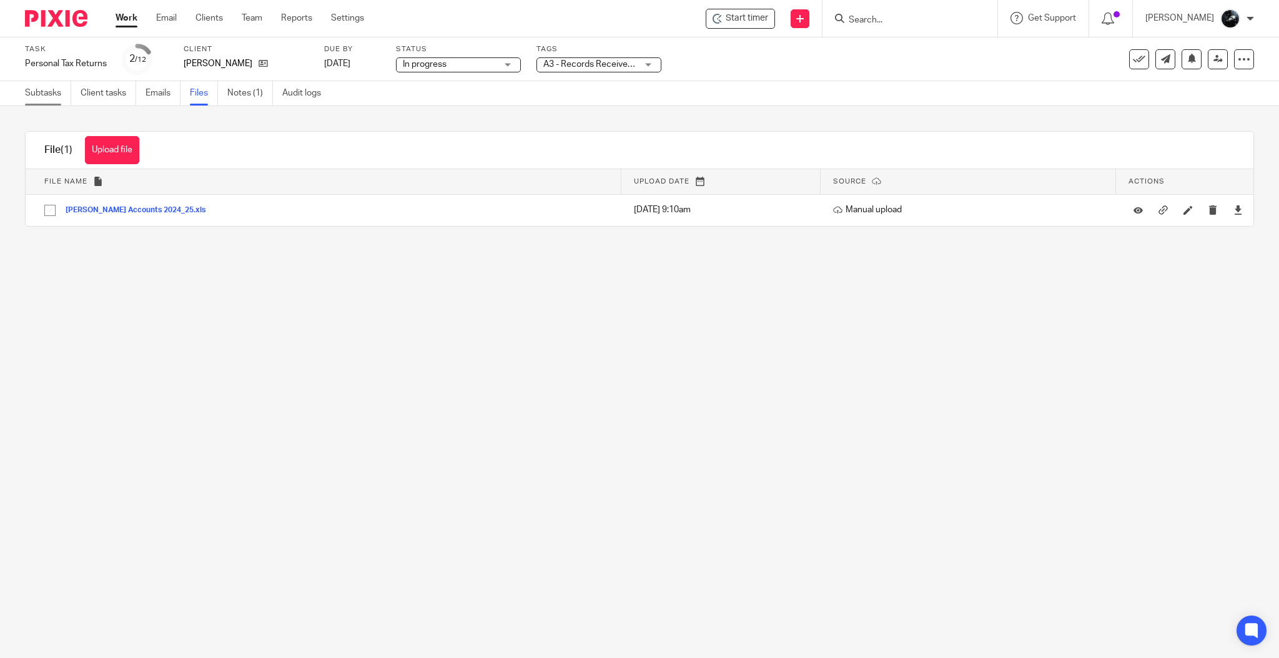
click at [47, 93] on link "Subtasks" at bounding box center [48, 93] width 46 height 24
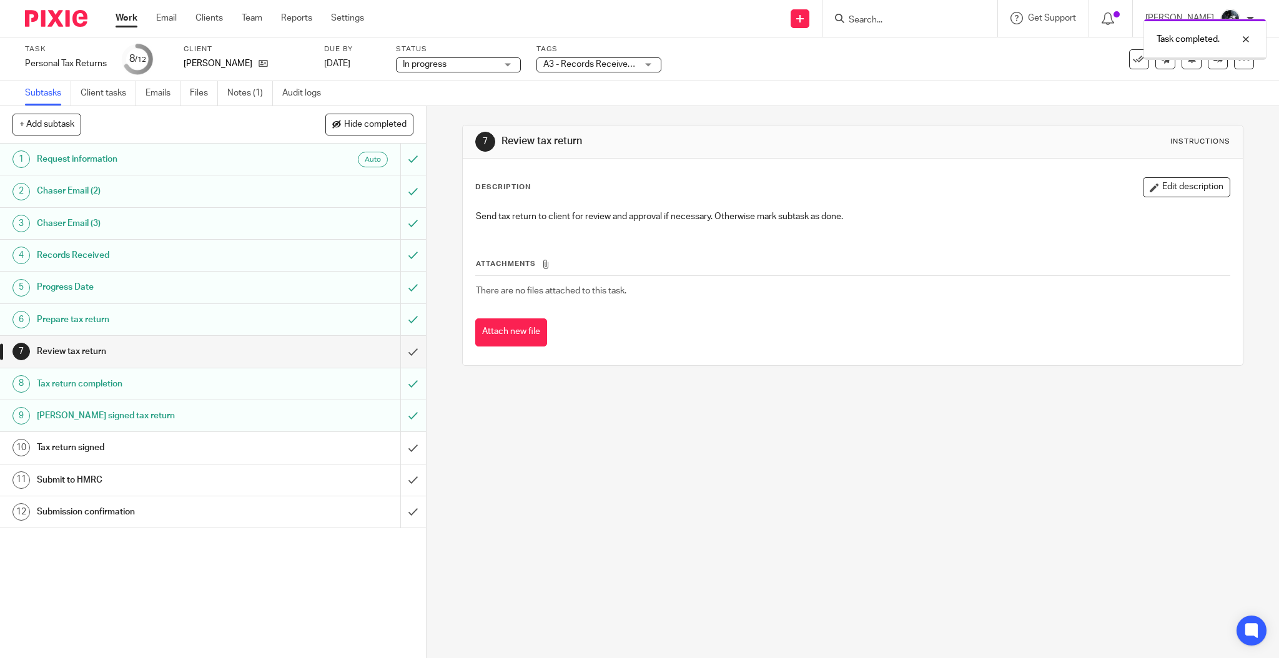
click at [394, 342] on input "submit" at bounding box center [213, 351] width 426 height 31
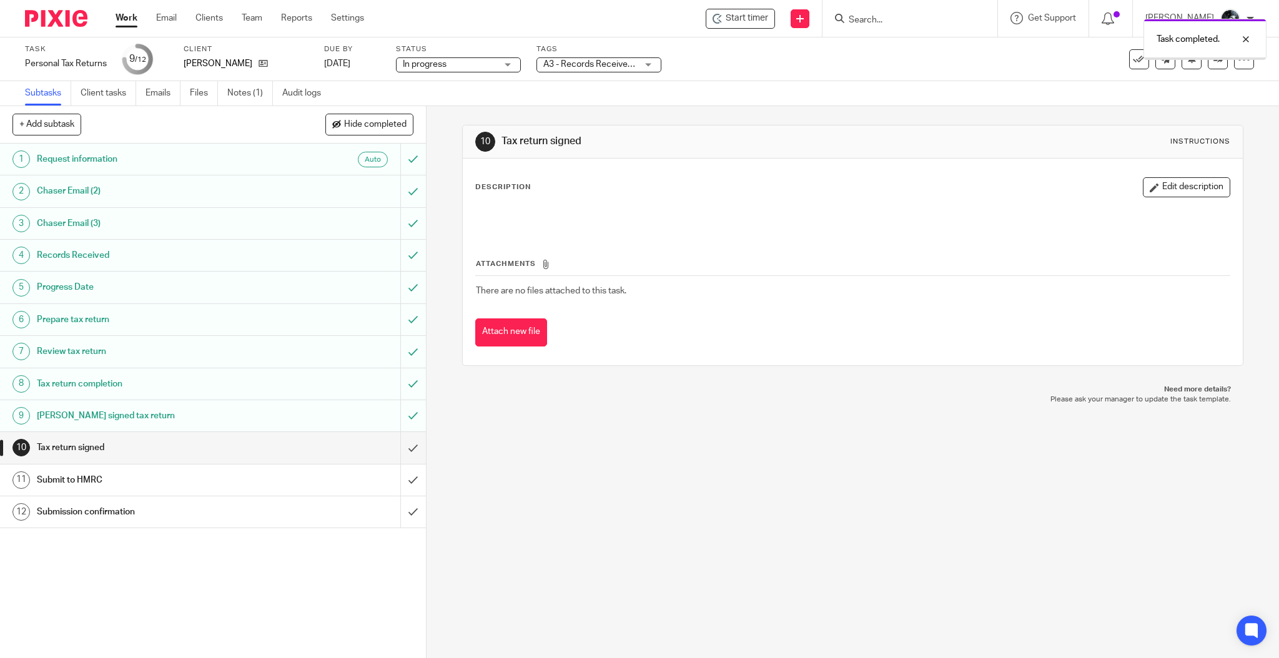
click at [626, 61] on span "A3 - Records Received + 1" at bounding box center [595, 64] width 103 height 9
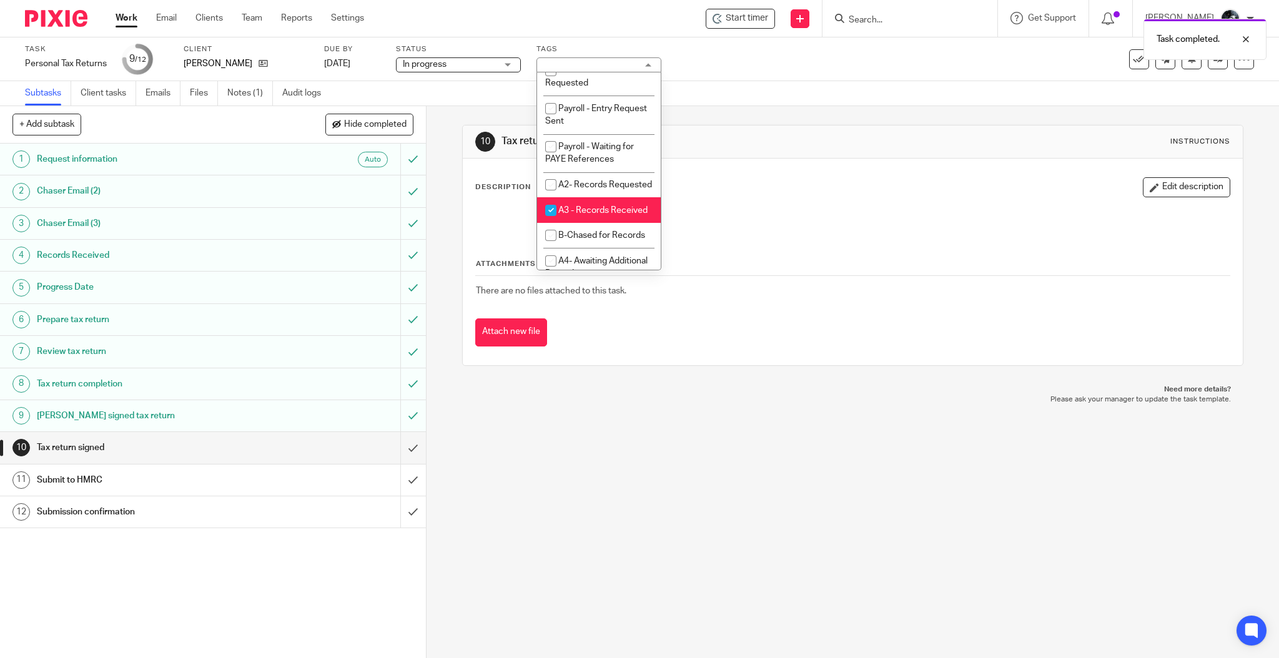
scroll to position [517, 0]
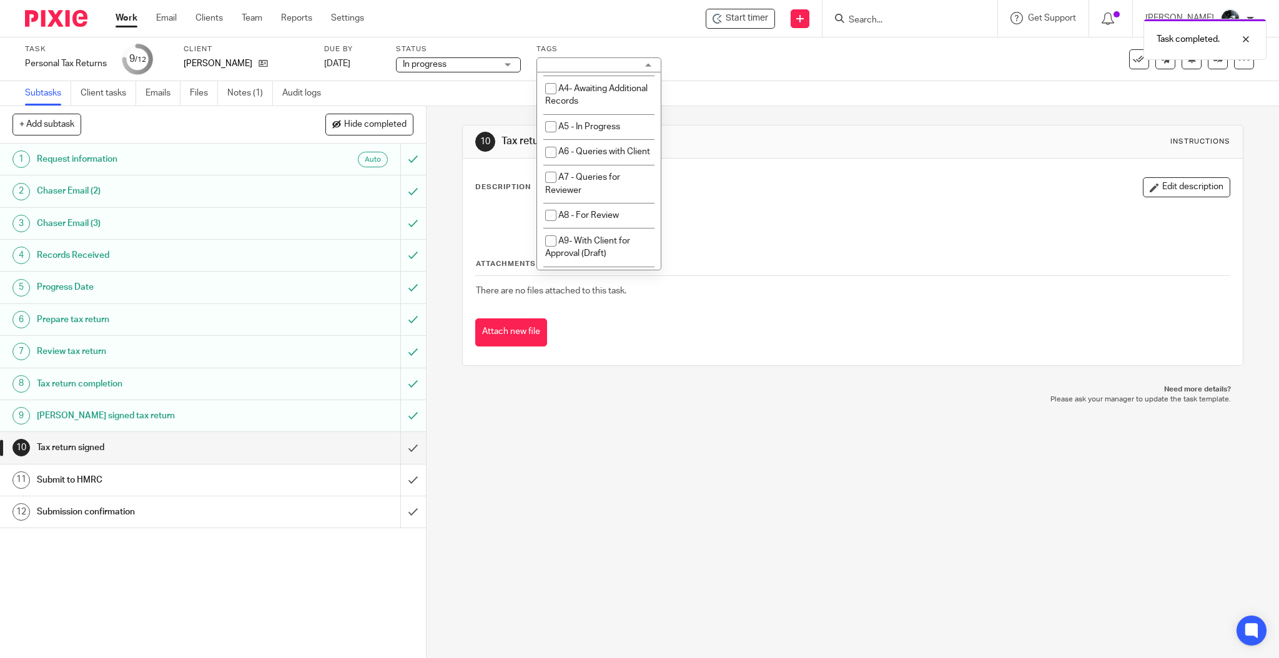
click at [565, 42] on span "A3 - Records Received" at bounding box center [603, 38] width 89 height 9
checkbox input "false"
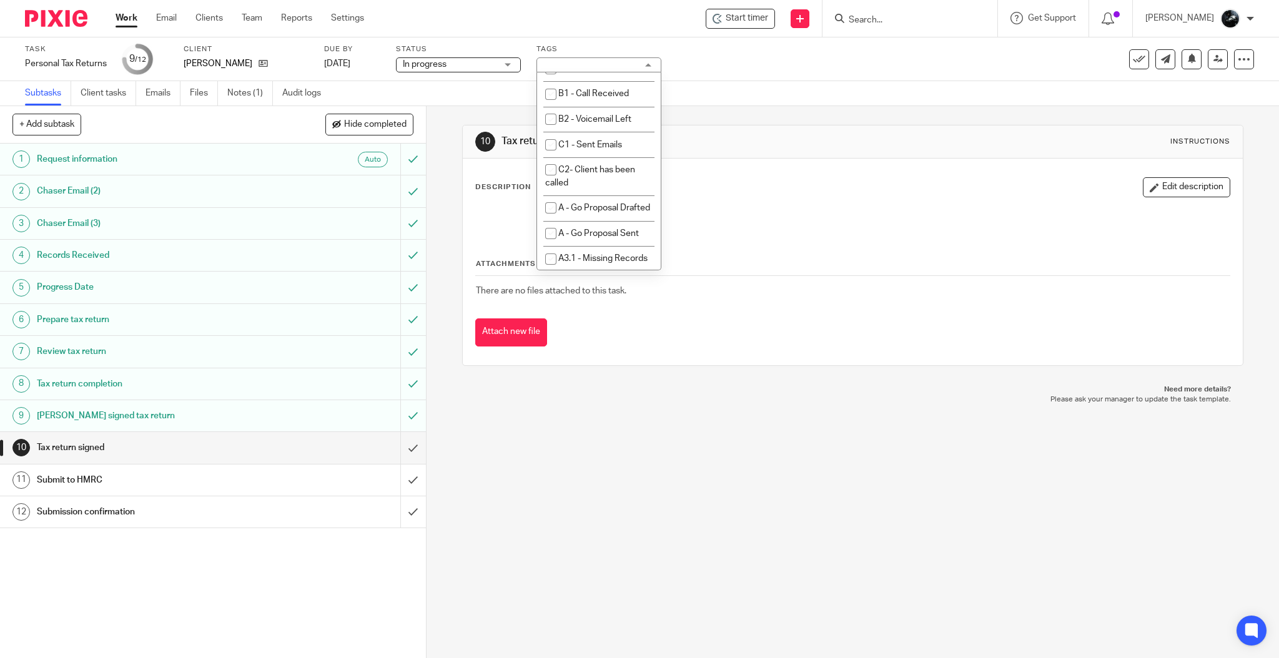
scroll to position [863, 0]
checkbox input "true"
click at [608, 96] on span "1 Booked In Diary" at bounding box center [592, 91] width 67 height 9
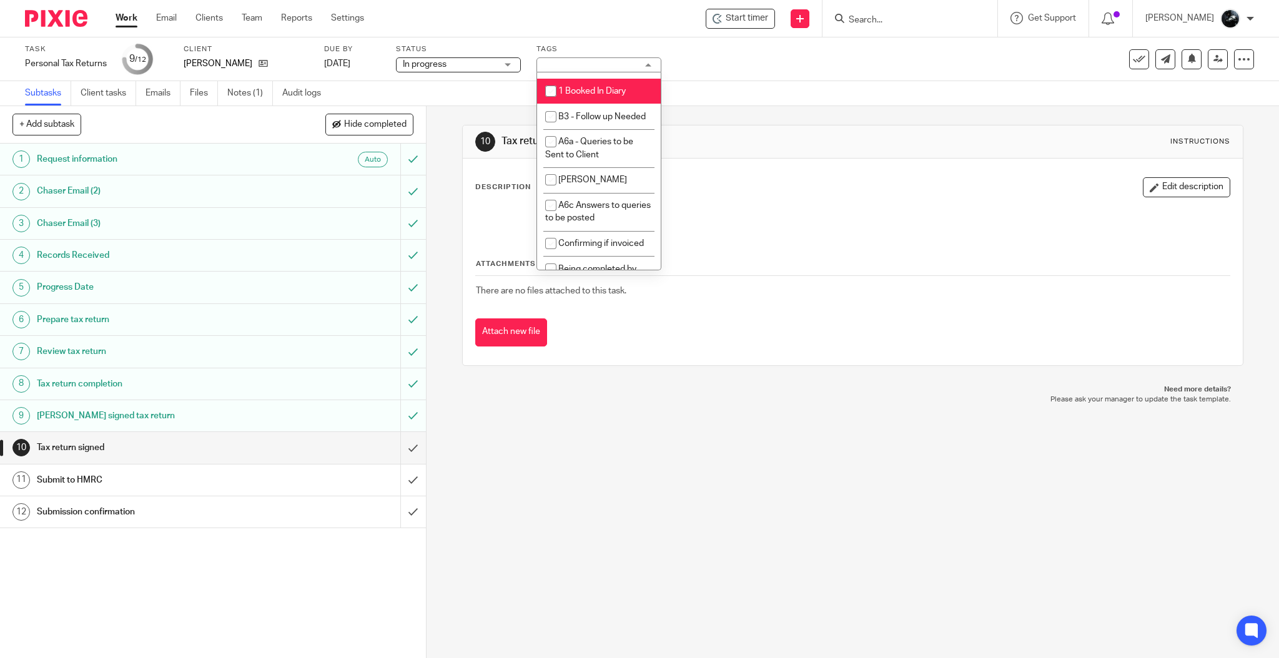
checkbox input "false"
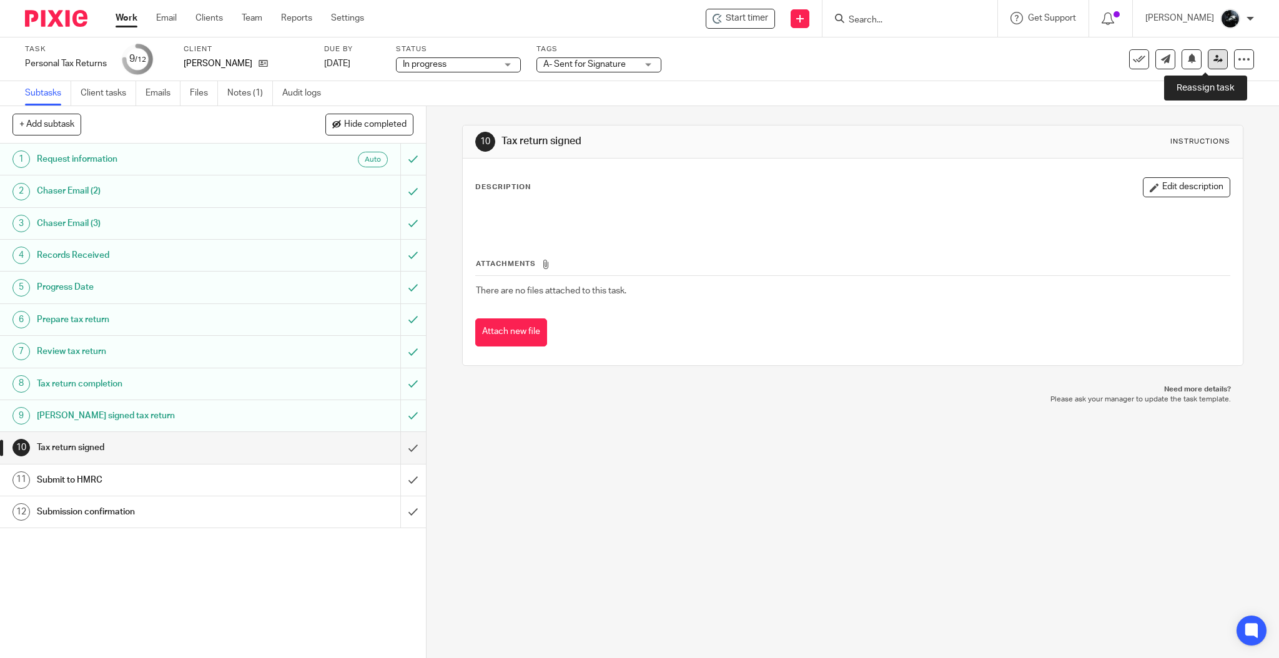
click at [1214, 56] on icon at bounding box center [1218, 58] width 9 height 9
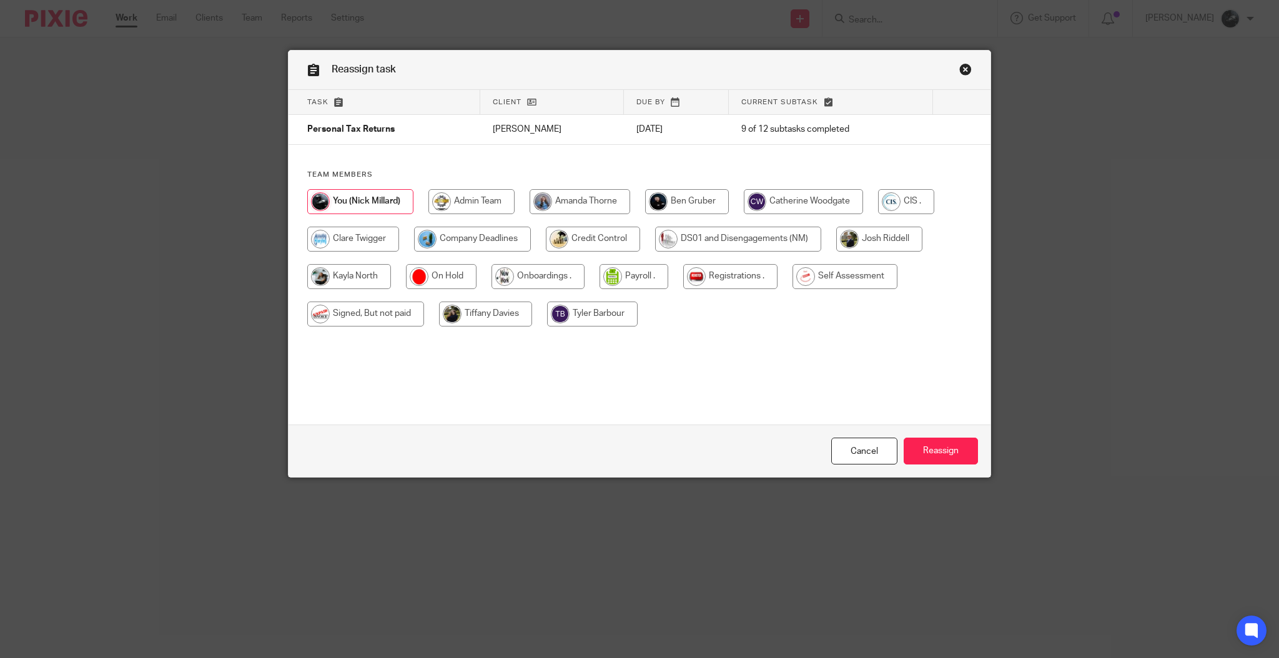
click at [842, 280] on input "radio" at bounding box center [845, 276] width 105 height 25
radio input "true"
click at [937, 448] on input "Reassign" at bounding box center [941, 451] width 74 height 27
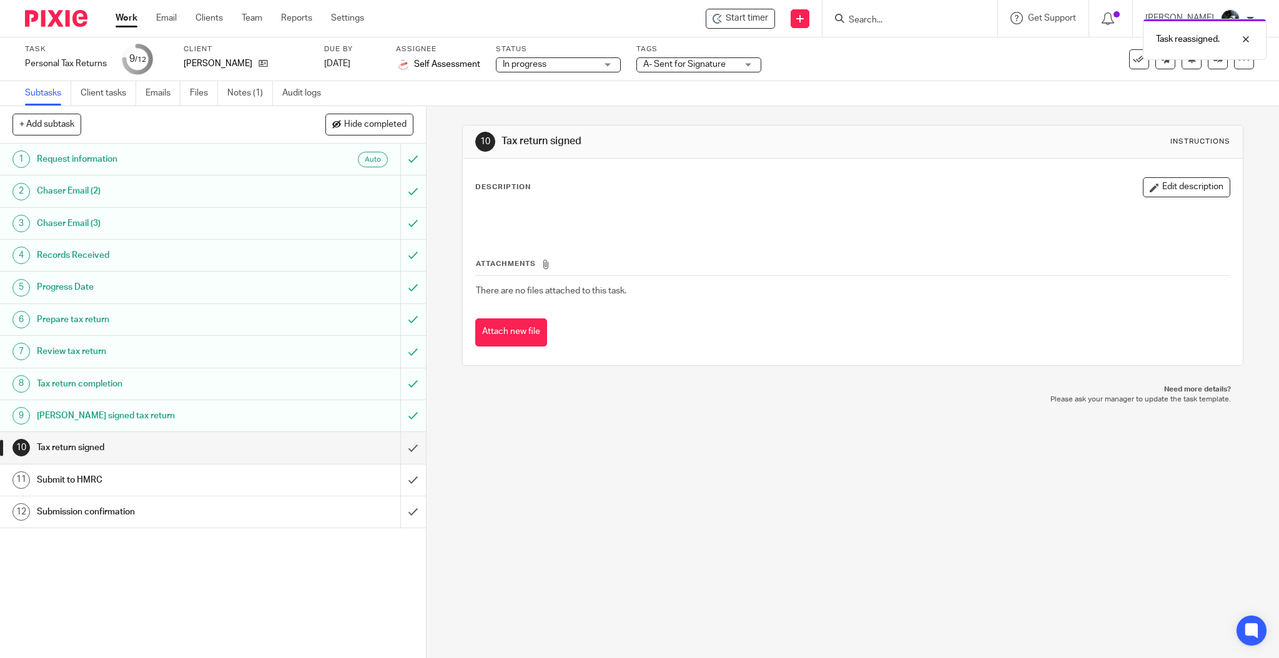
click at [51, 17] on img at bounding box center [56, 18] width 62 height 17
